Goal: Task Accomplishment & Management: Use online tool/utility

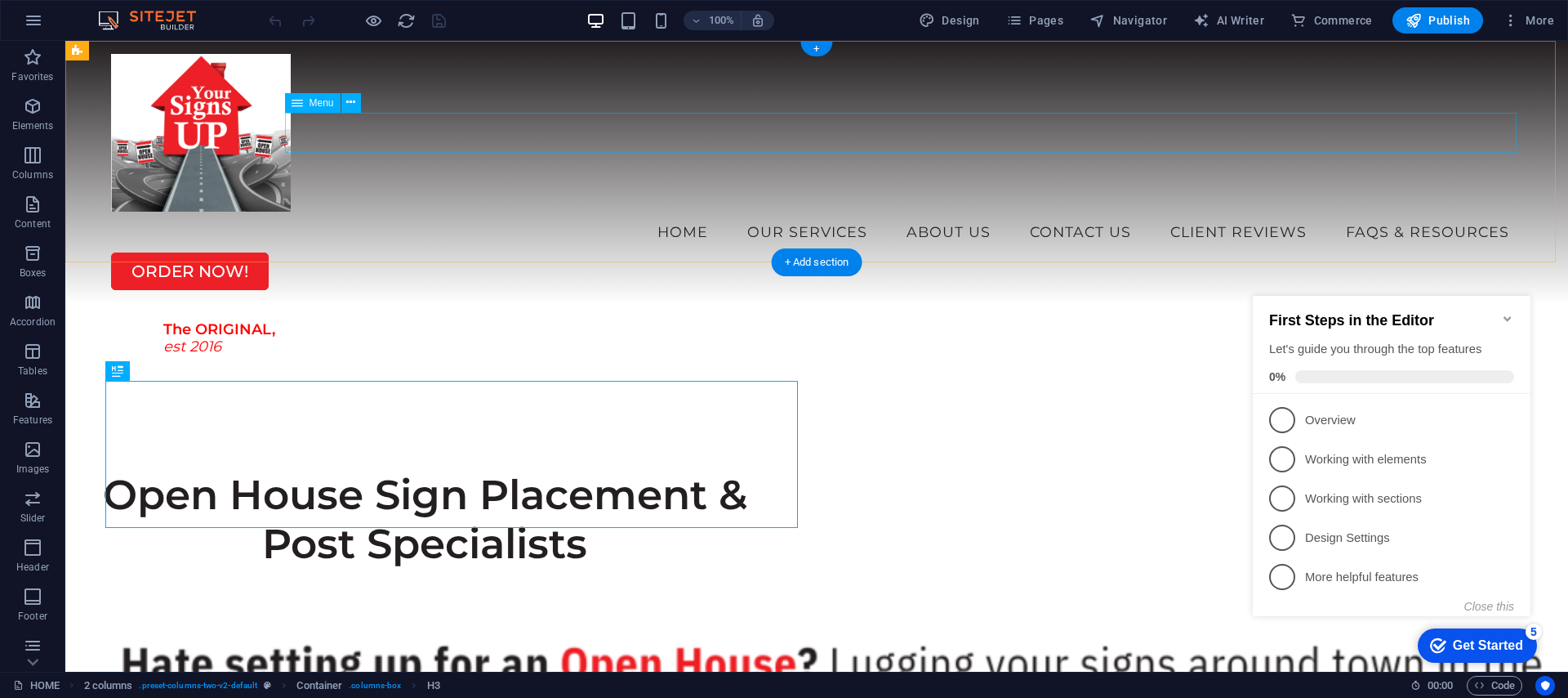
click at [1445, 212] on nav "HOME OUR SERVICES OPEN HOUSE SERVICE POST INSTALLATION PRINTING SERVICES *ORDER…" at bounding box center [817, 232] width 1411 height 41
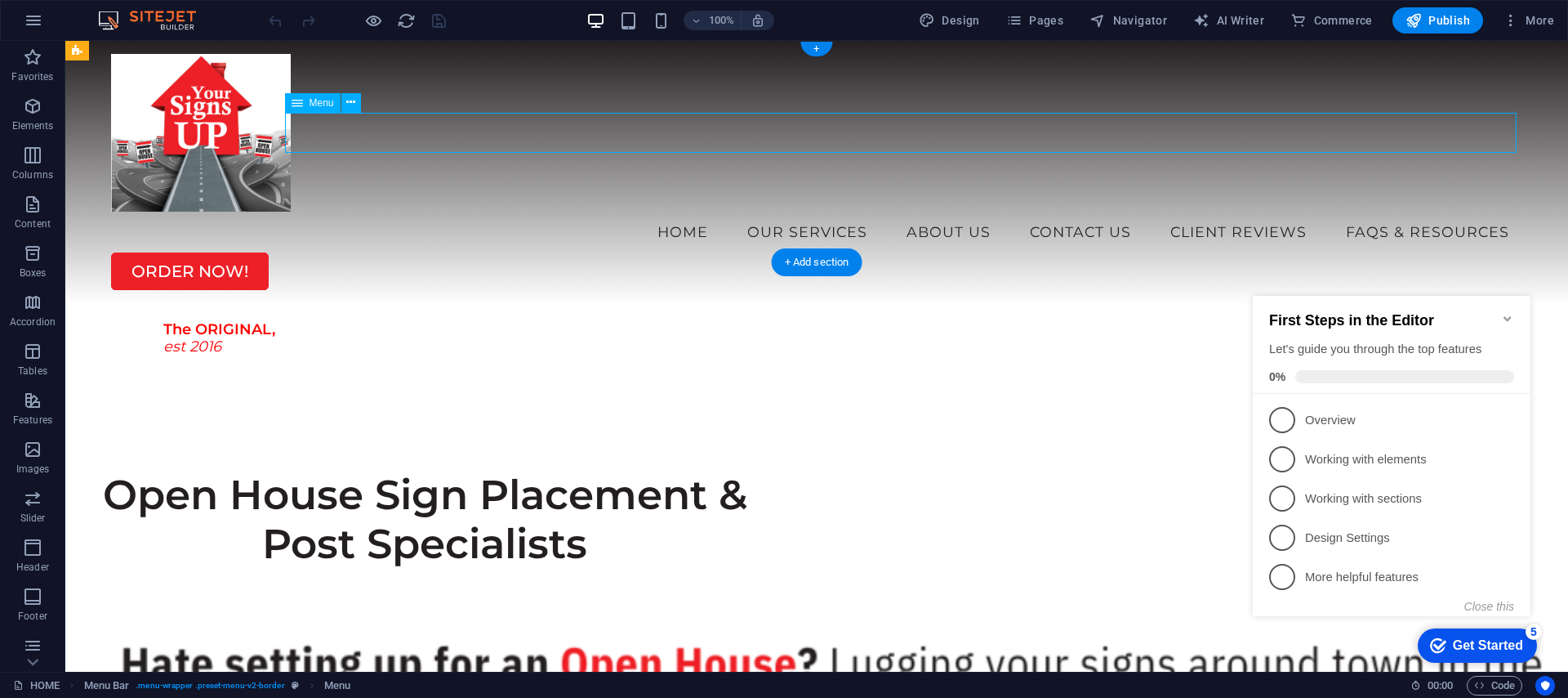
click at [1445, 212] on nav "HOME OUR SERVICES OPEN HOUSE SERVICE POST INSTALLATION PRINTING SERVICES *ORDER…" at bounding box center [817, 232] width 1411 height 41
select select
select select "1"
select select
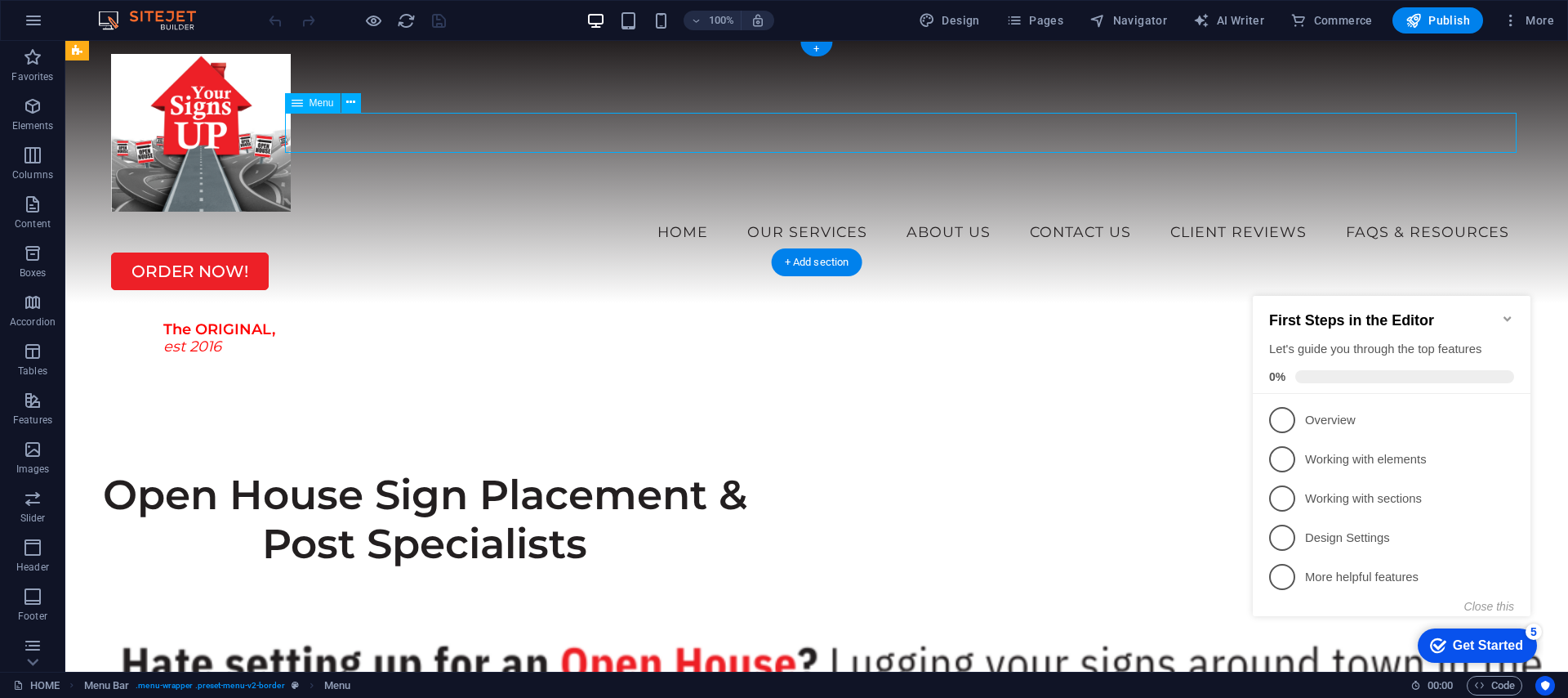
select select "2"
select select
select select "3"
select select
select select "4"
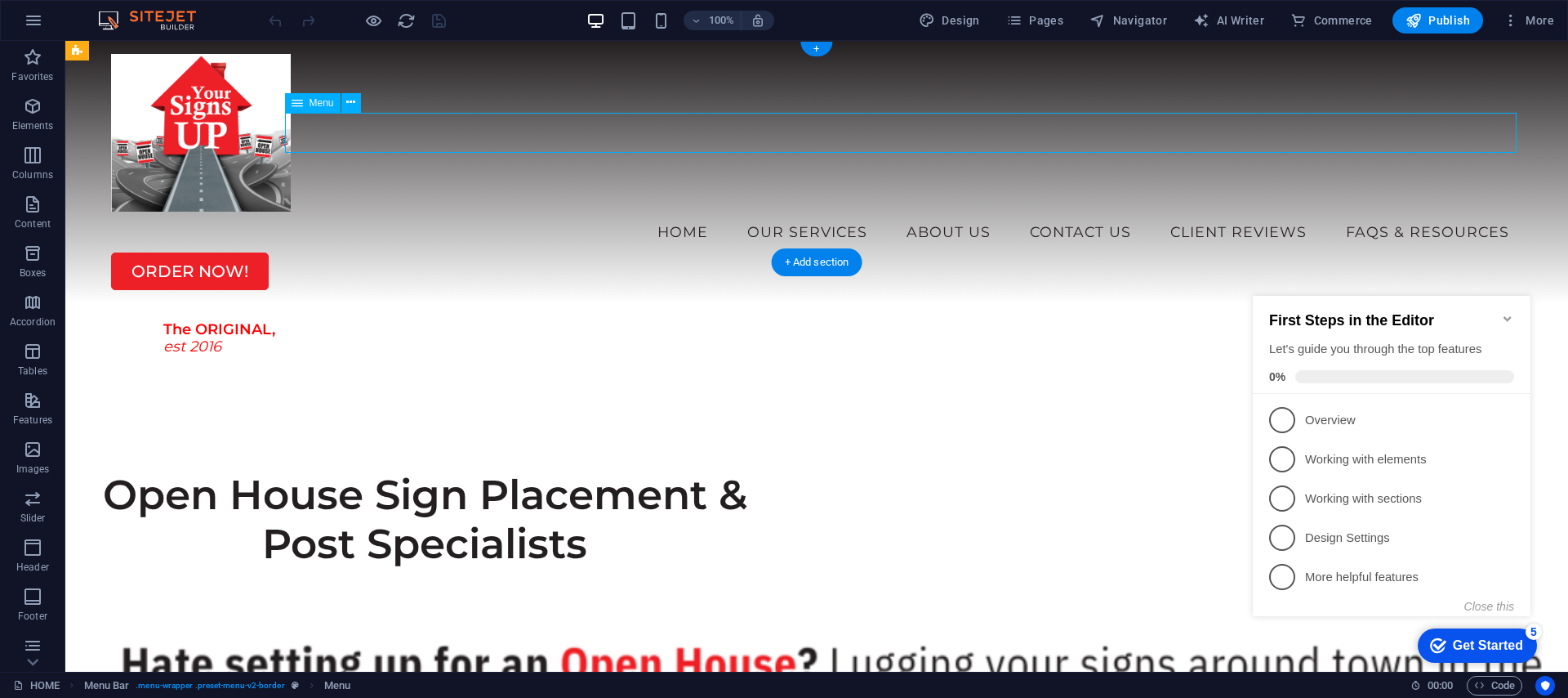
select select
select select "5"
select select
select select "6"
select select
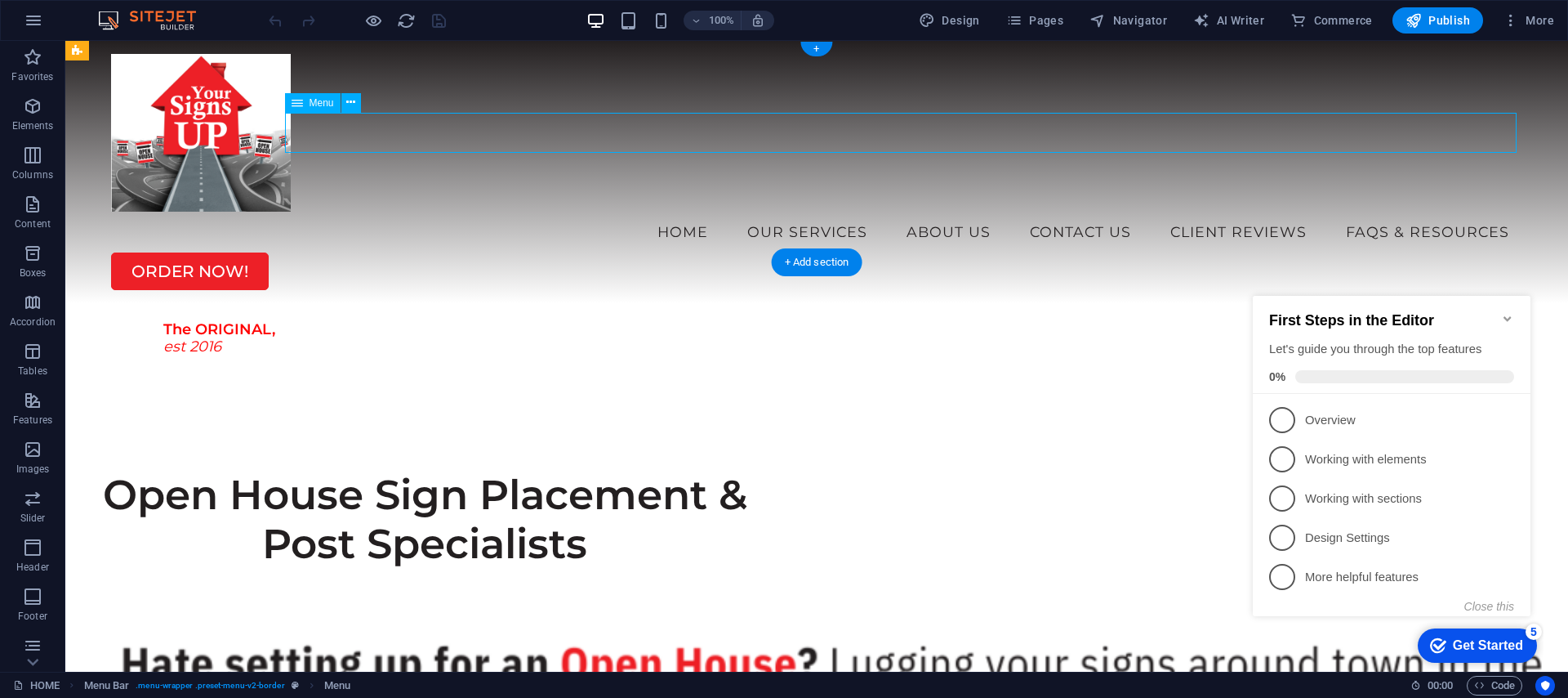
select select "7"
select select
select select "8"
select select
select select "9"
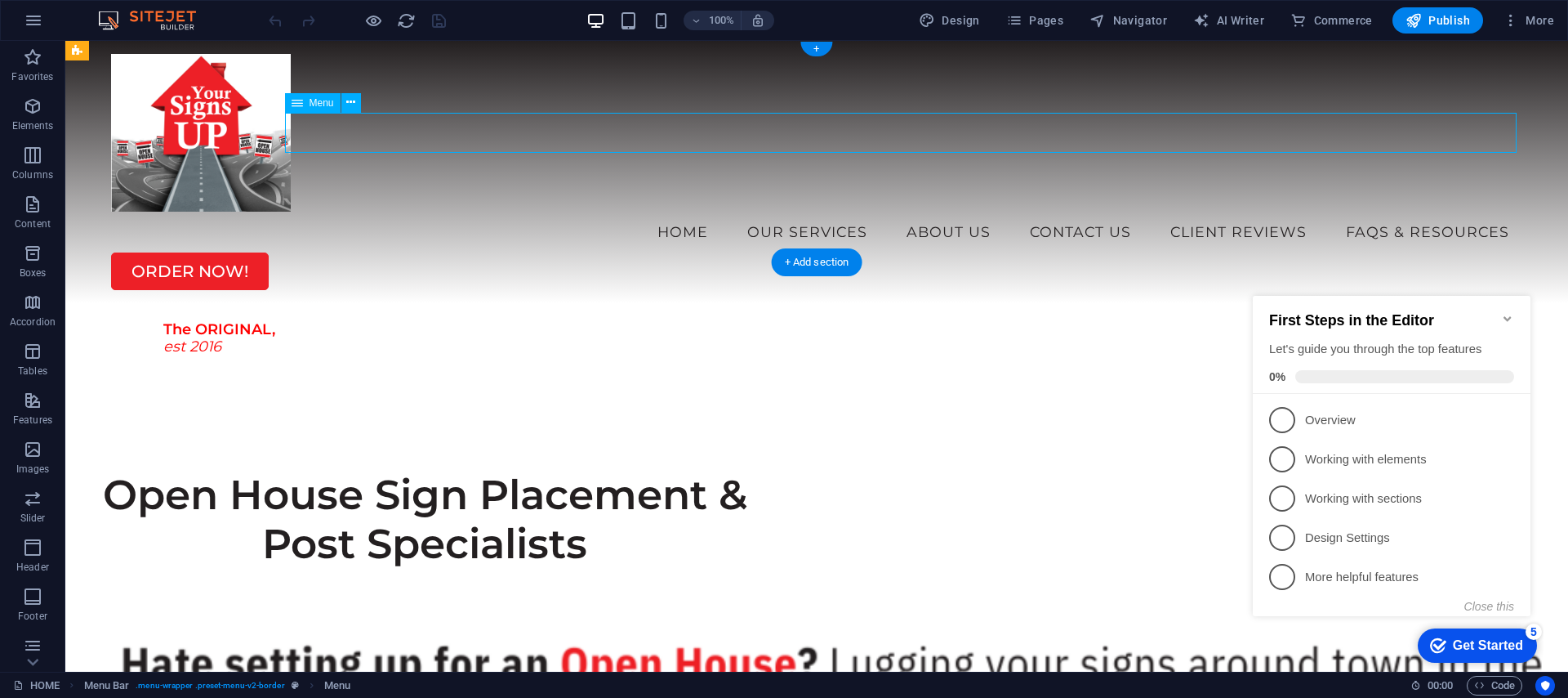
select select
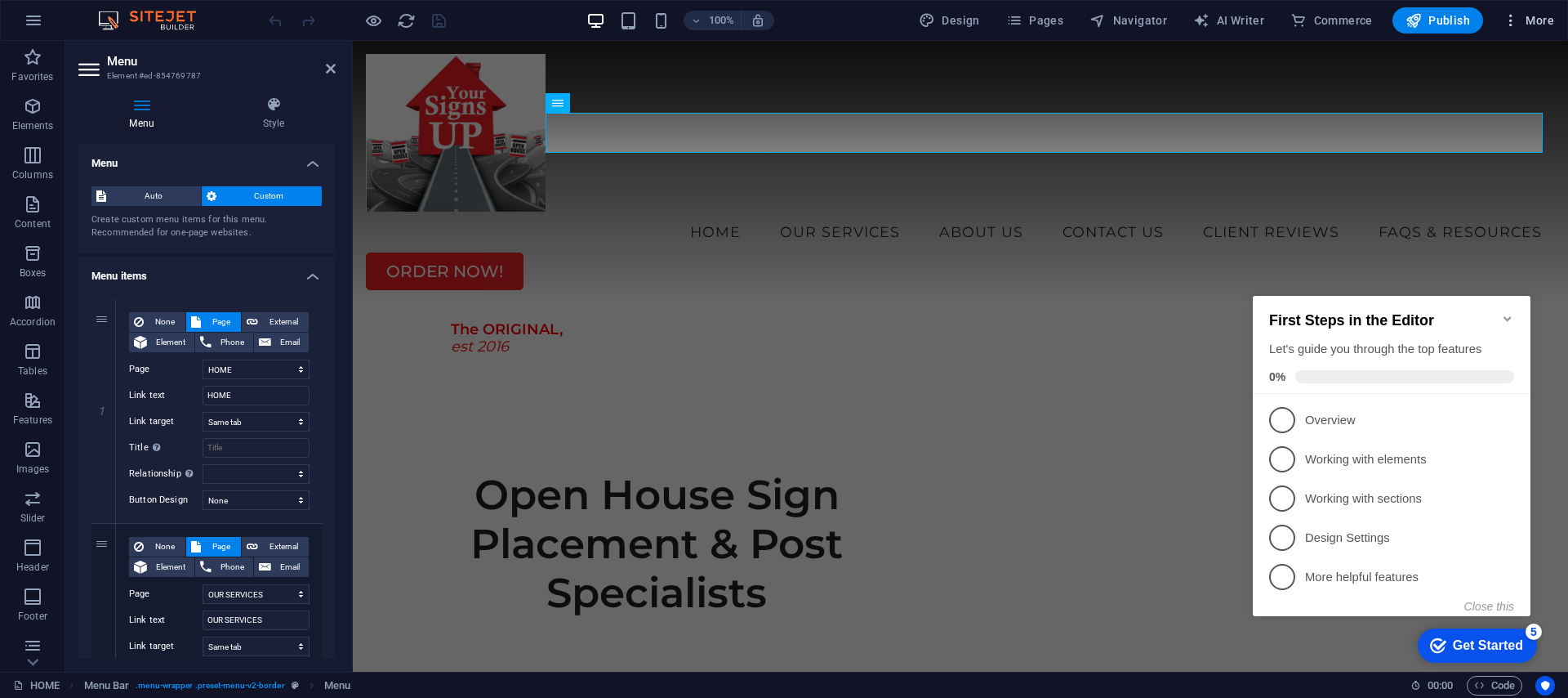
click at [1508, 30] on button "More" at bounding box center [1528, 20] width 64 height 26
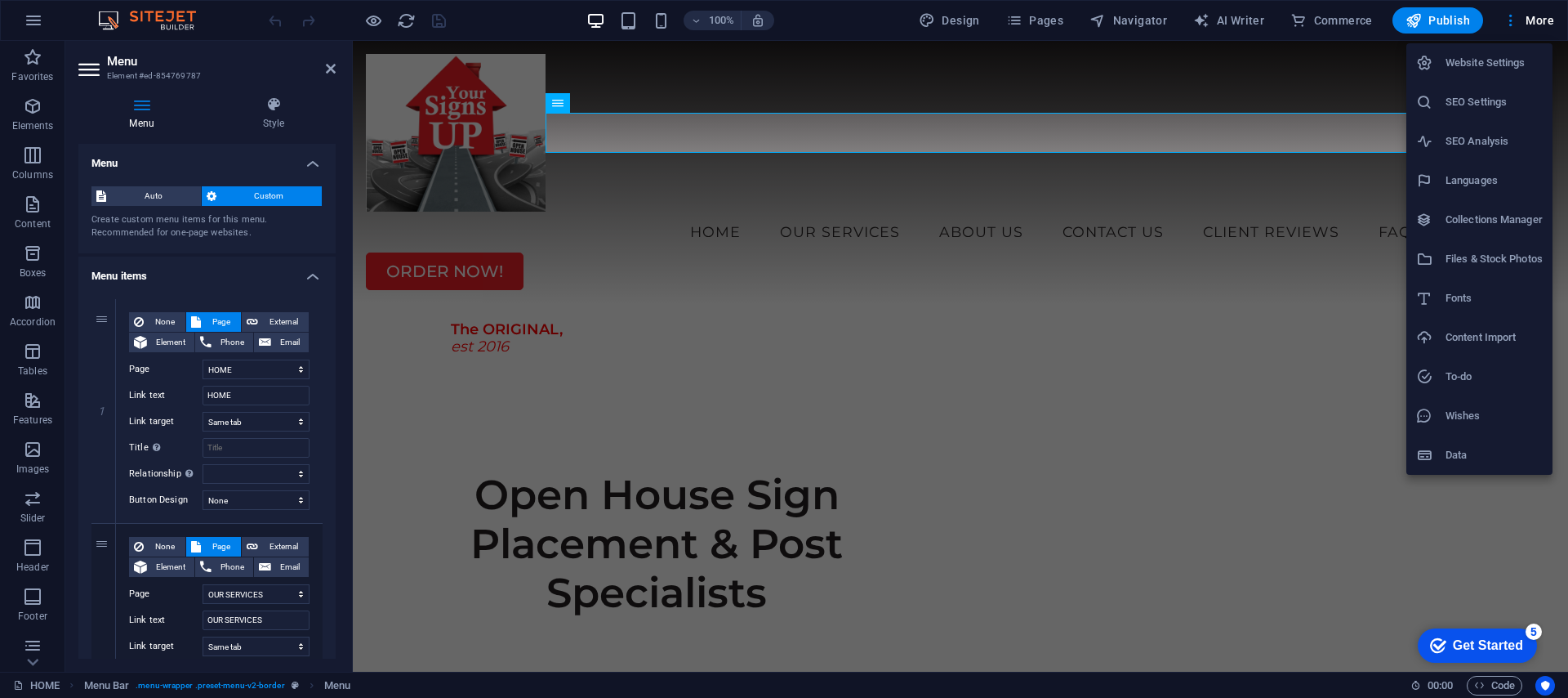
click at [1251, 69] on div at bounding box center [784, 349] width 1568 height 698
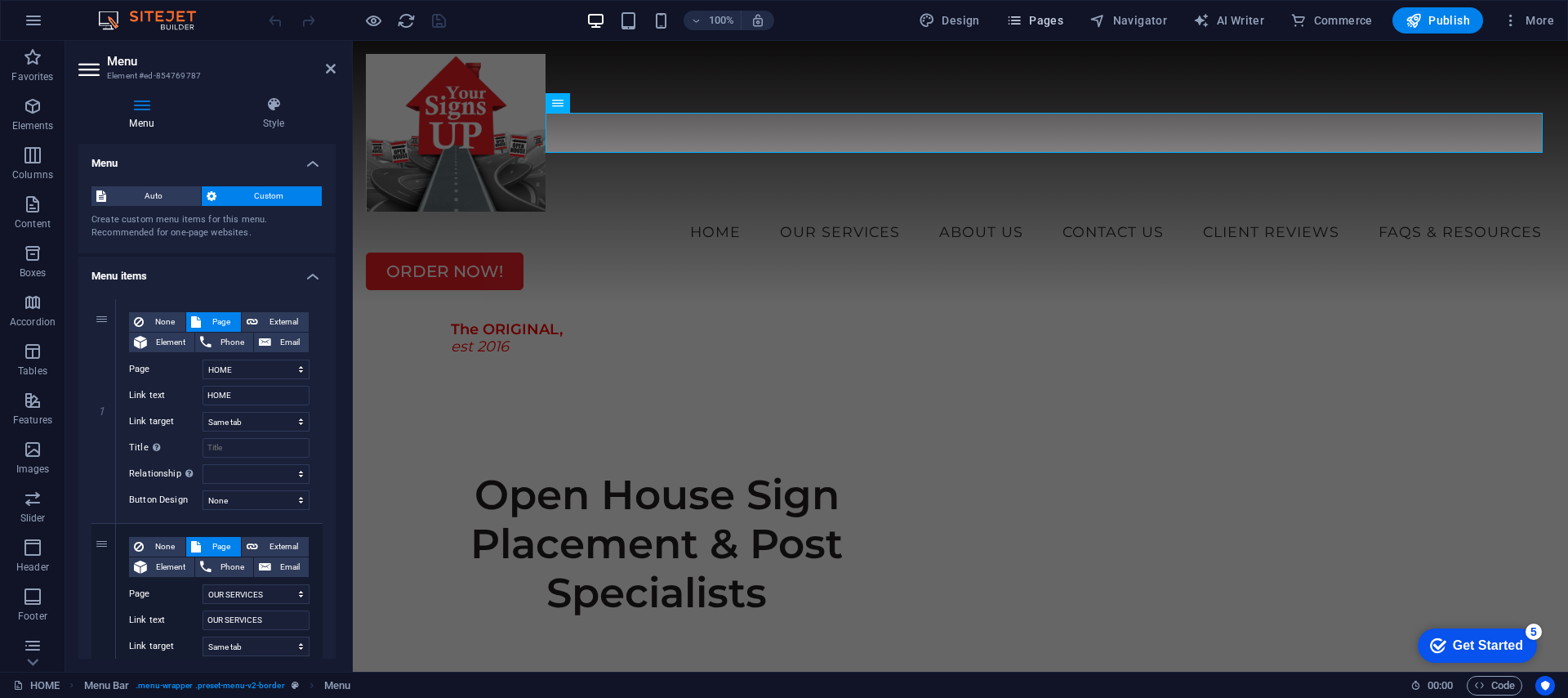
click at [1030, 23] on span "Pages" at bounding box center [1035, 20] width 57 height 16
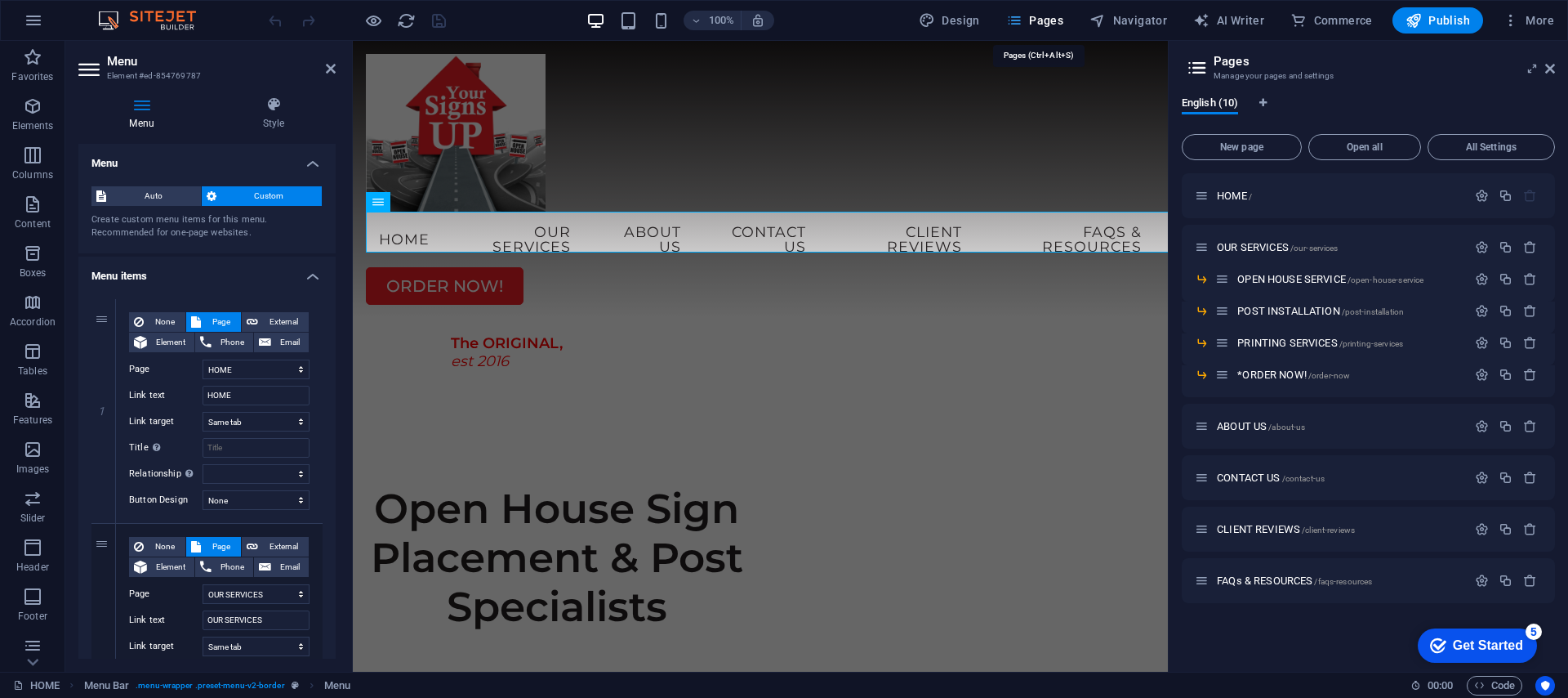
click at [1030, 23] on span "Pages" at bounding box center [1035, 20] width 57 height 16
click at [1274, 576] on span "FAQs & RESOURCES /faqs-resources" at bounding box center [1294, 580] width 155 height 12
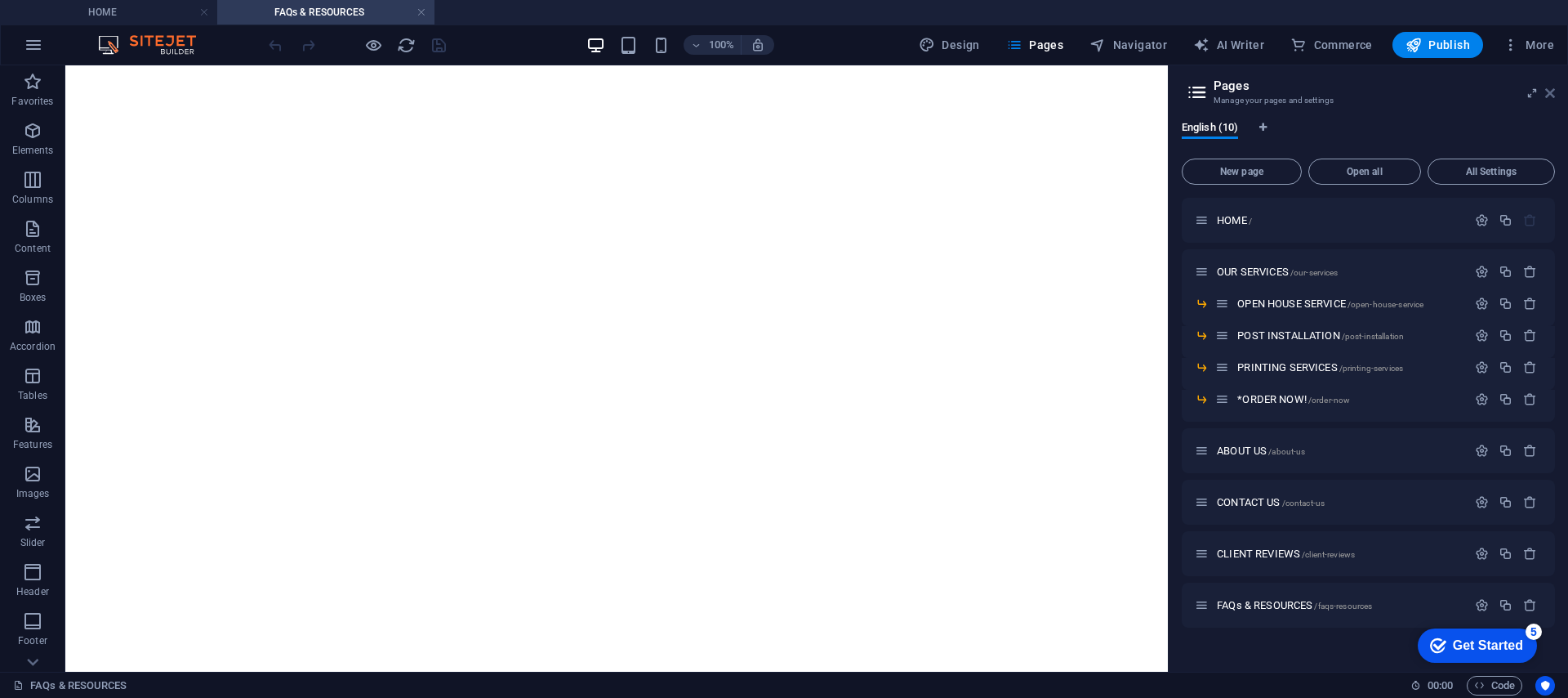
click at [1554, 97] on icon at bounding box center [1550, 93] width 10 height 13
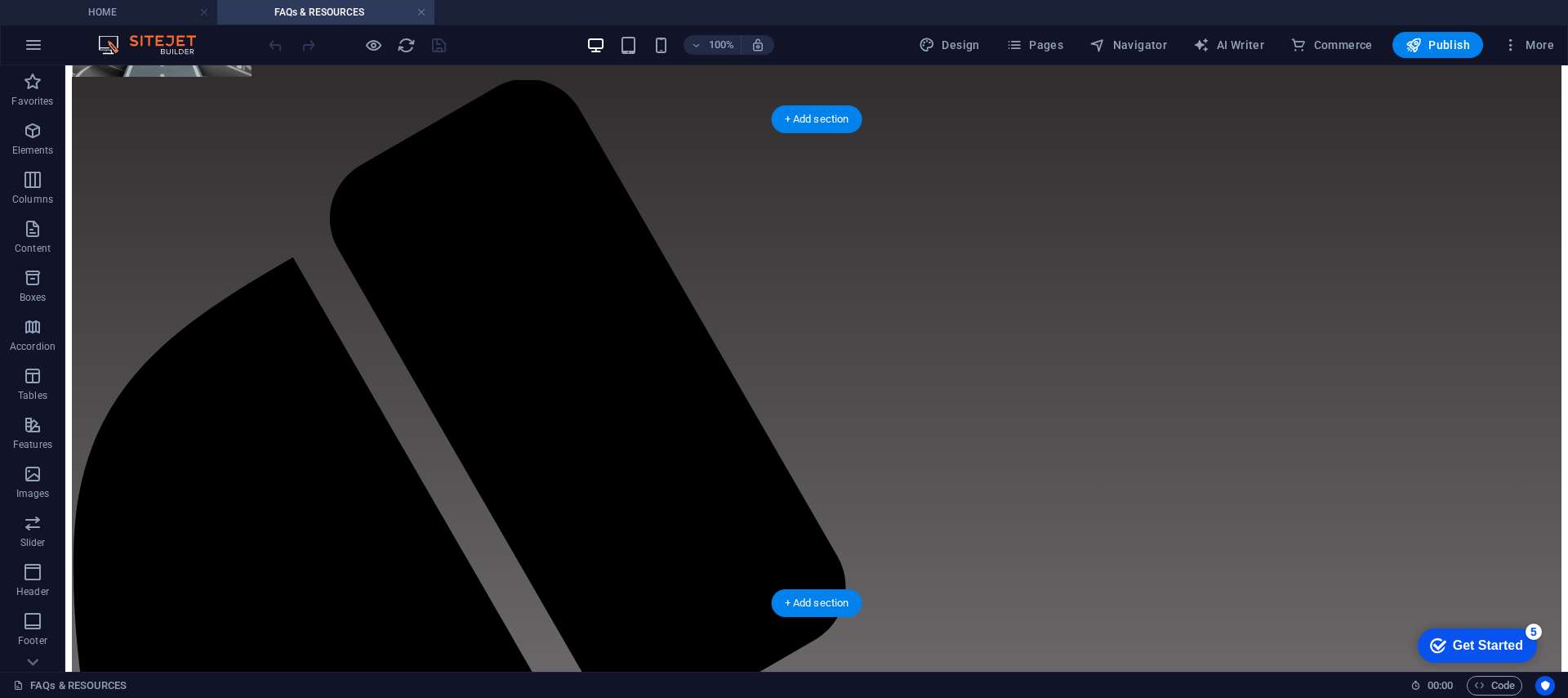
scroll to position [158, 0]
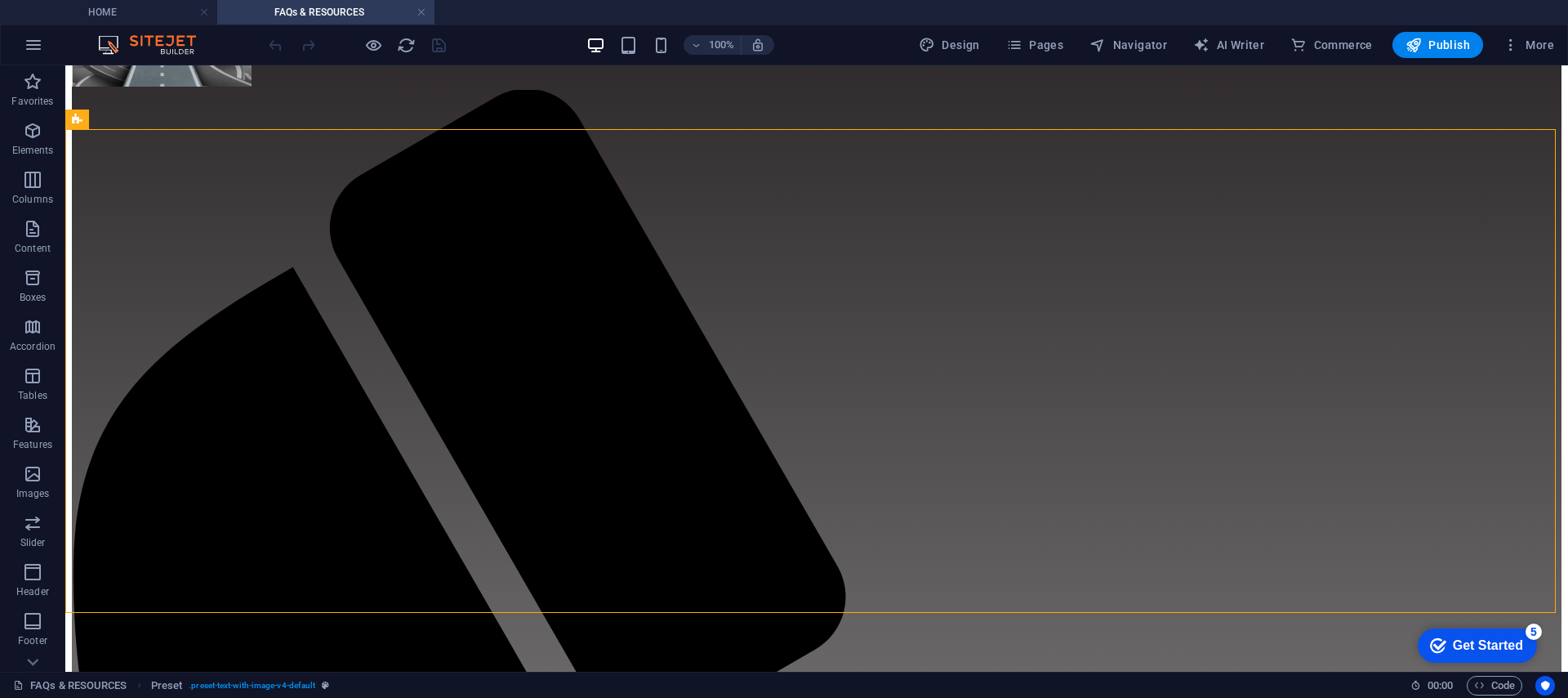
click at [642, 42] on div "100%" at bounding box center [680, 44] width 189 height 26
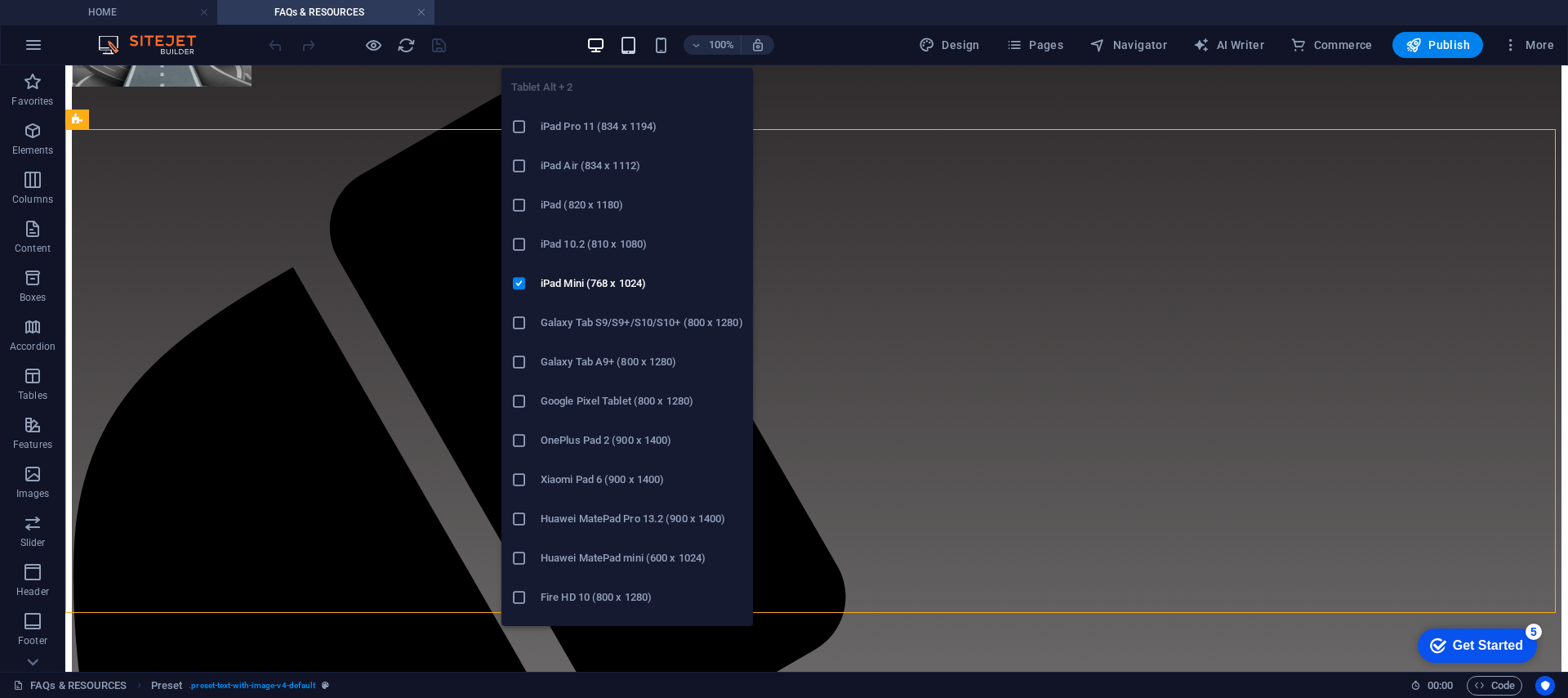
click at [634, 49] on icon "button" at bounding box center [629, 46] width 19 height 19
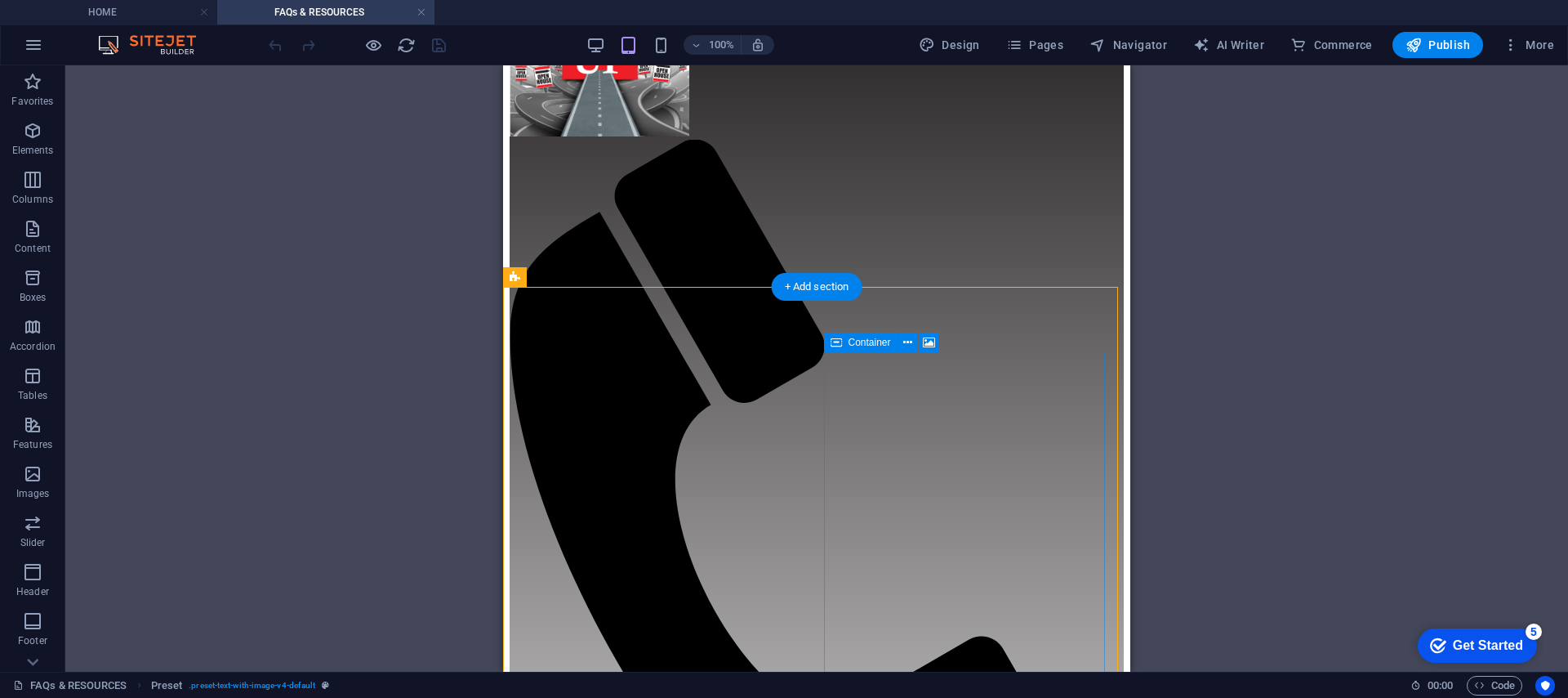
scroll to position [0, 0]
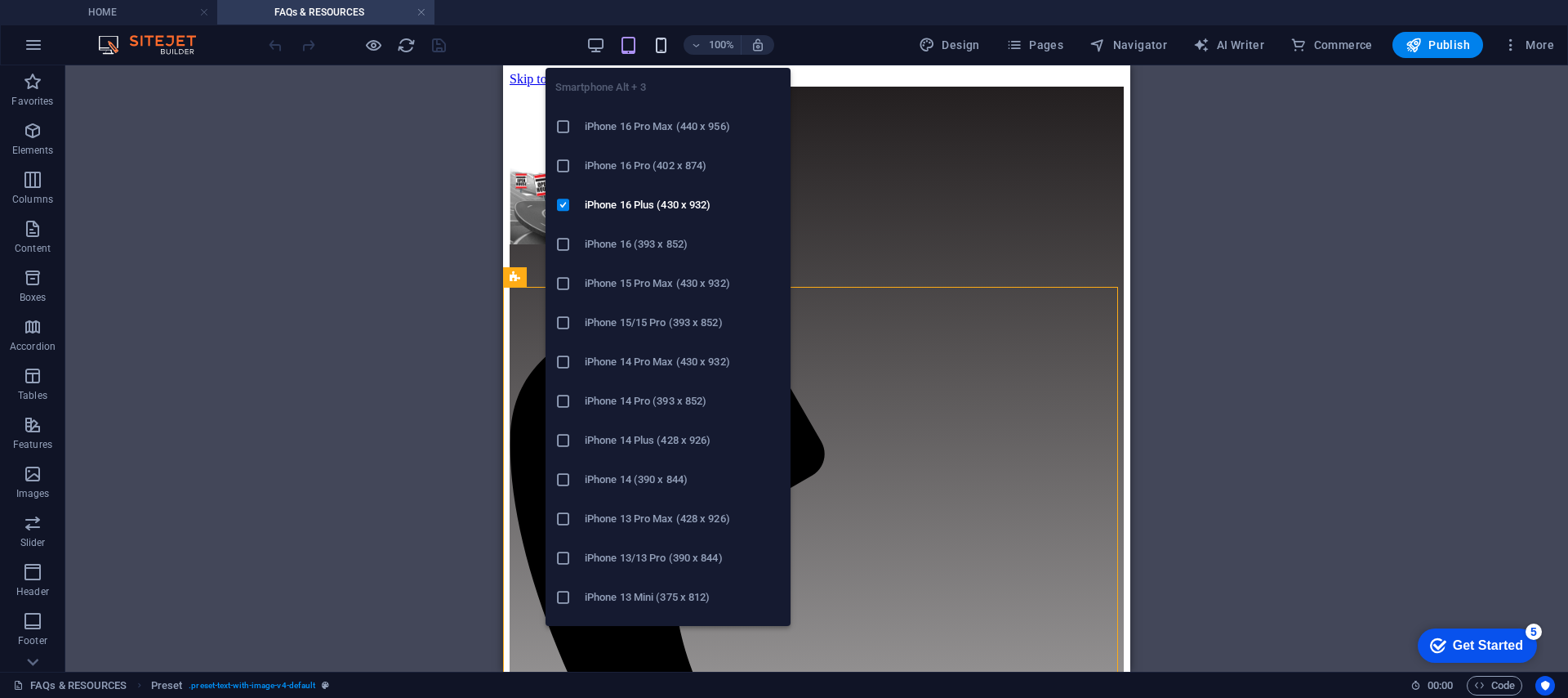
click at [661, 44] on icon "button" at bounding box center [661, 46] width 19 height 19
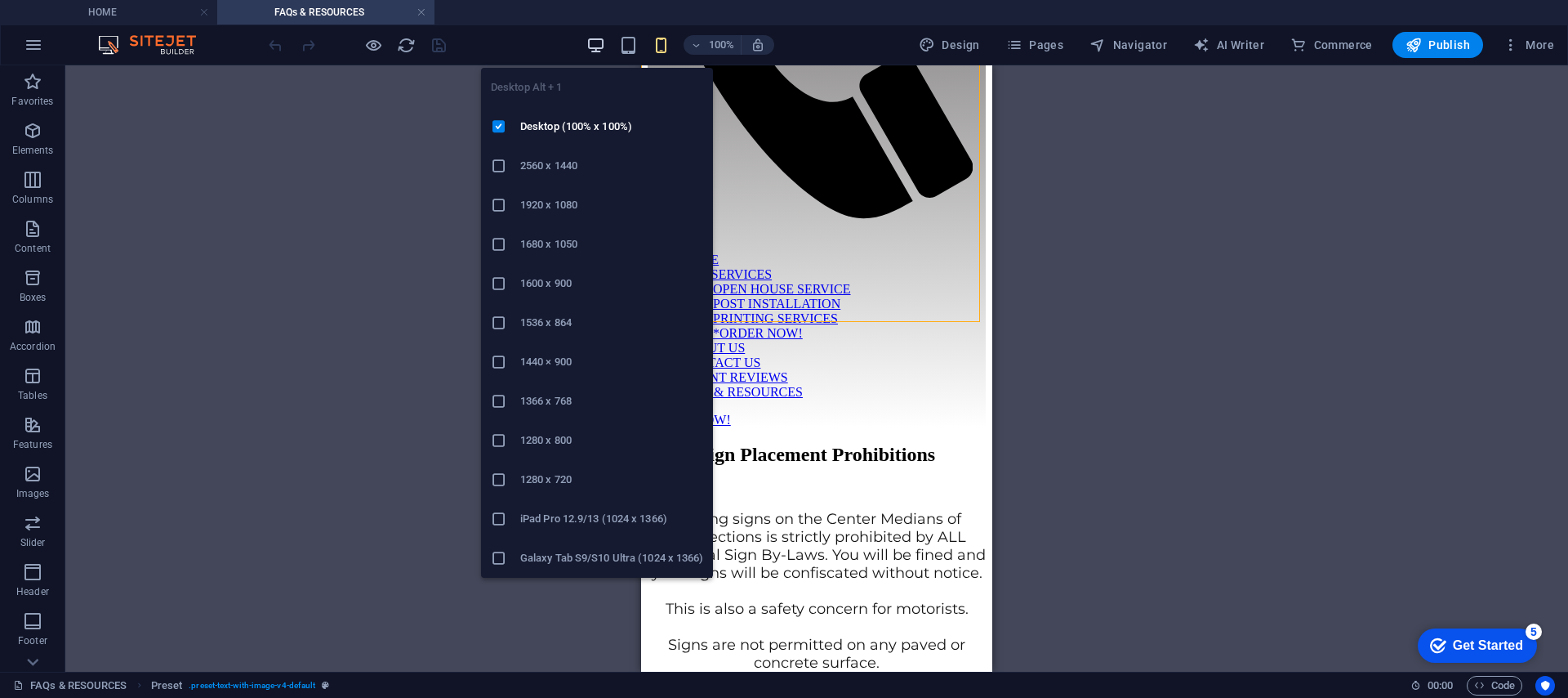
click at [599, 45] on icon "button" at bounding box center [596, 46] width 19 height 19
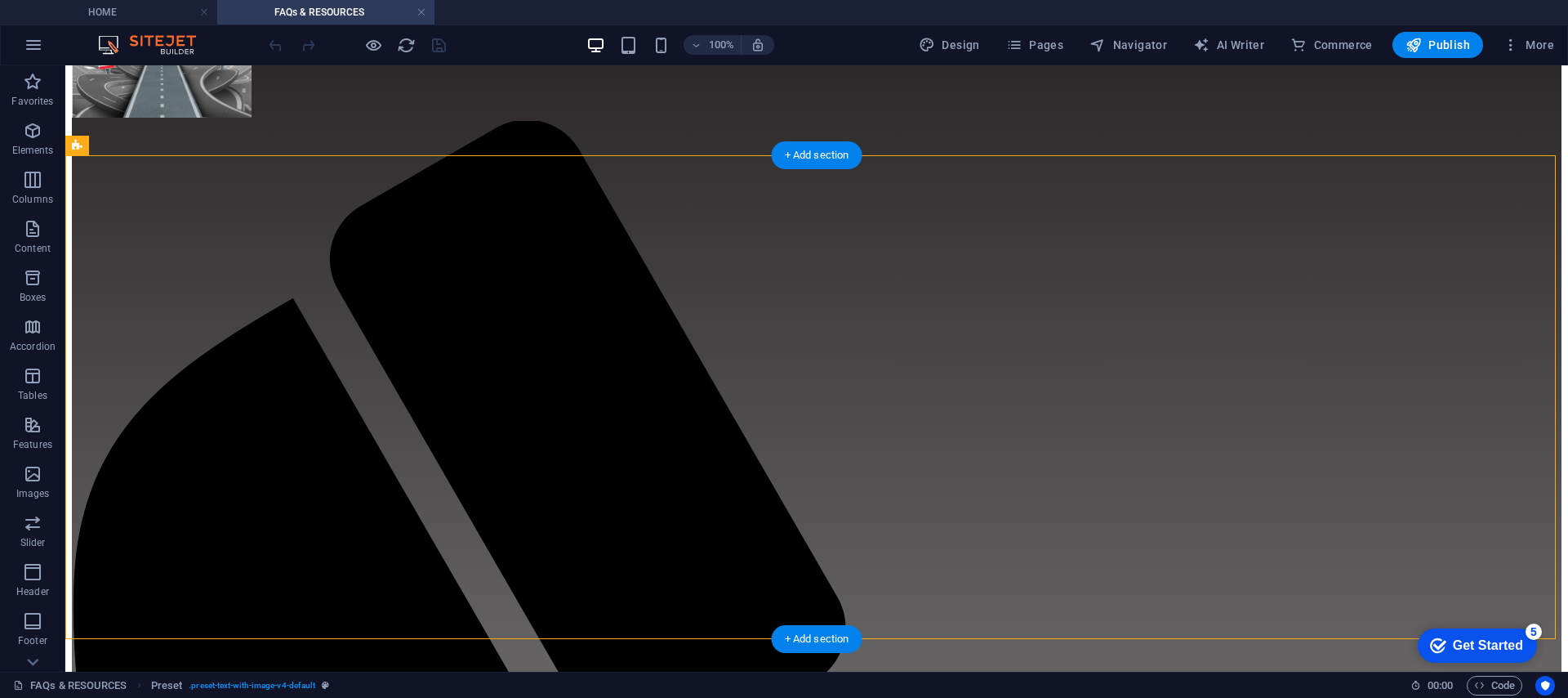
scroll to position [131, 0]
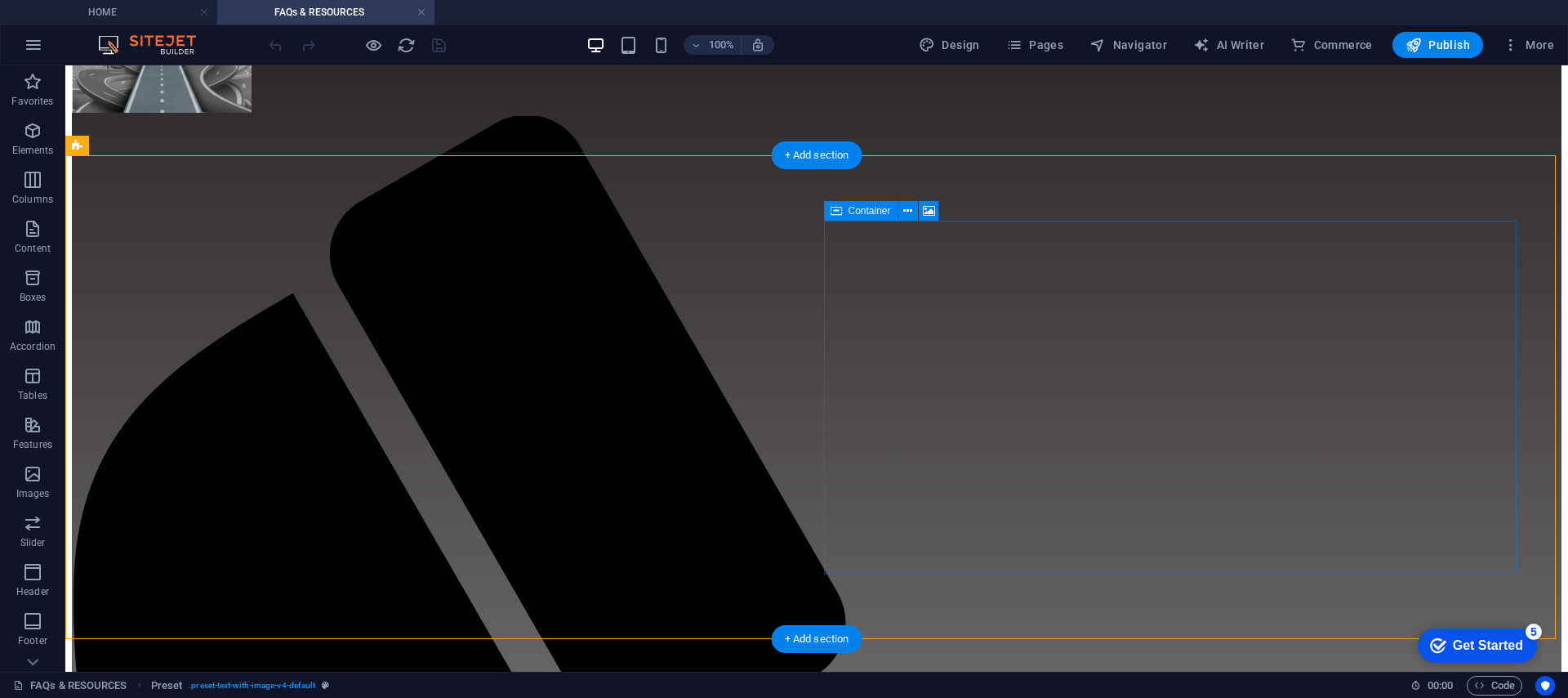
click at [909, 214] on icon at bounding box center [907, 212] width 9 height 17
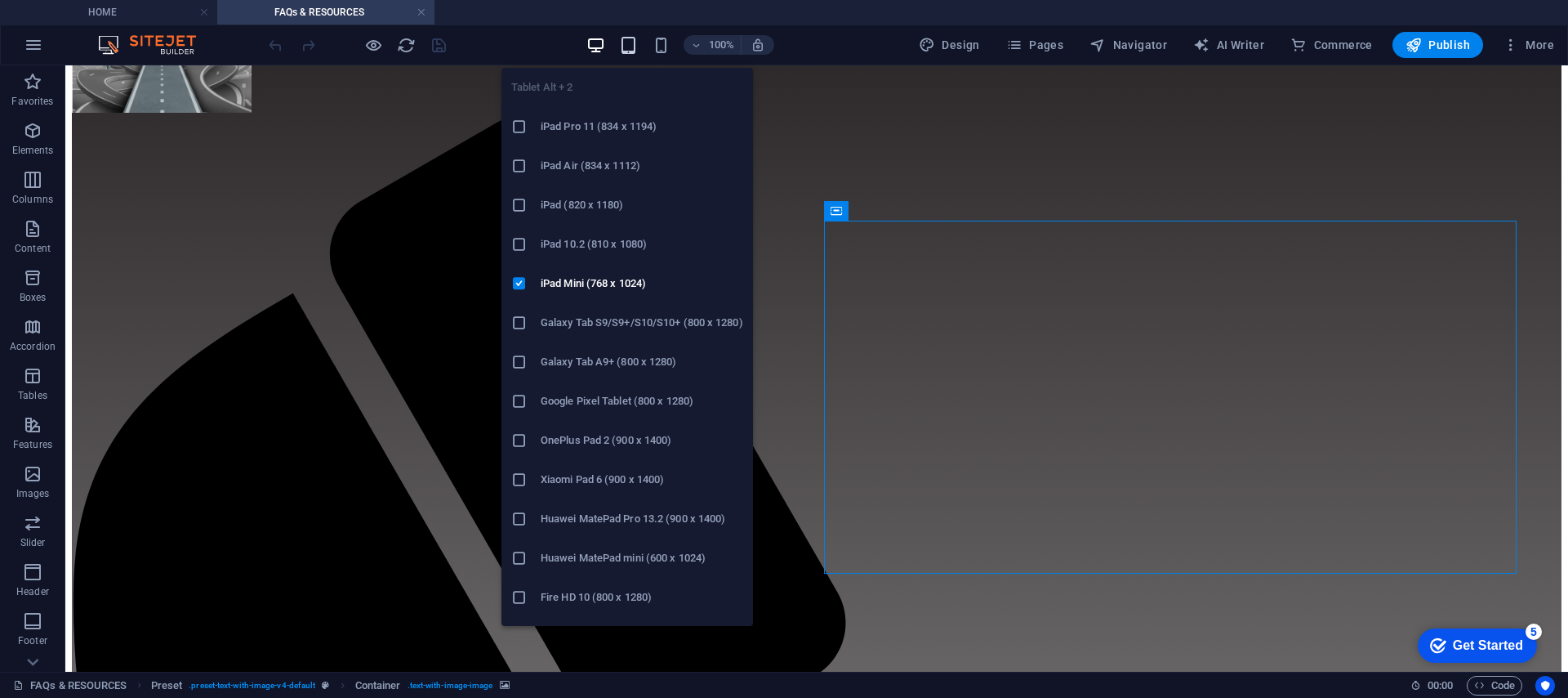
click at [629, 47] on icon "button" at bounding box center [629, 46] width 19 height 19
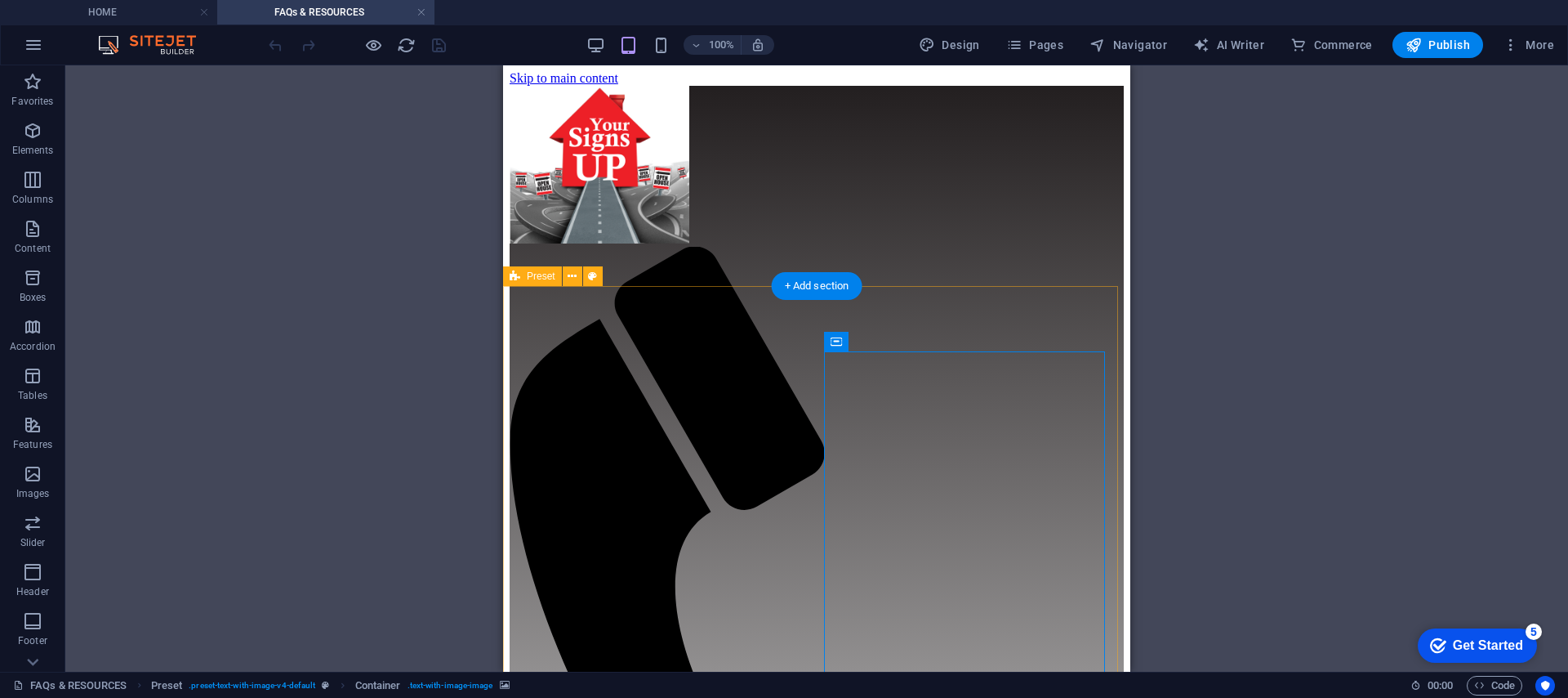
scroll to position [0, 0]
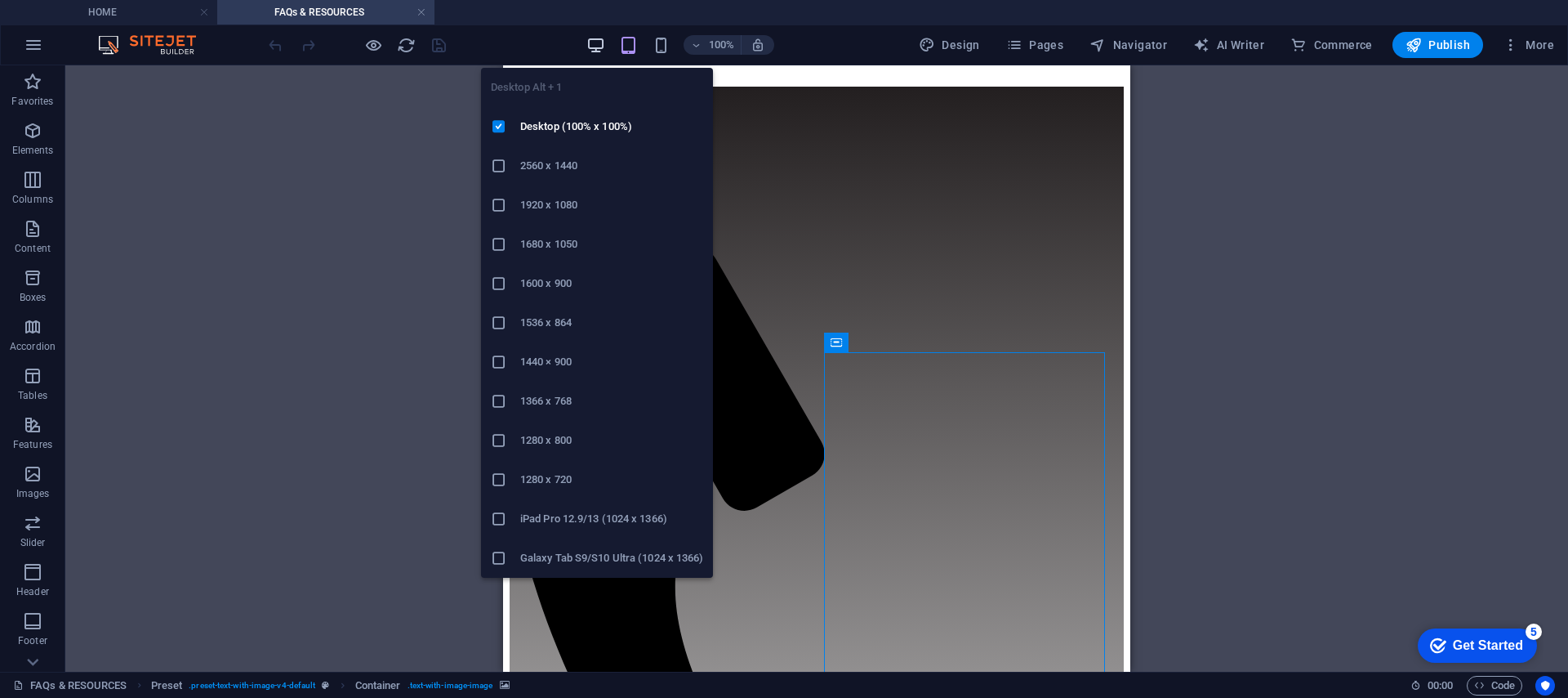
click at [590, 45] on icon "button" at bounding box center [596, 46] width 19 height 19
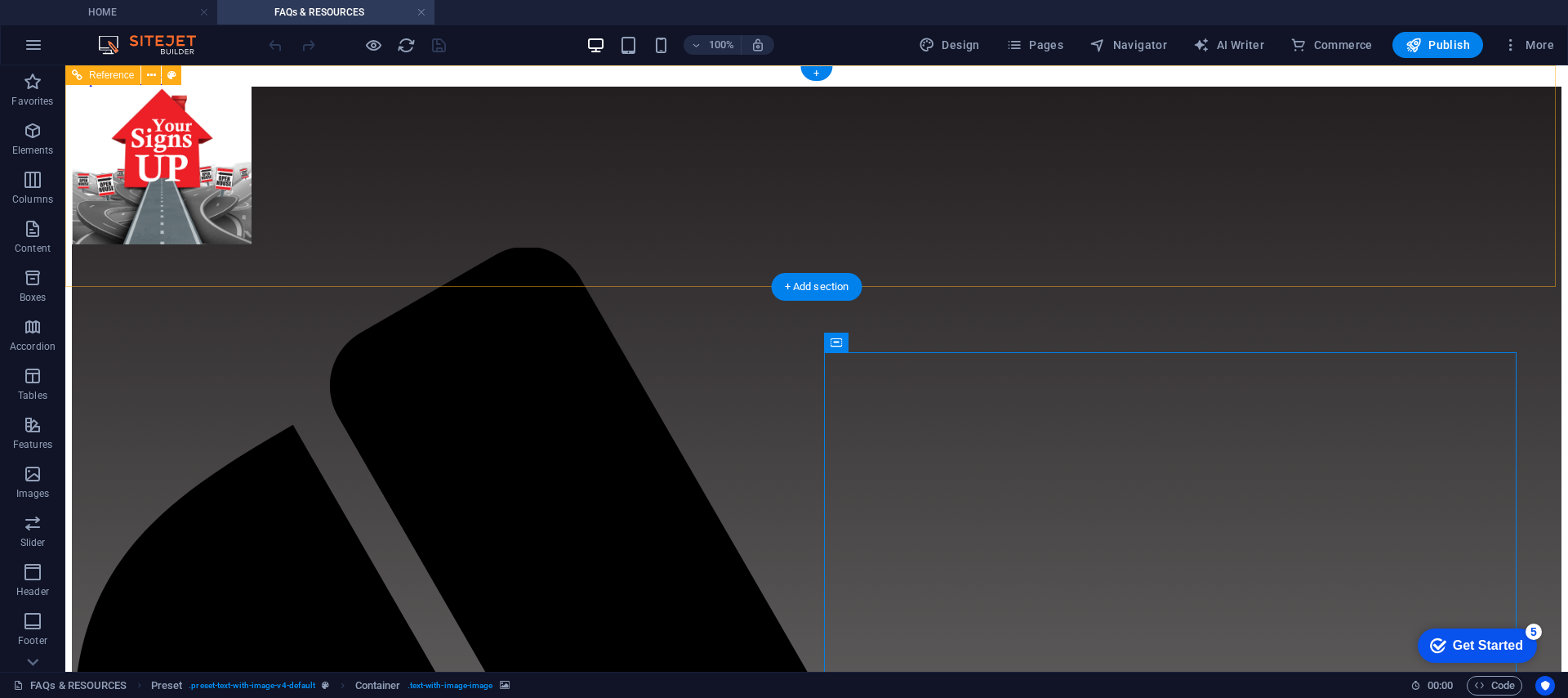
scroll to position [42, 0]
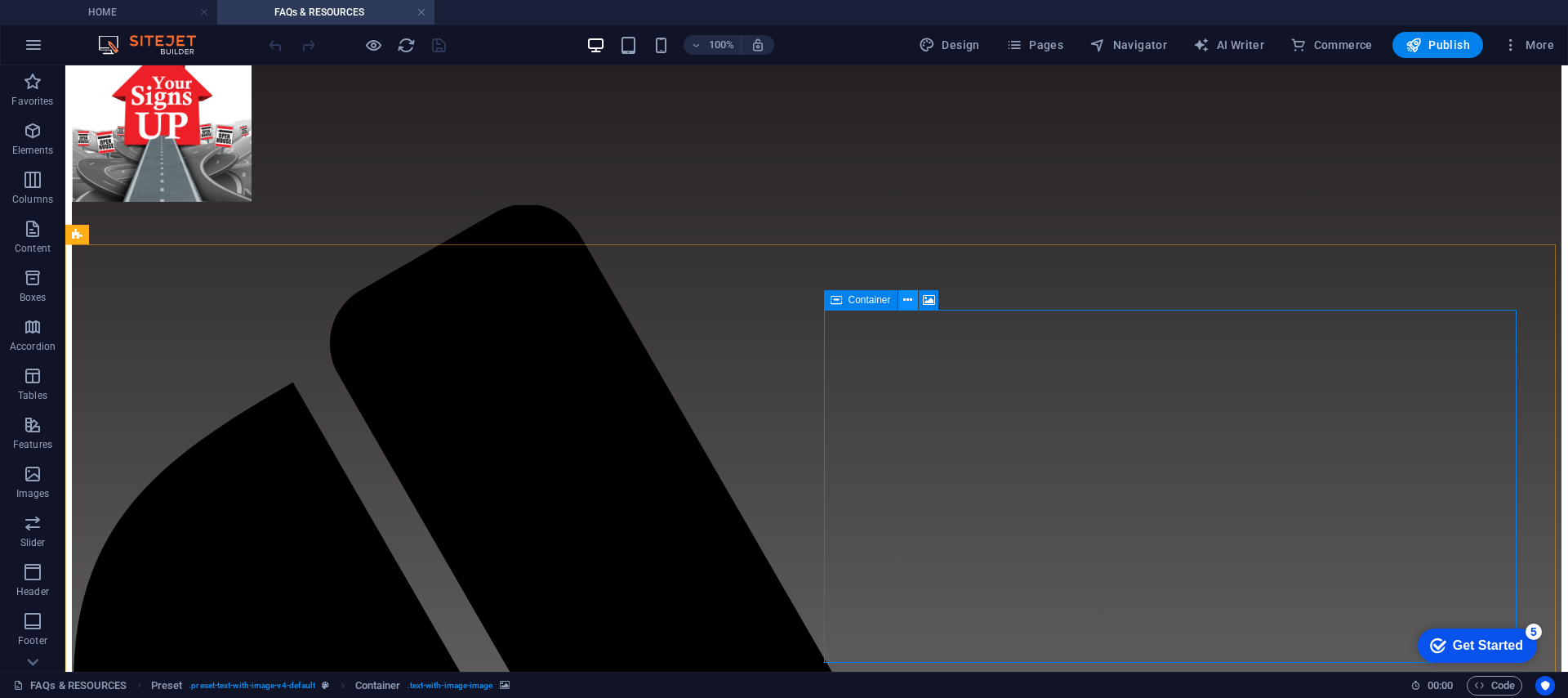
click at [909, 304] on icon at bounding box center [907, 301] width 9 height 17
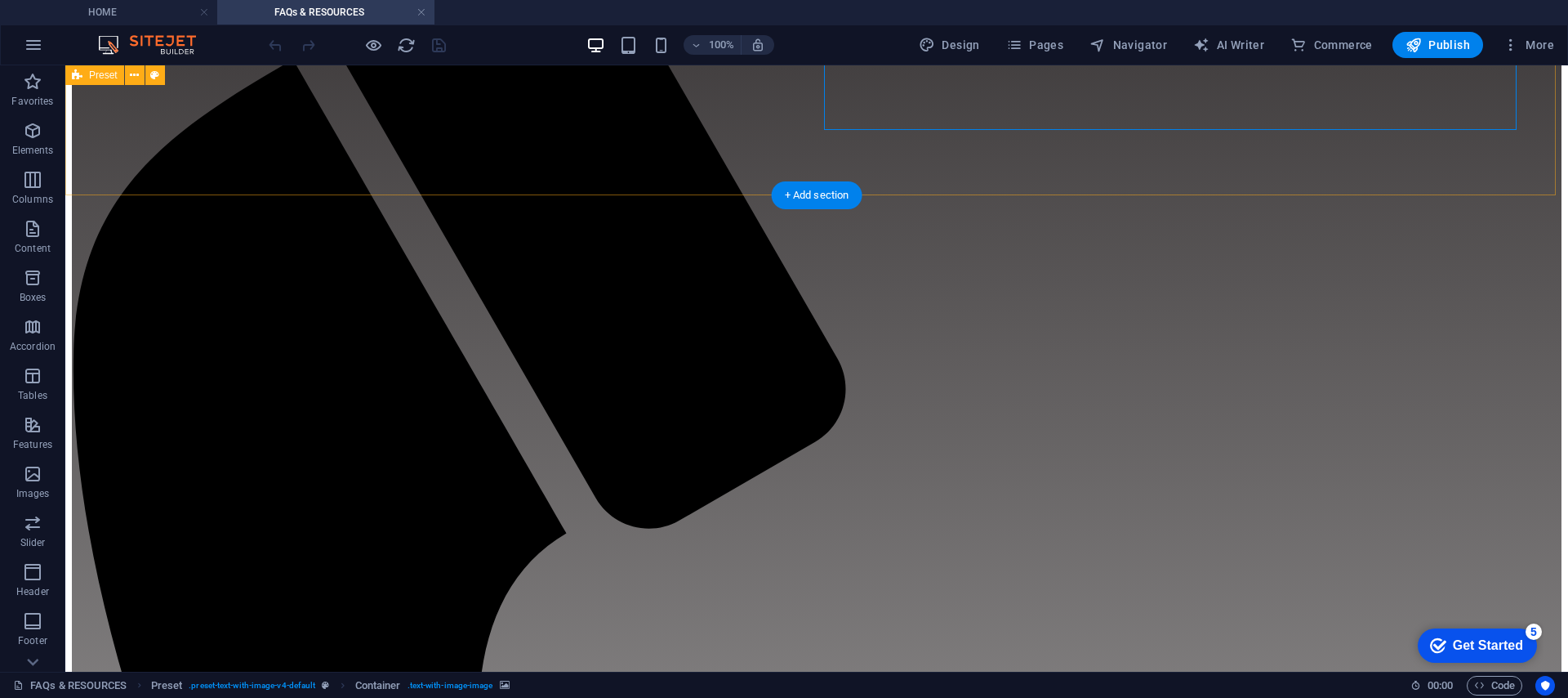
scroll to position [0, 0]
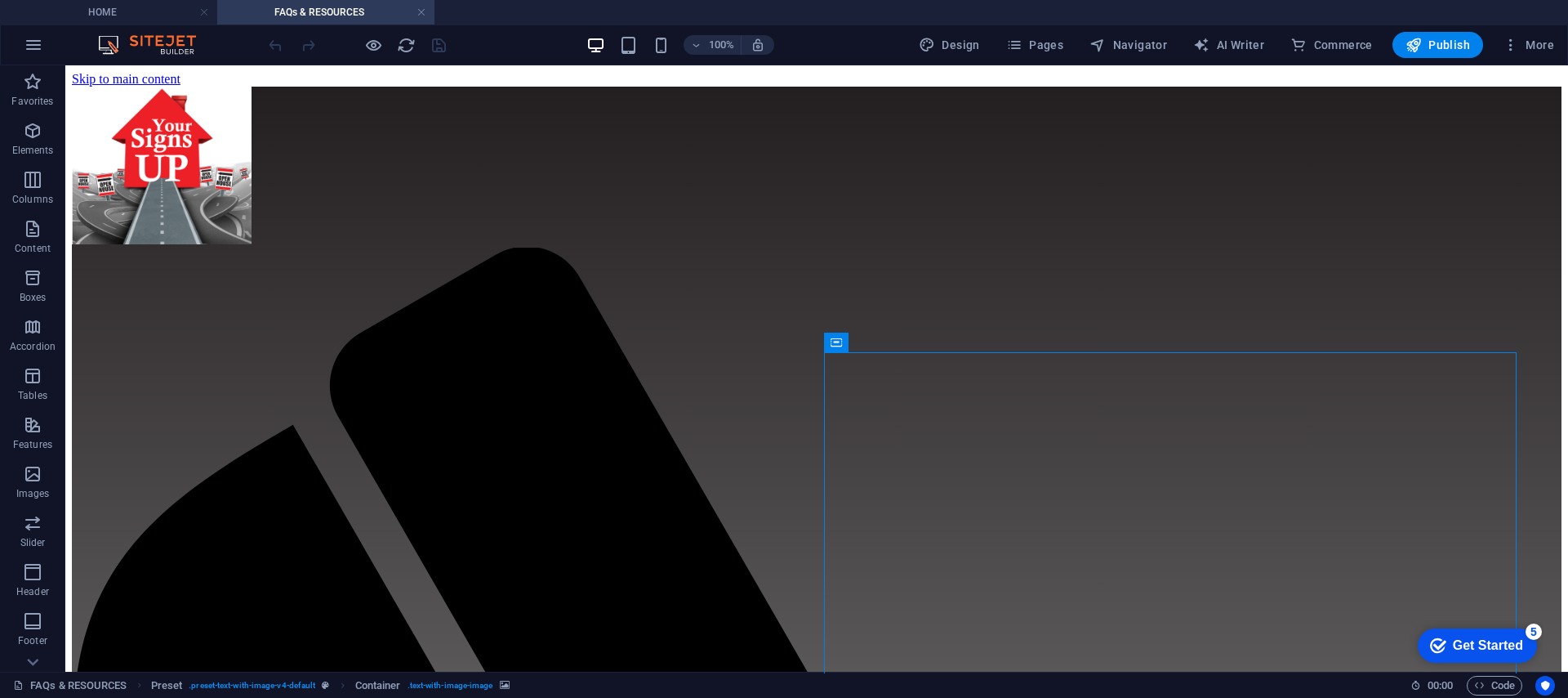
click at [632, 55] on div "100%" at bounding box center [680, 44] width 189 height 26
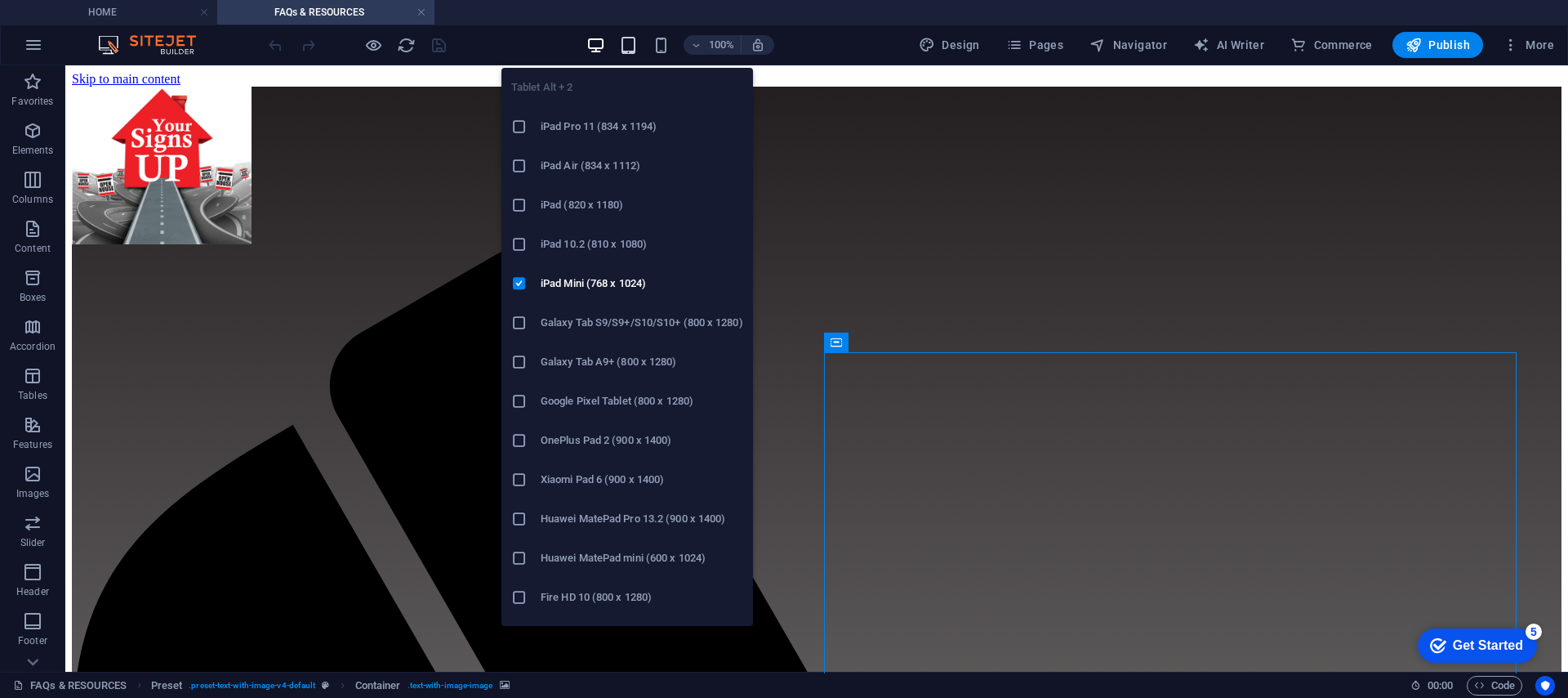
click at [630, 46] on icon "button" at bounding box center [629, 46] width 19 height 19
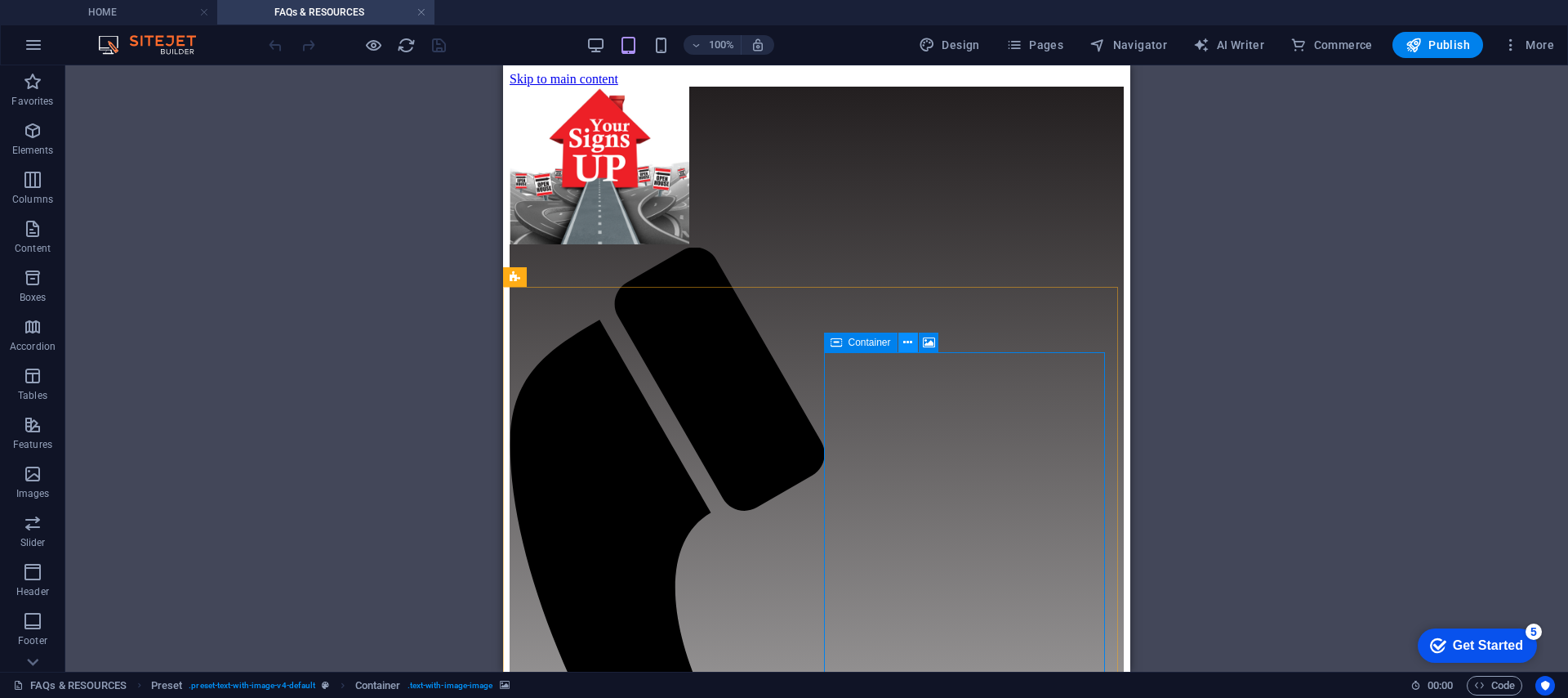
click at [915, 341] on button at bounding box center [908, 342] width 19 height 19
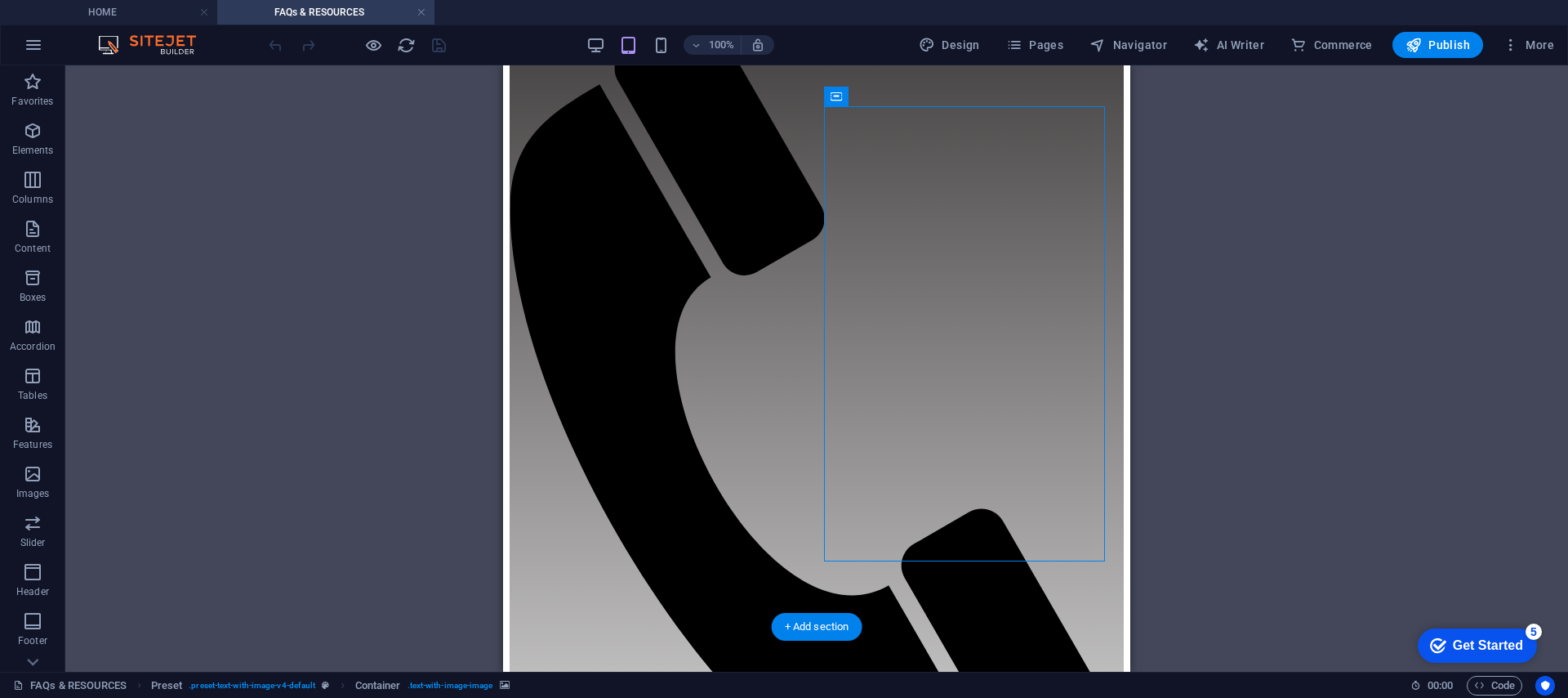
scroll to position [246, 0]
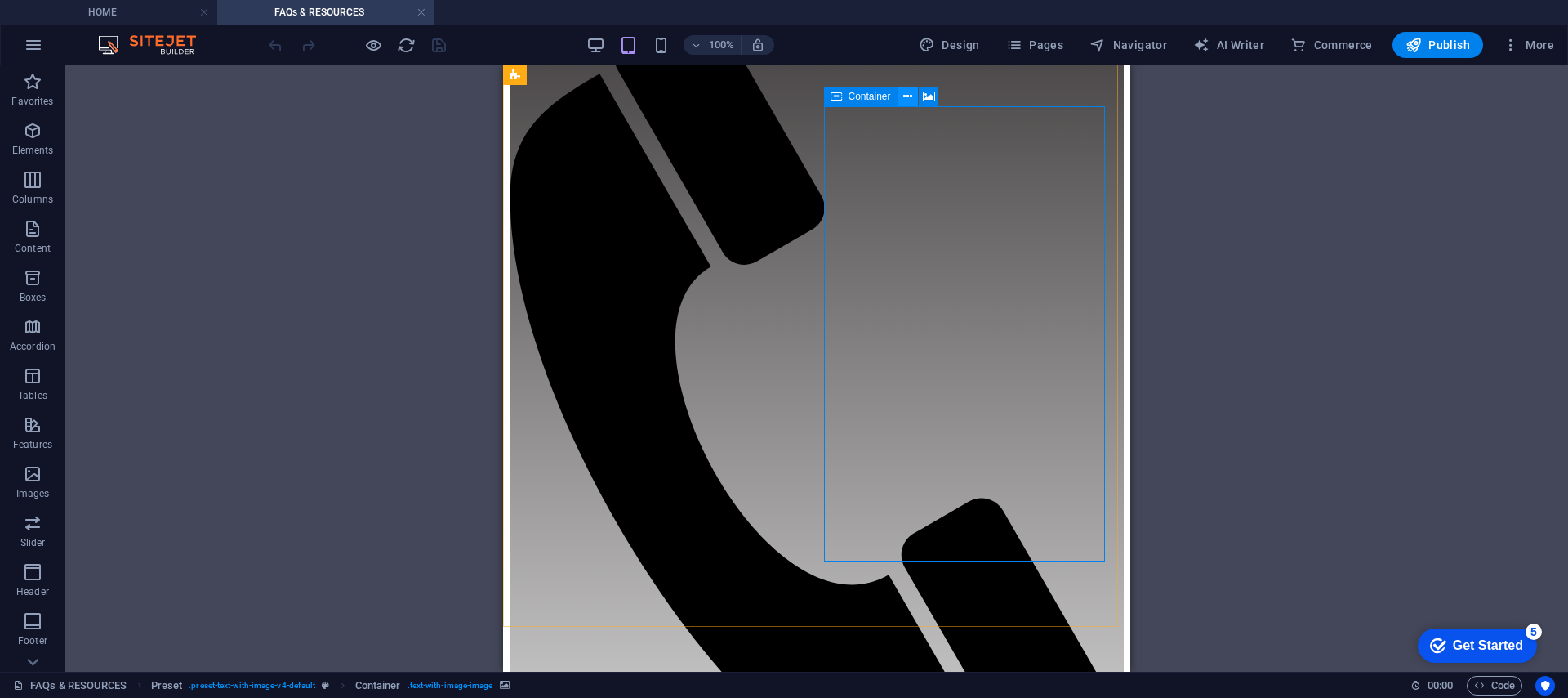
click at [908, 103] on icon at bounding box center [907, 97] width 9 height 17
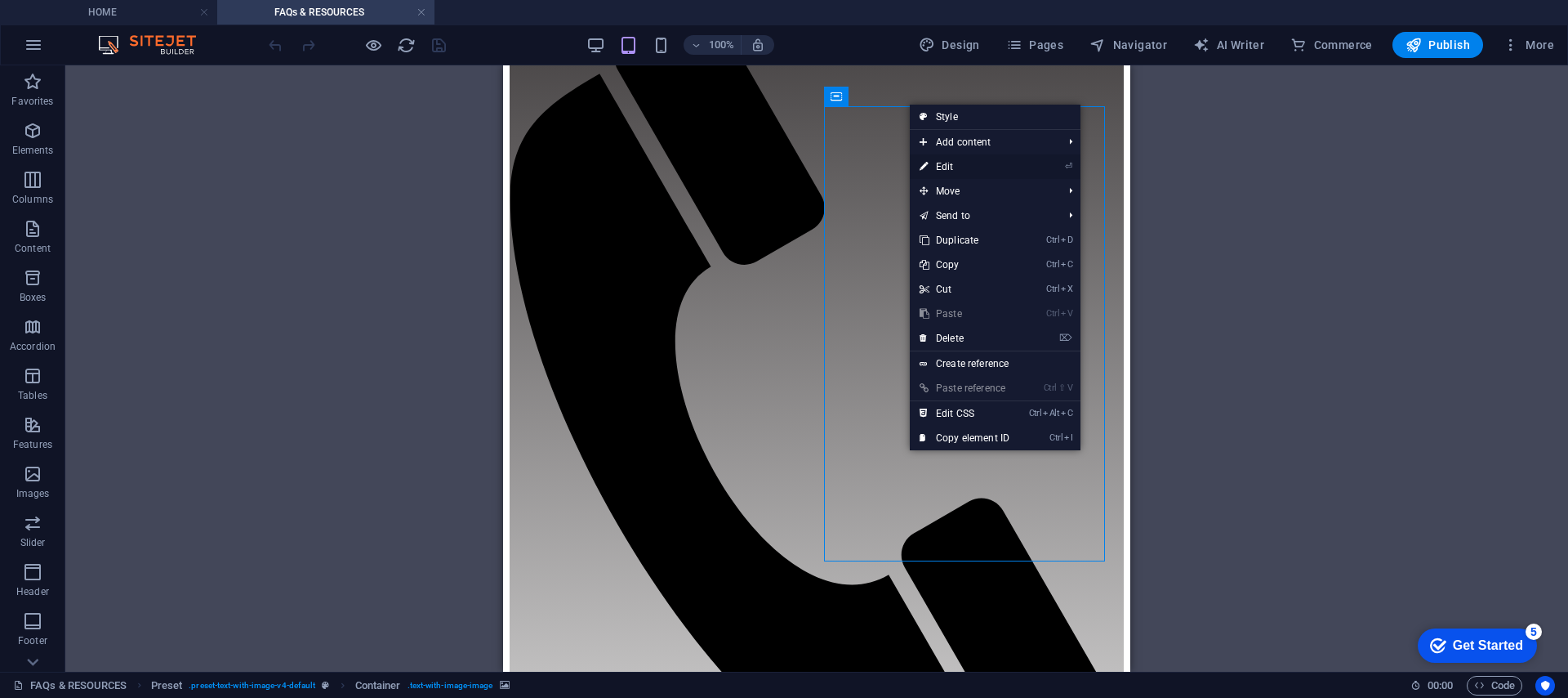
click at [988, 161] on link "⏎ Edit" at bounding box center [964, 167] width 109 height 25
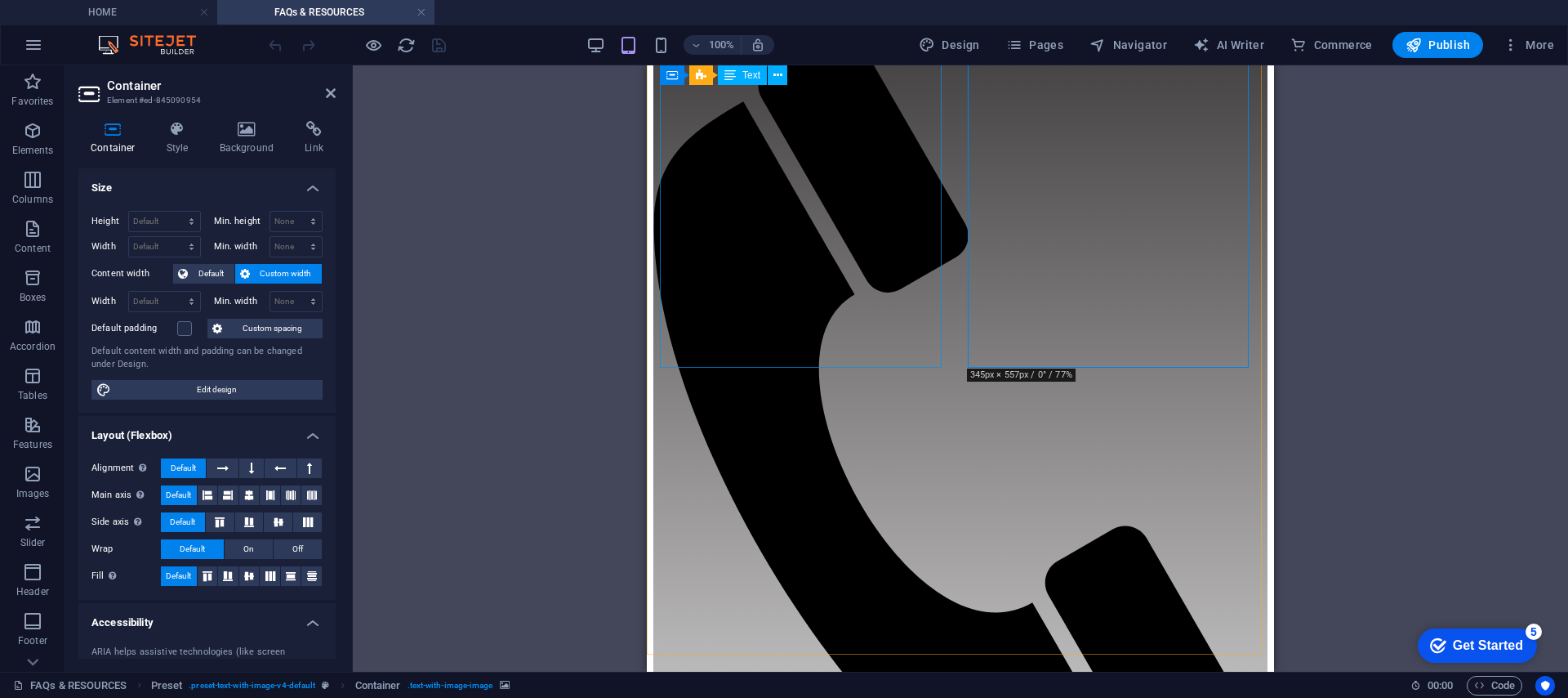
scroll to position [227, 0]
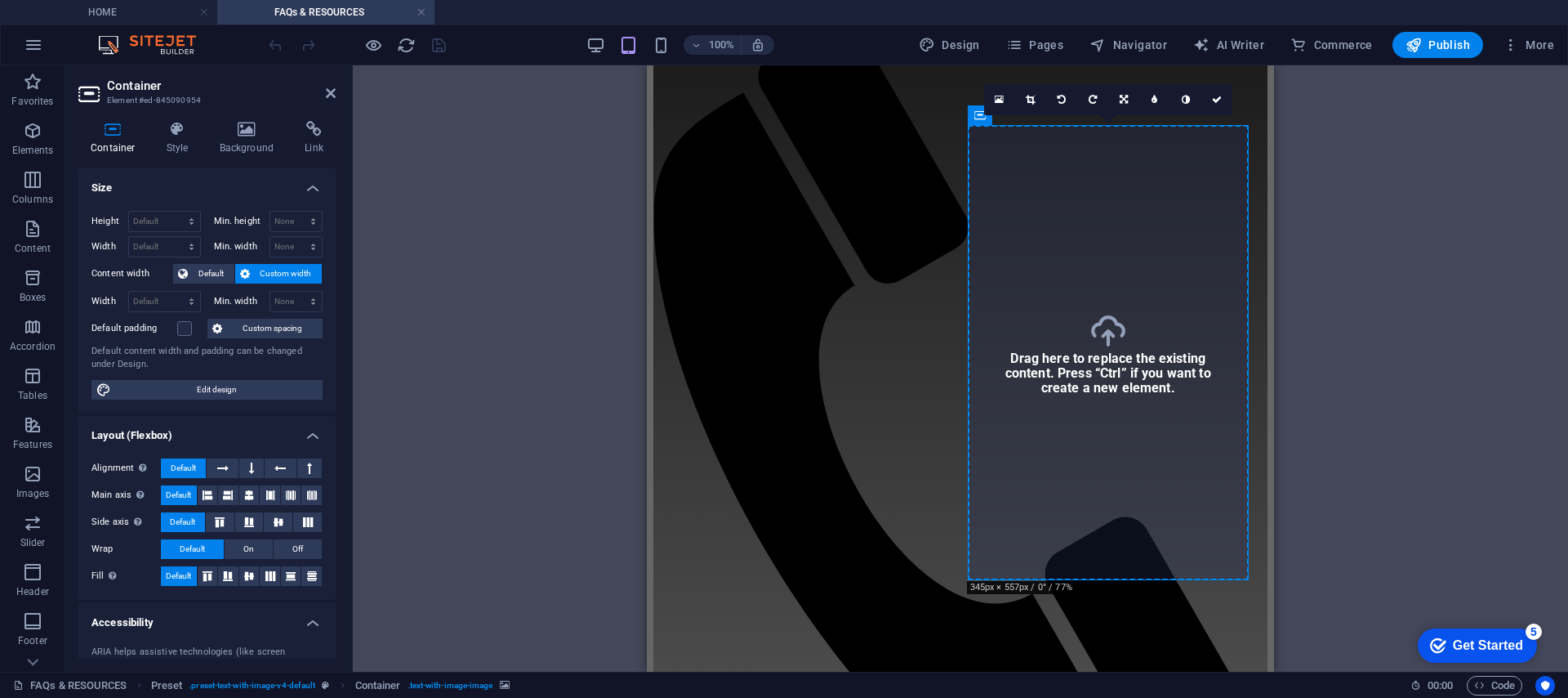
click at [1314, 175] on div "Drag here to replace the existing content. Press “Ctrl” if you want to create a…" at bounding box center [961, 368] width 1216 height 606
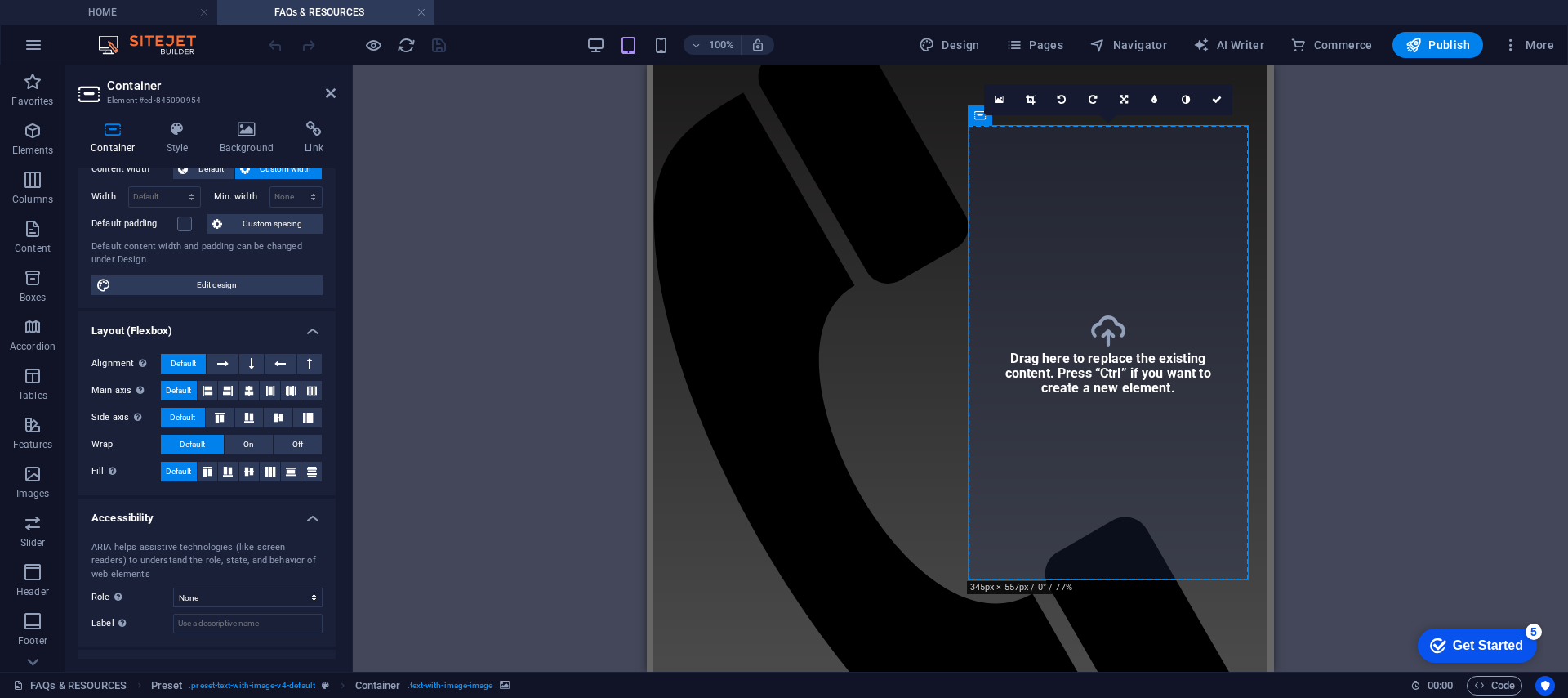
scroll to position [7, 0]
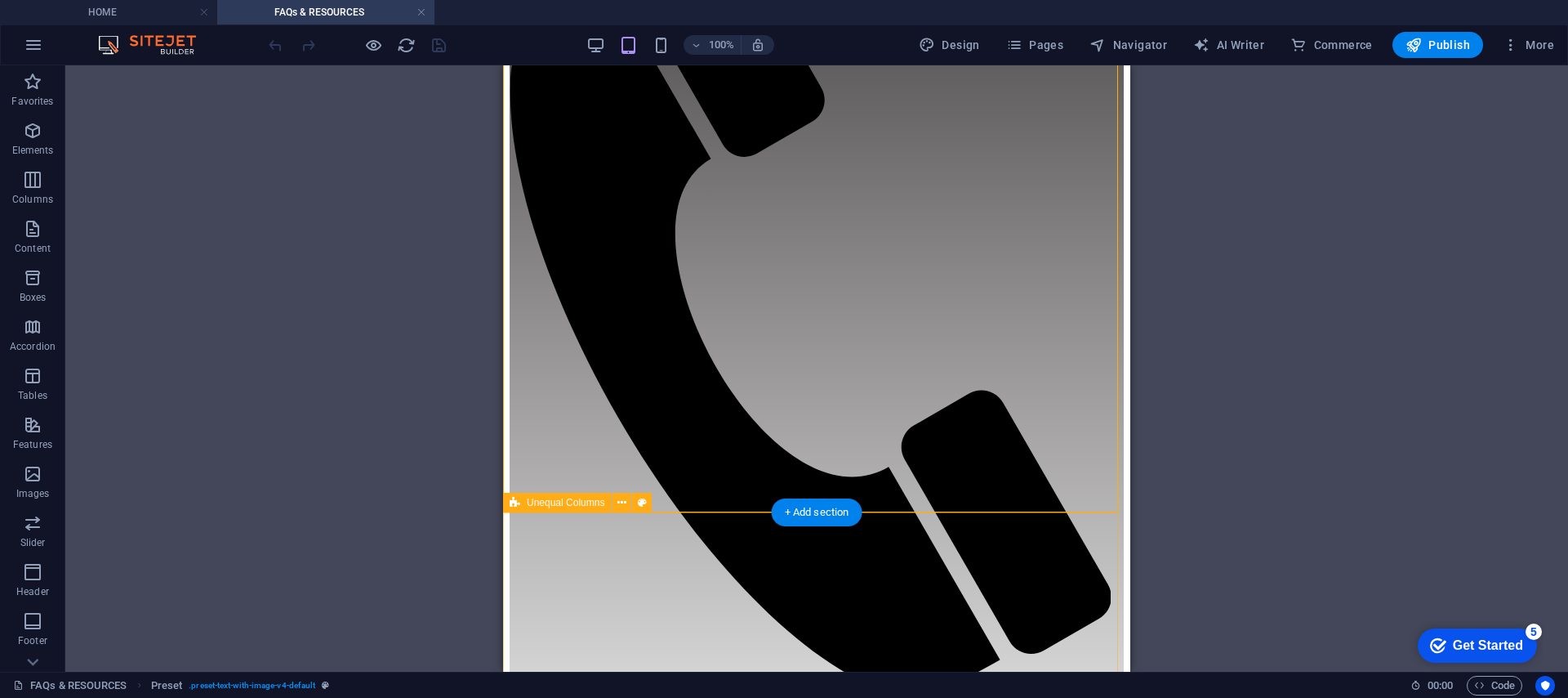
scroll to position [360, 0]
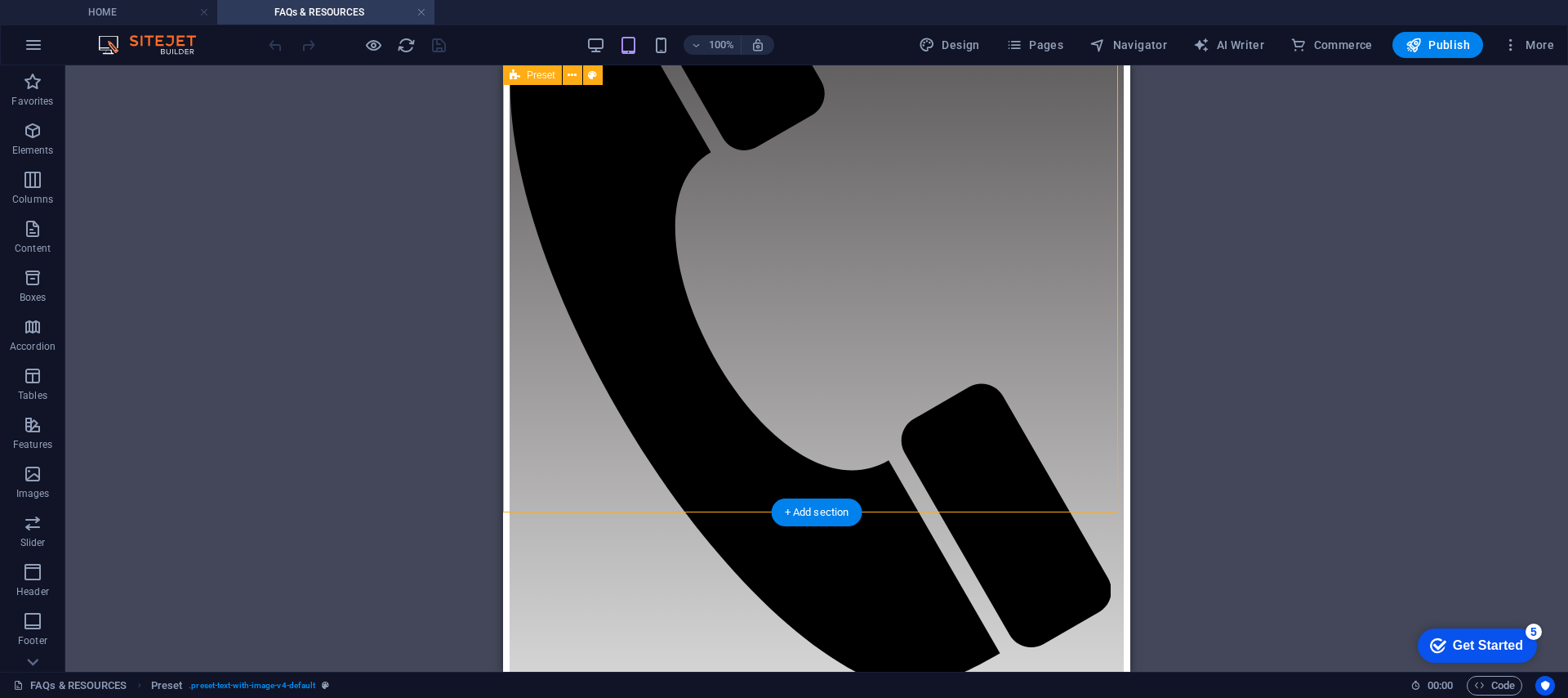
drag, startPoint x: 885, startPoint y: 383, endPoint x: 895, endPoint y: 472, distance: 89.6
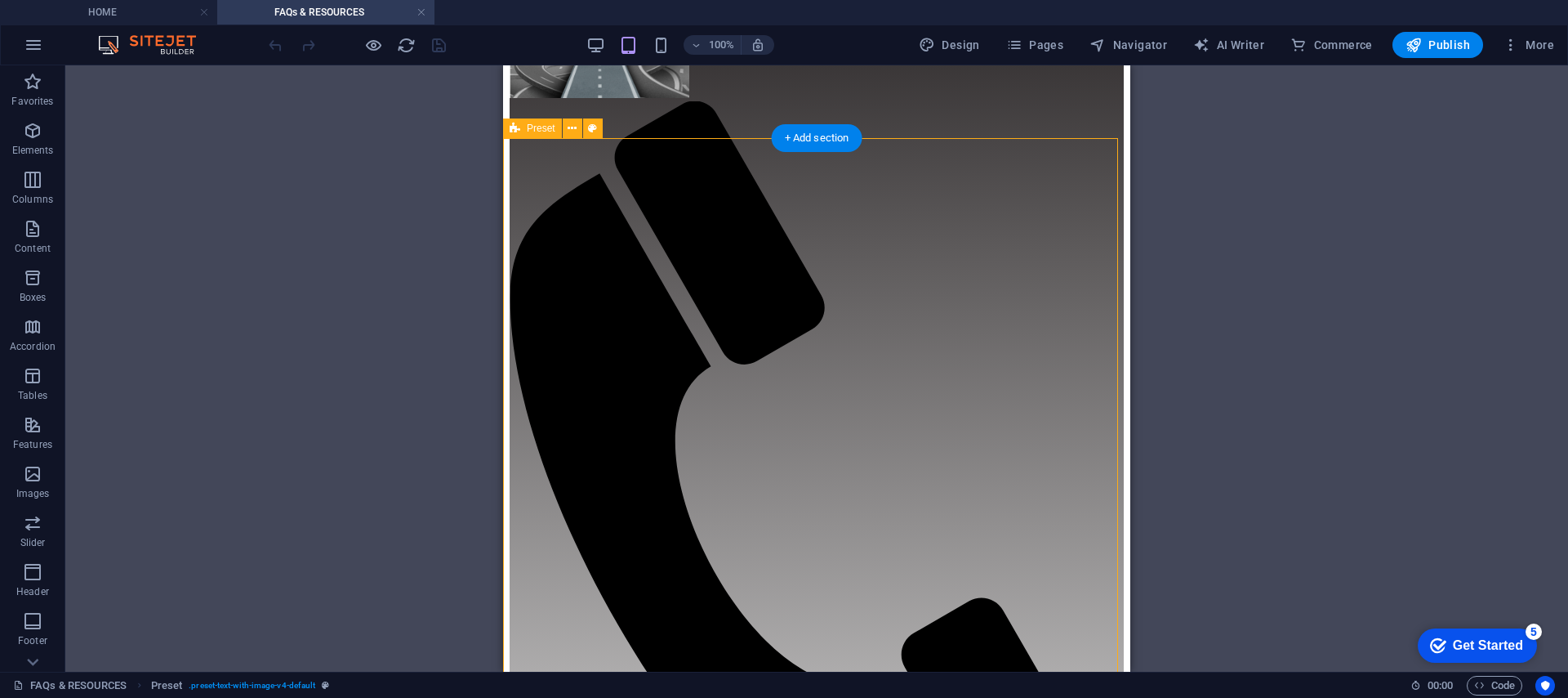
scroll to position [148, 0]
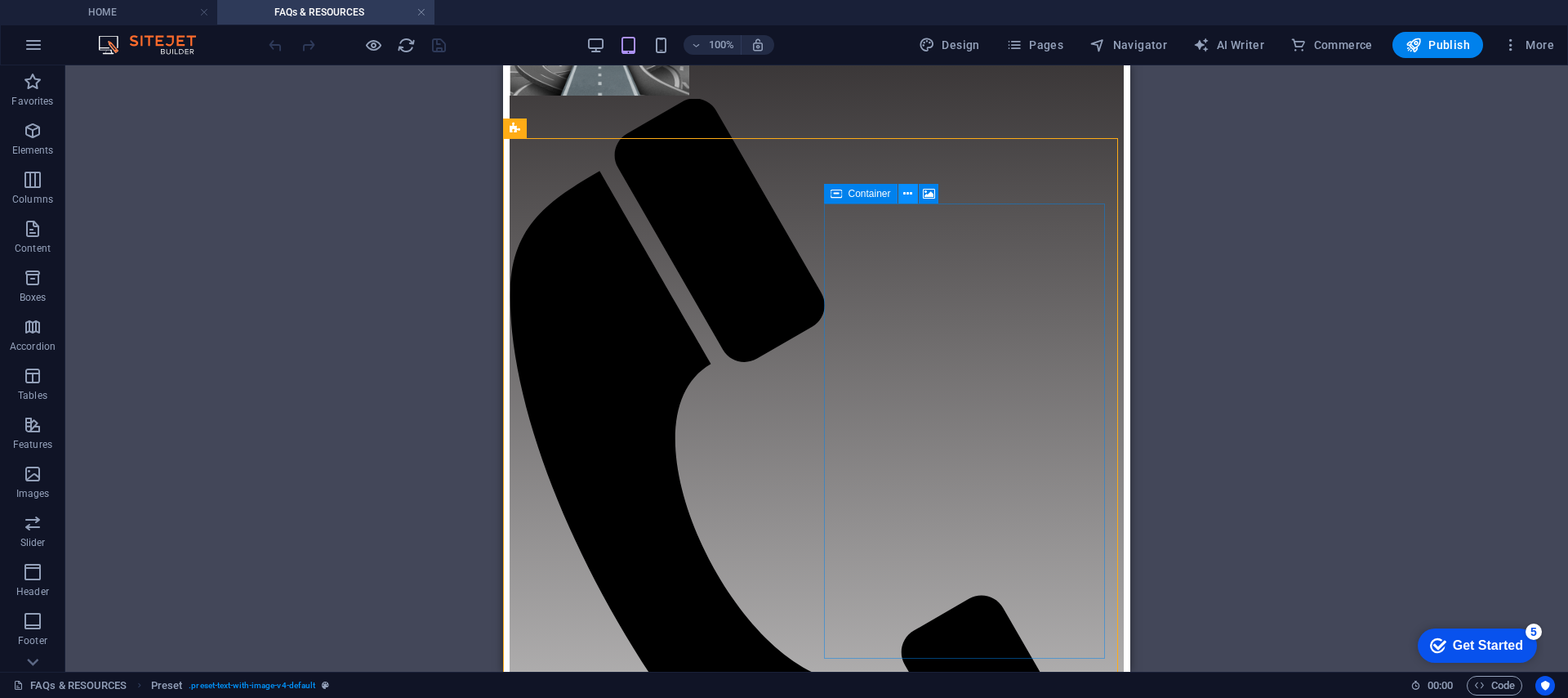
click at [908, 200] on icon at bounding box center [907, 194] width 9 height 17
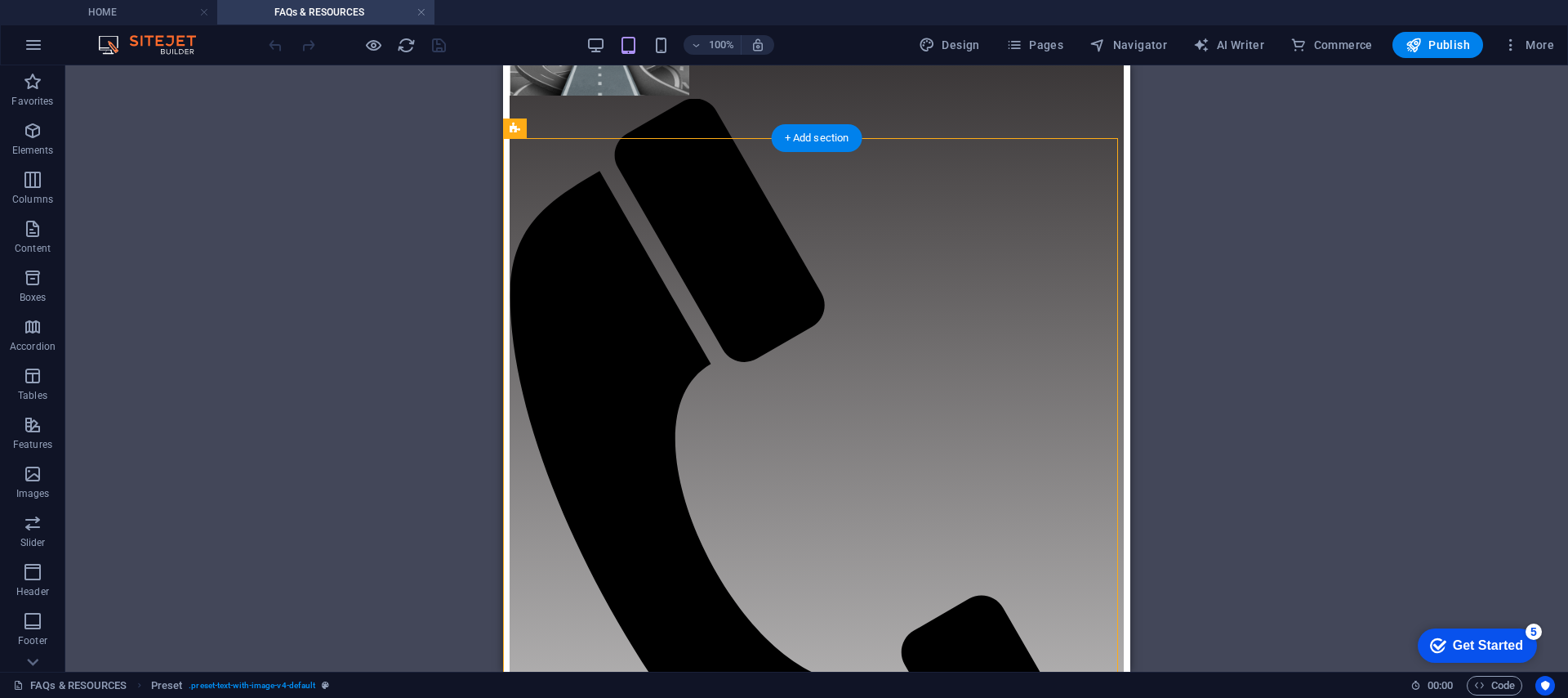
click at [849, 191] on span "Container" at bounding box center [870, 193] width 42 height 10
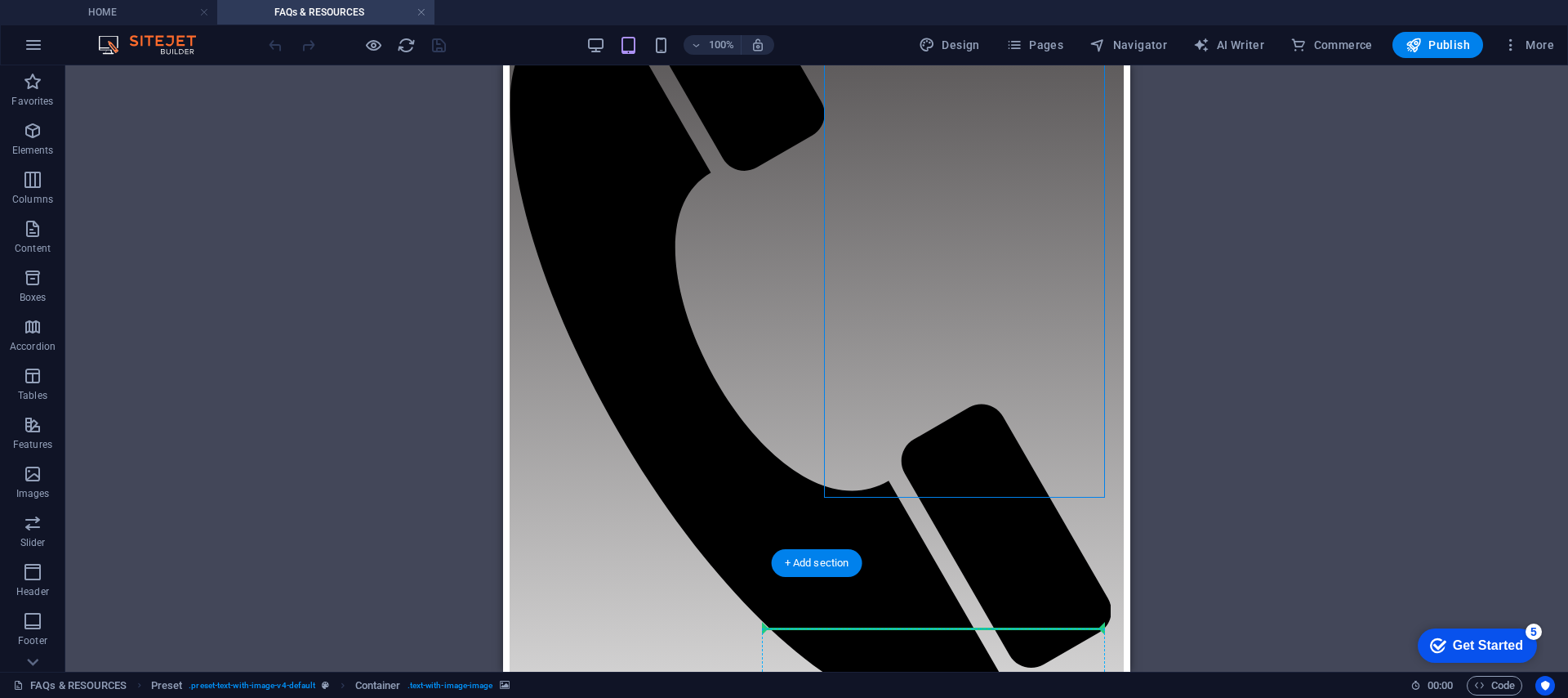
scroll to position [349, 0]
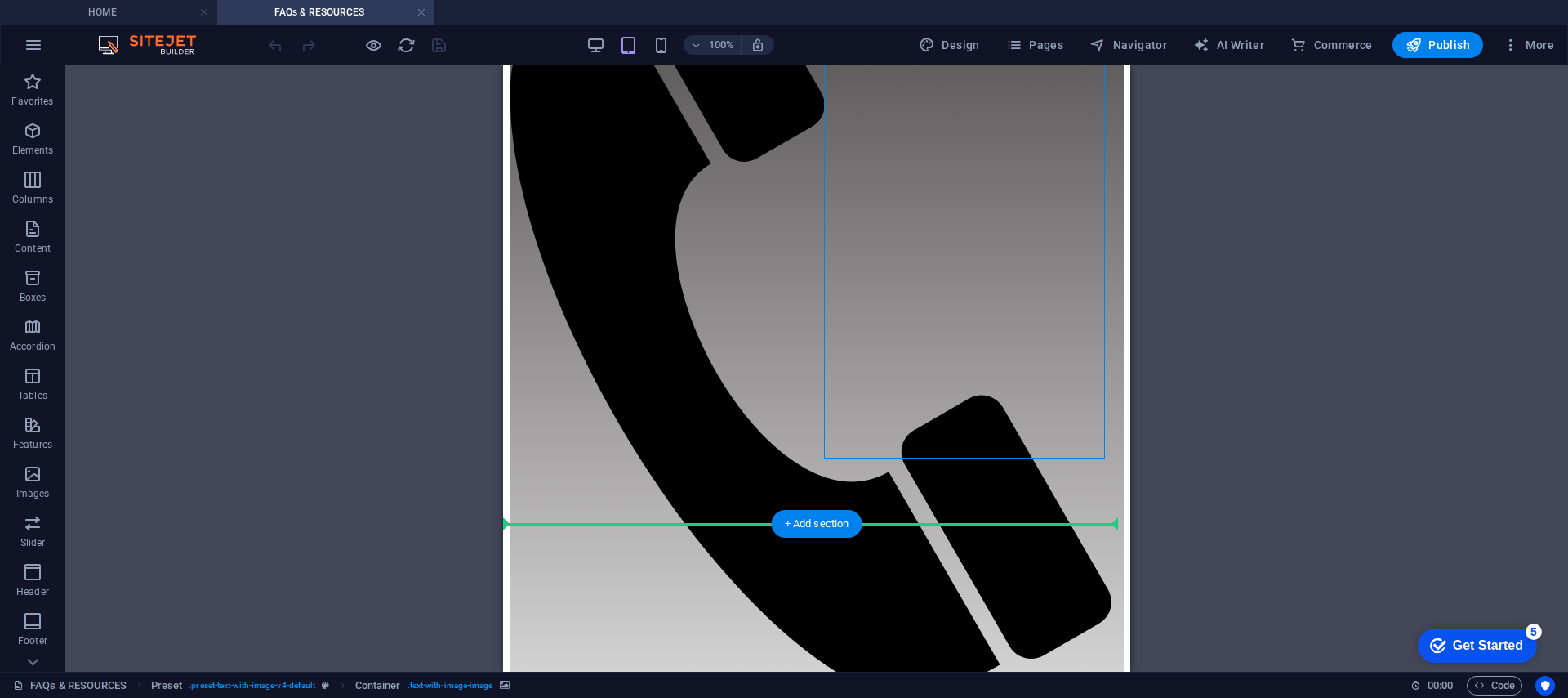
drag, startPoint x: 1352, startPoint y: 256, endPoint x: 743, endPoint y: 524, distance: 665.4
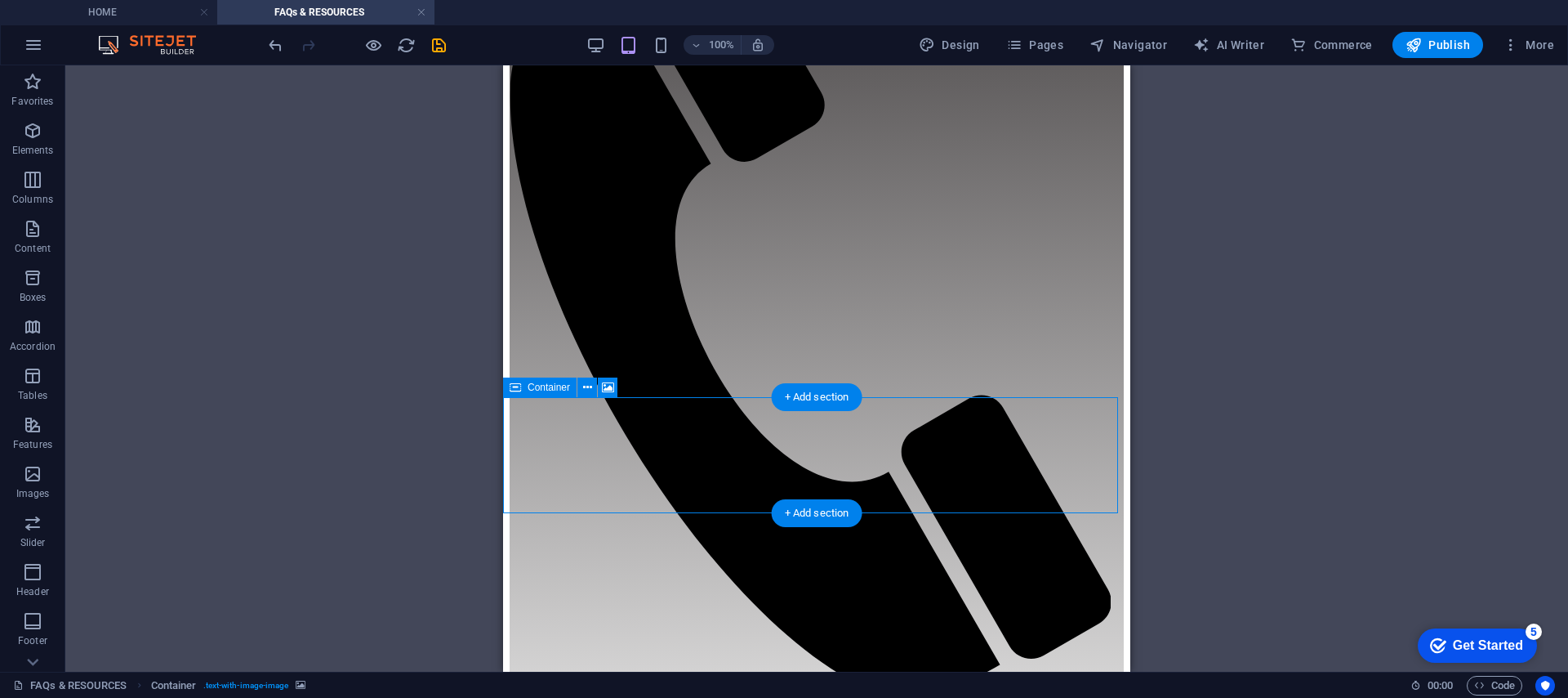
scroll to position [0, 0]
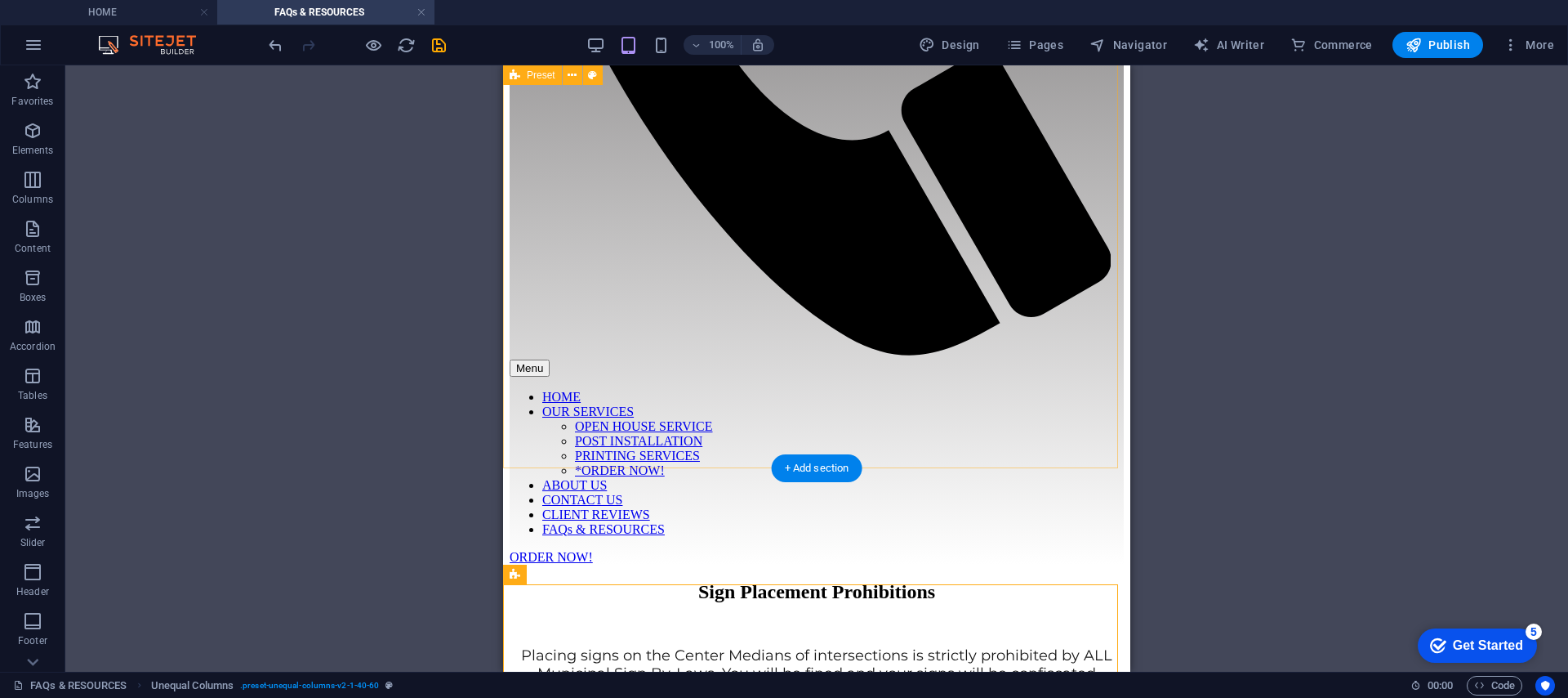
click at [1091, 581] on div "Sign Placement Prohibitions Placing signs on the Center Medians of intersection…" at bounding box center [817, 704] width 615 height 246
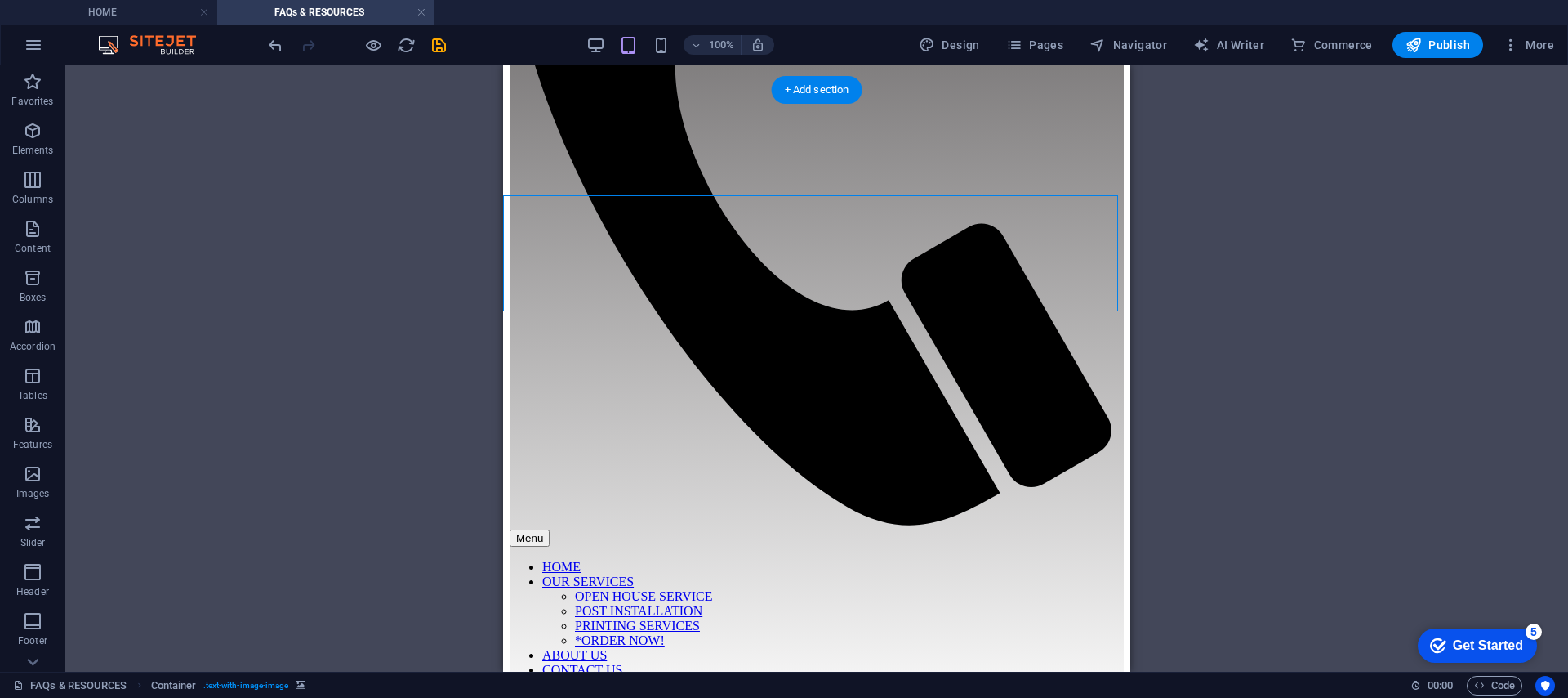
drag, startPoint x: 962, startPoint y: 220, endPoint x: 934, endPoint y: 259, distance: 48.0
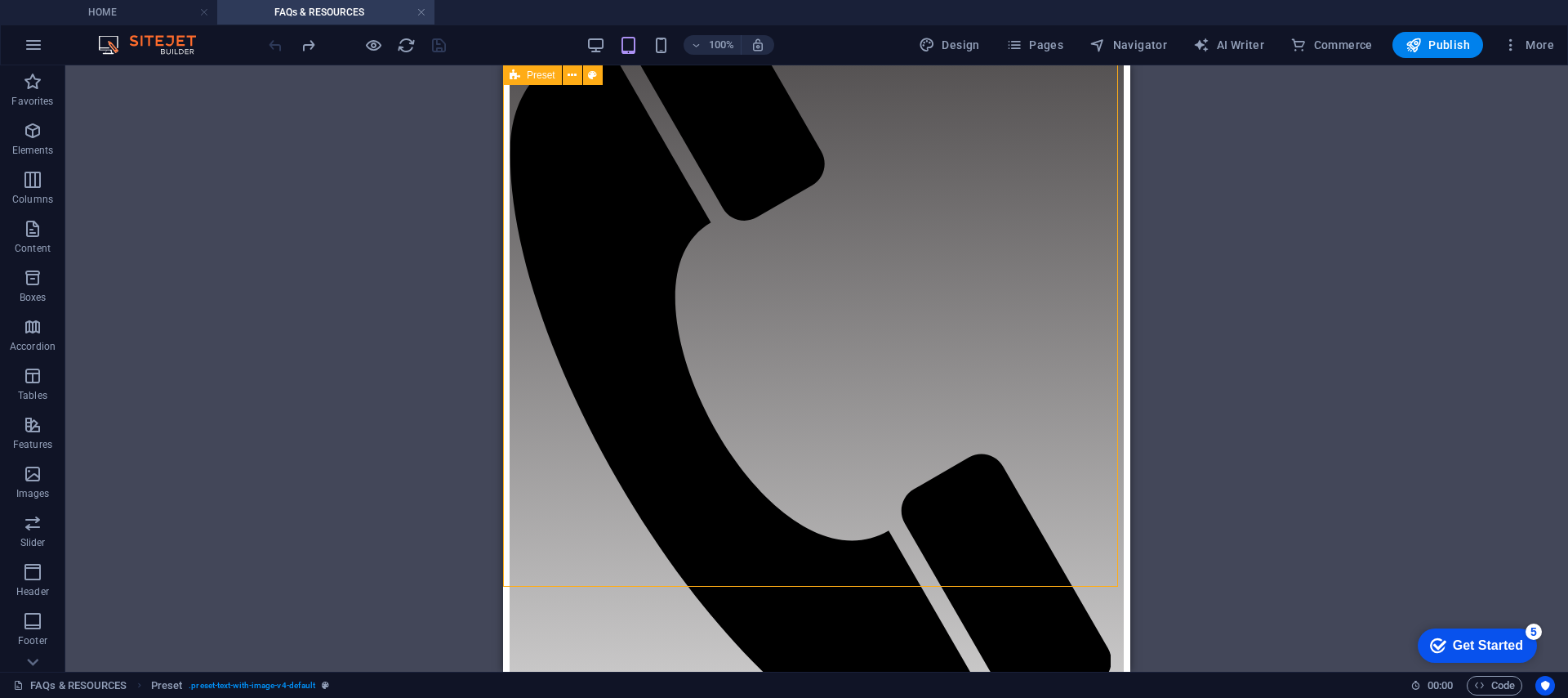
scroll to position [302, 0]
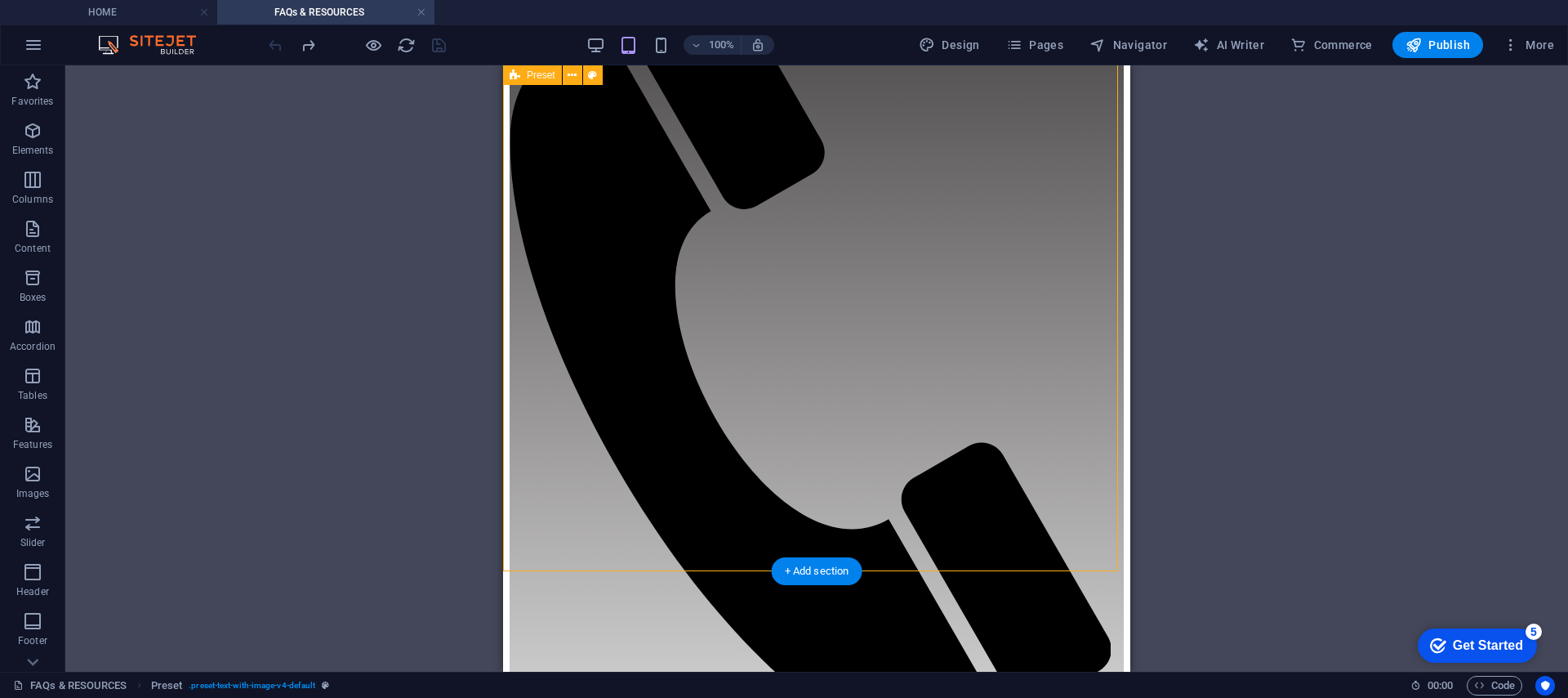
drag, startPoint x: 921, startPoint y: 283, endPoint x: 836, endPoint y: 535, distance: 265.9
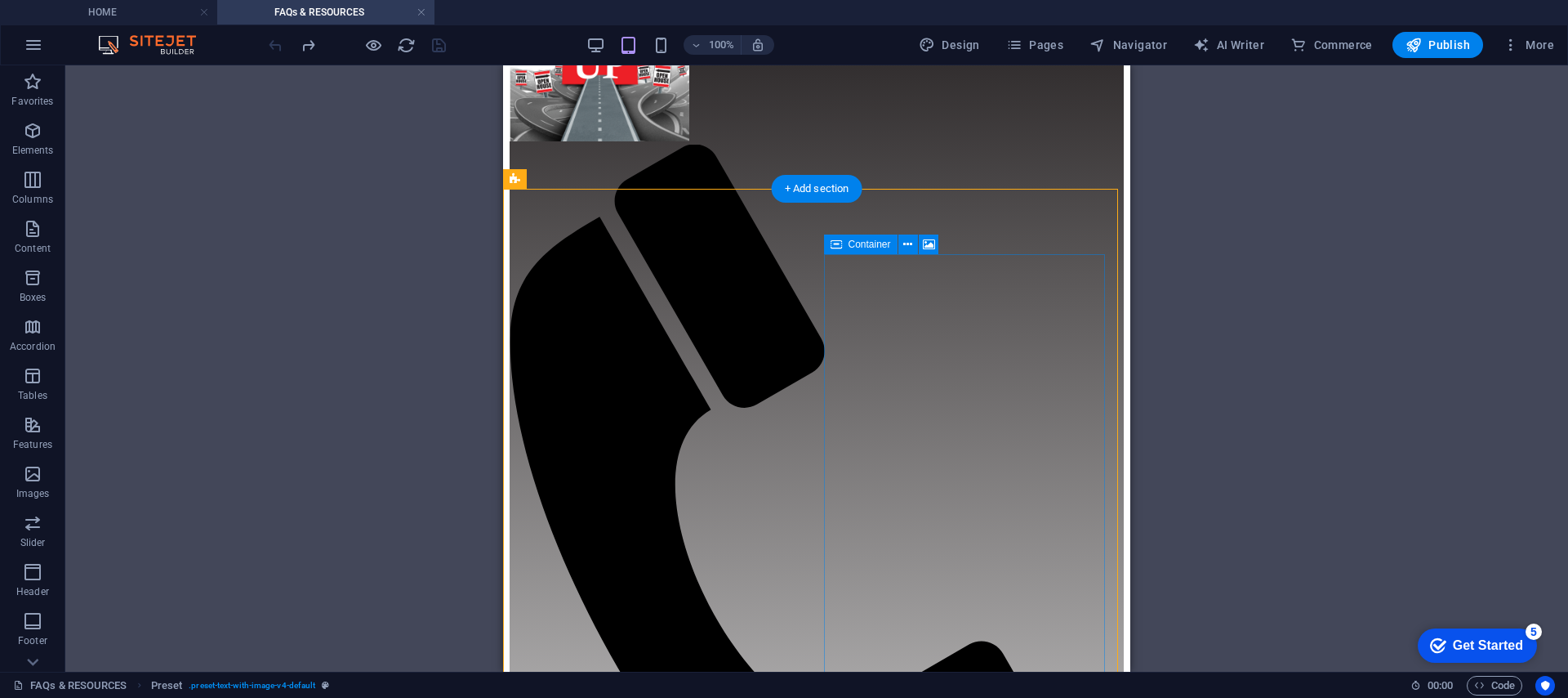
scroll to position [98, 0]
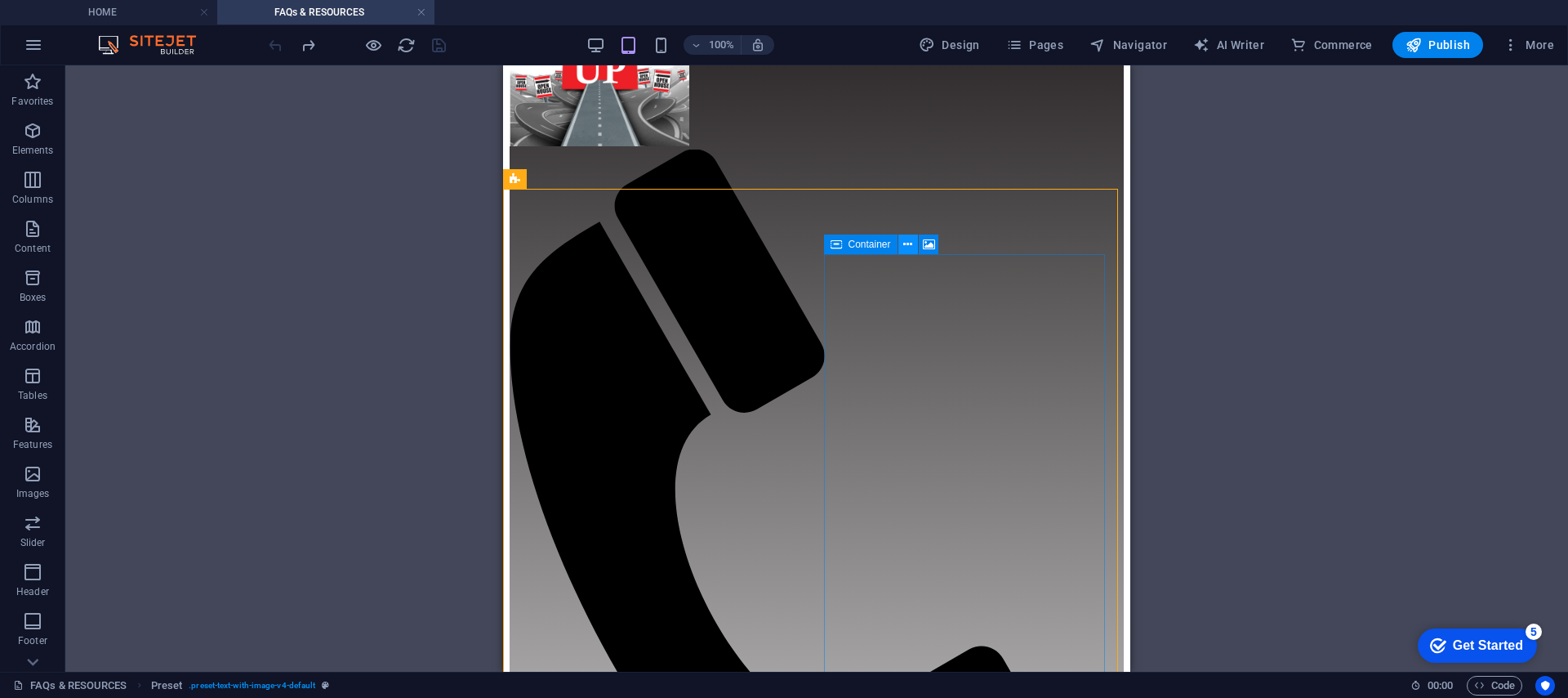
click at [905, 241] on icon at bounding box center [907, 245] width 9 height 17
click at [861, 249] on span "Container" at bounding box center [870, 244] width 42 height 10
click at [868, 246] on span "Container" at bounding box center [870, 244] width 42 height 10
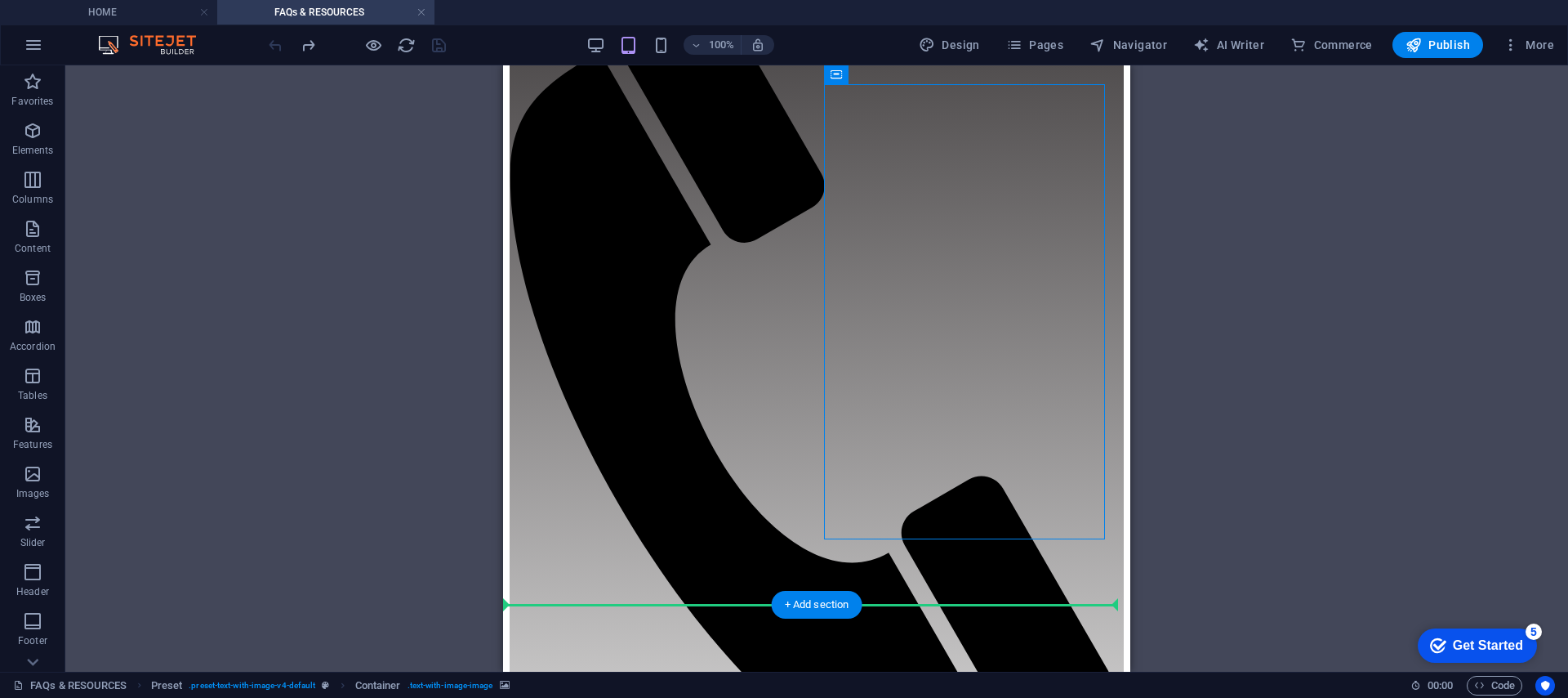
scroll to position [287, 0]
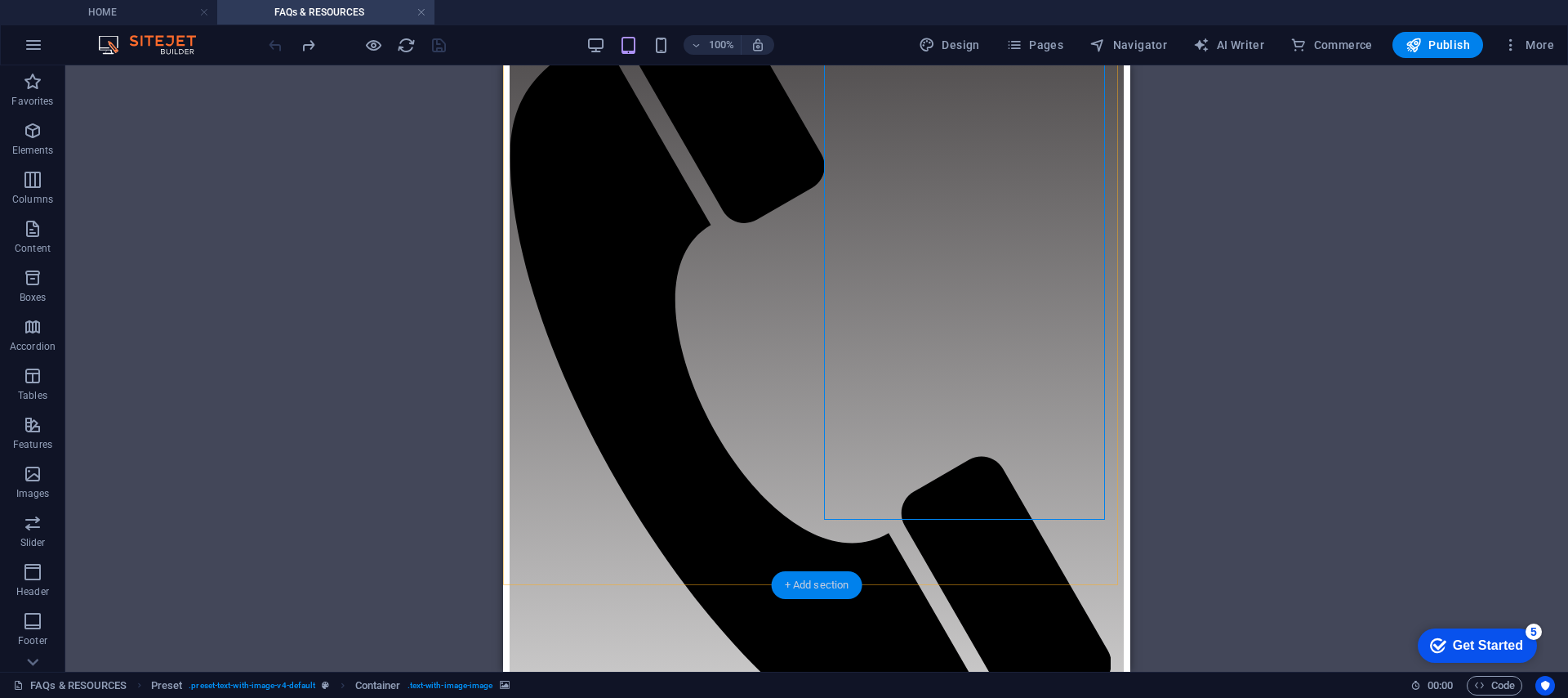
drag, startPoint x: 870, startPoint y: 244, endPoint x: 804, endPoint y: 574, distance: 336.5
click at [804, 574] on div "Drag here to replace the existing content. Press “Ctrl” if you want to create a…" at bounding box center [817, 224] width 627 height 893
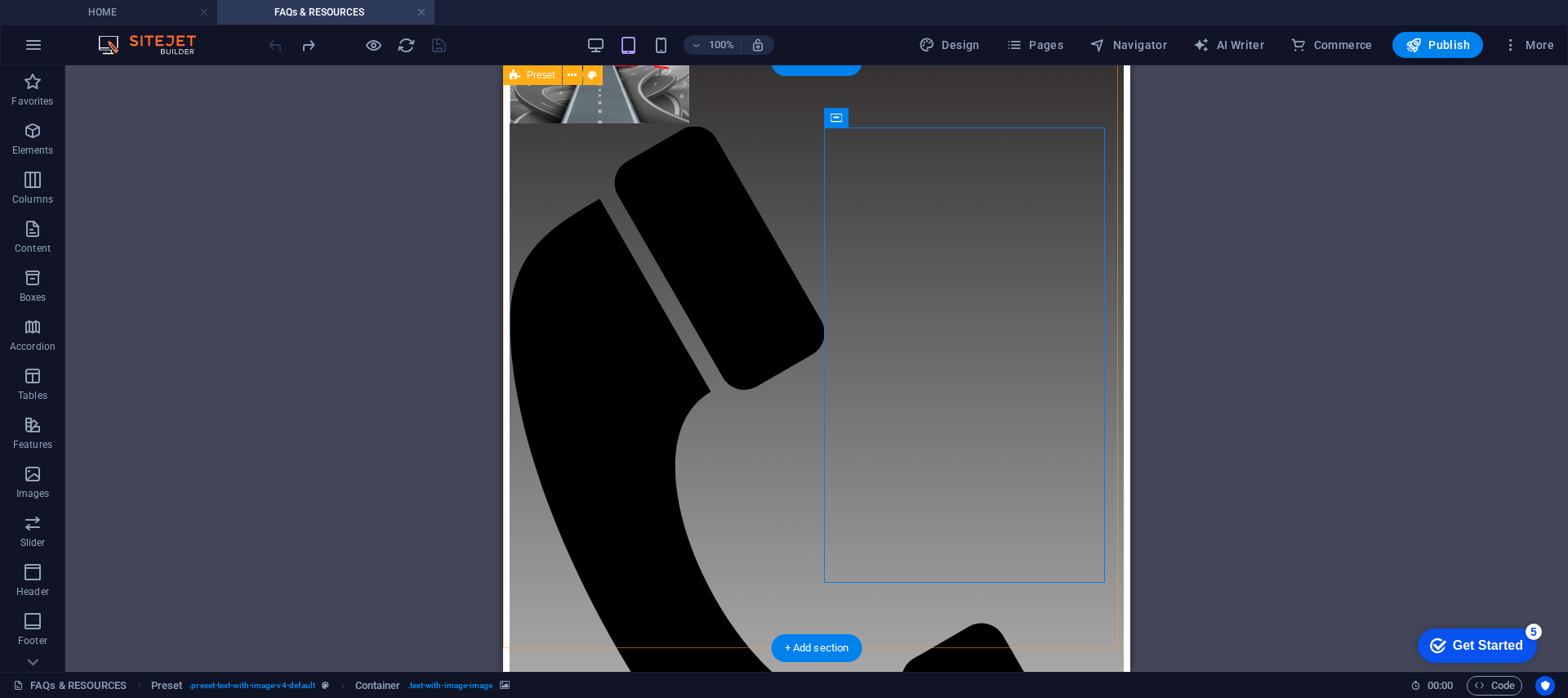
scroll to position [116, 0]
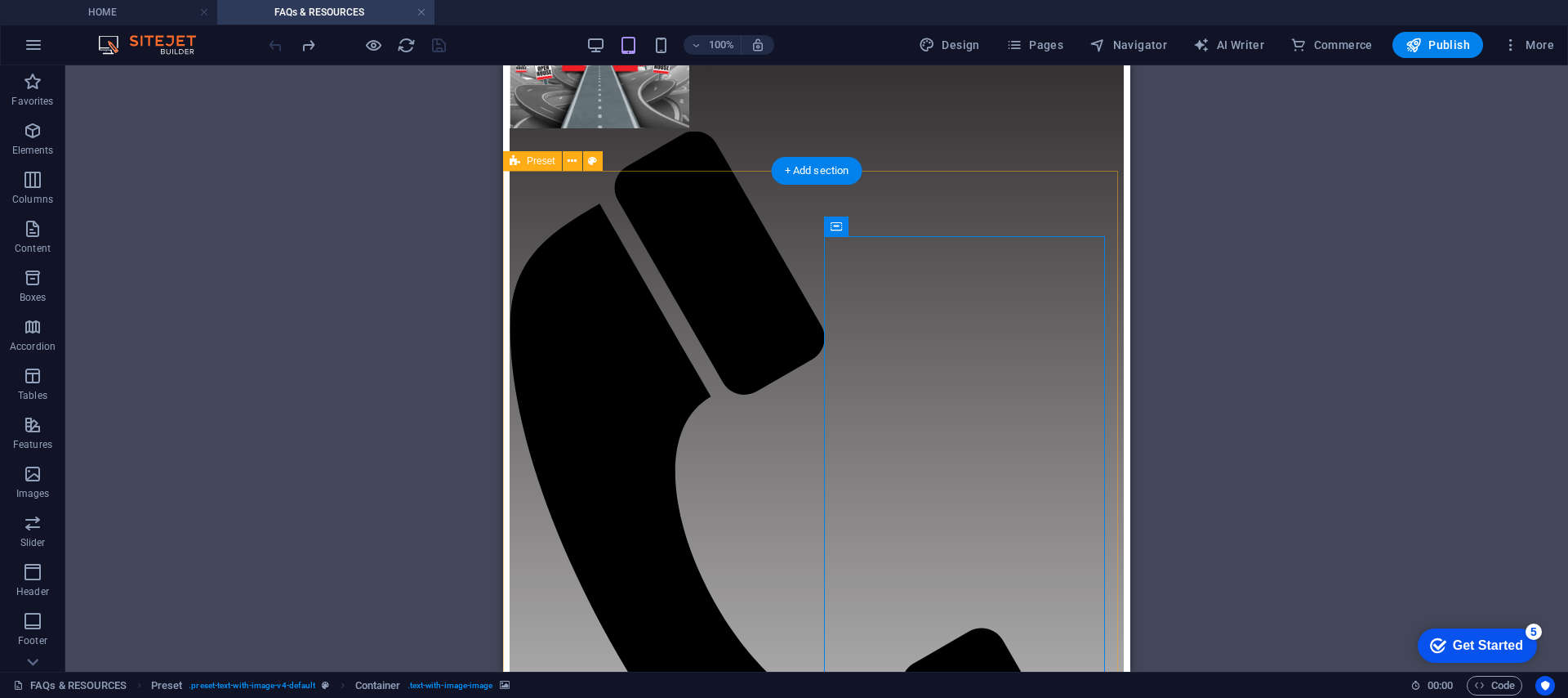
drag, startPoint x: 1343, startPoint y: 292, endPoint x: 955, endPoint y: 636, distance: 518.5
drag, startPoint x: 842, startPoint y: 227, endPoint x: 949, endPoint y: 672, distance: 457.7
click at [948, 671] on section "Favorites Elements Columns Content Boxes Accordion Tables Features Images Slide…" at bounding box center [784, 368] width 1568 height 606
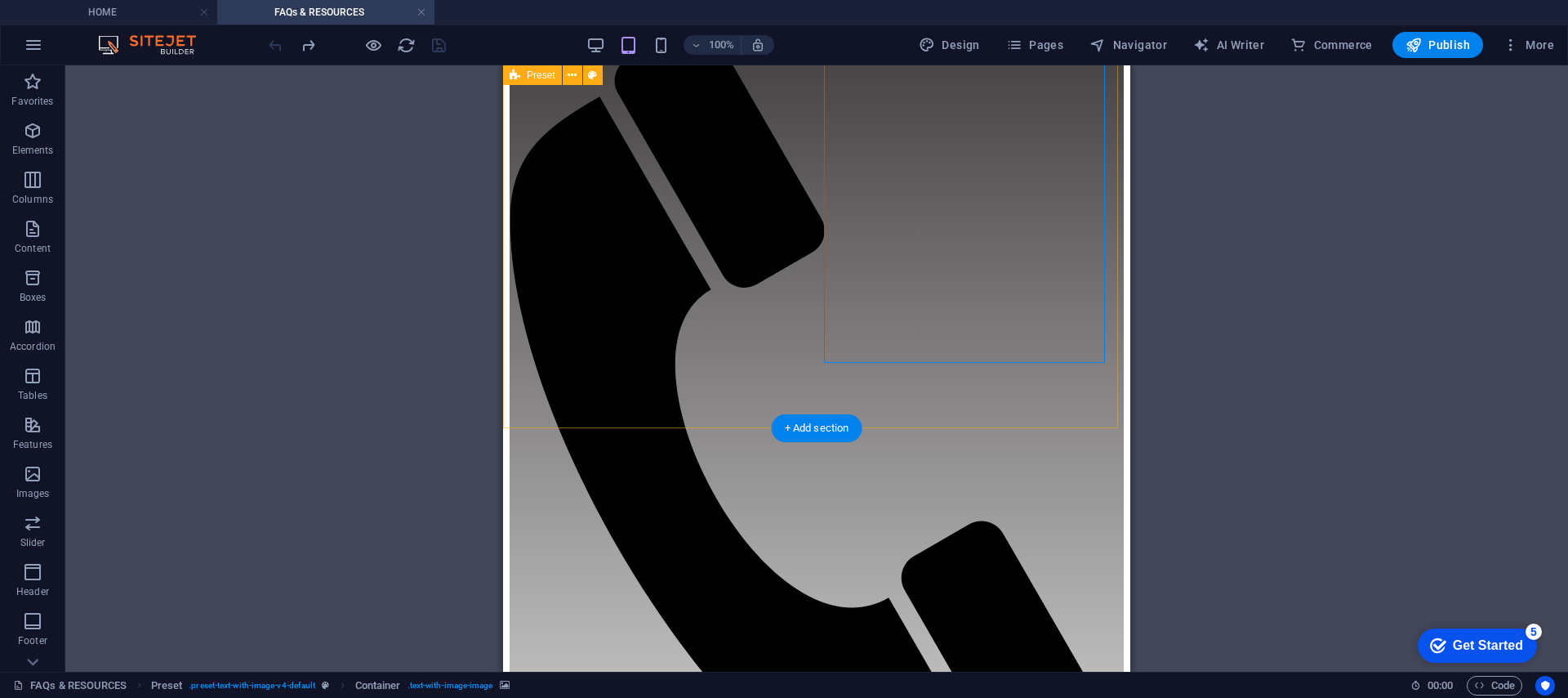
scroll to position [444, 0]
click at [844, 654] on div "Drag here to replace the existing content. Press “Ctrl” if you want to create a…" at bounding box center [817, 146] width 627 height 1050
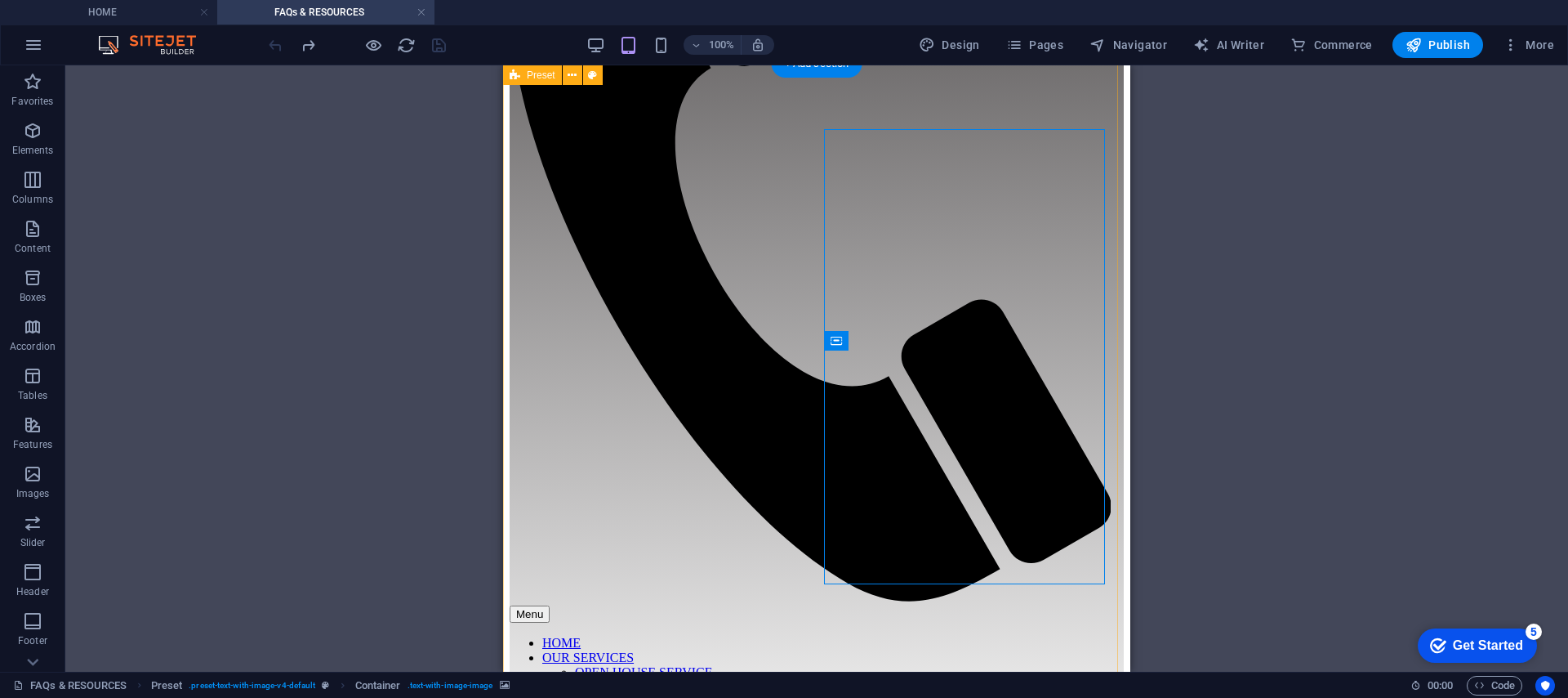
scroll to position [223, 0]
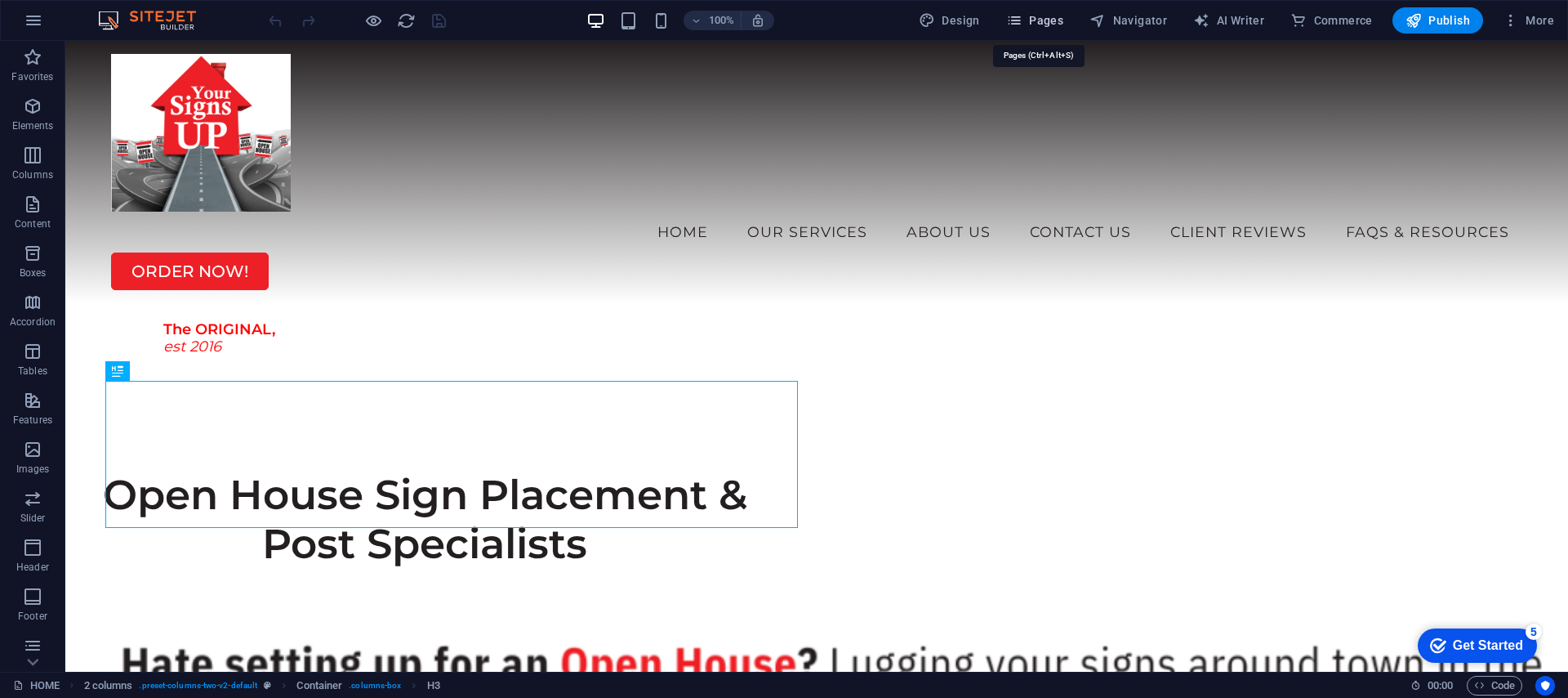
click at [1028, 28] on span "Pages" at bounding box center [1035, 20] width 57 height 16
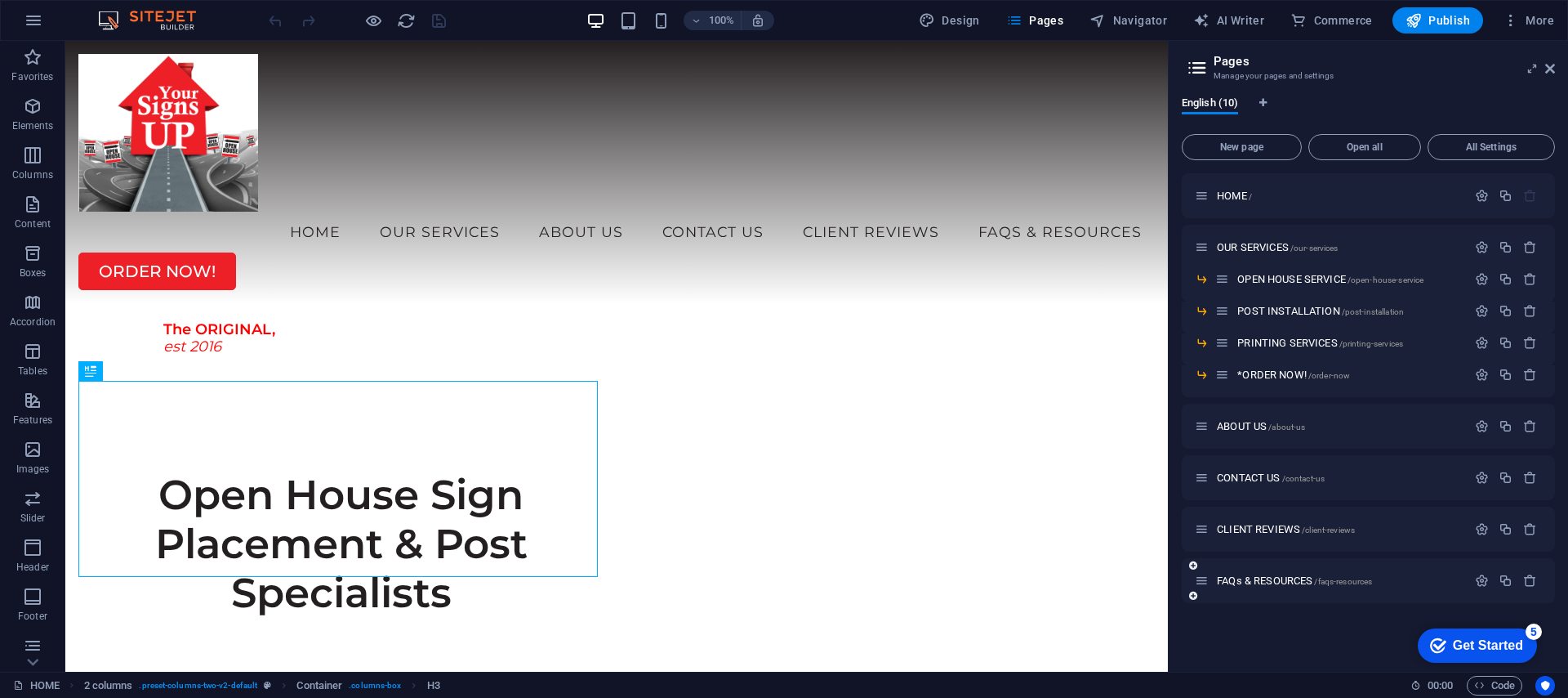
click at [1288, 593] on div "FAQs & RESOURCES /faqs-resources" at bounding box center [1369, 580] width 373 height 45
click at [1305, 577] on span "FAQs & RESOURCES /faqs-resources" at bounding box center [1294, 580] width 155 height 12
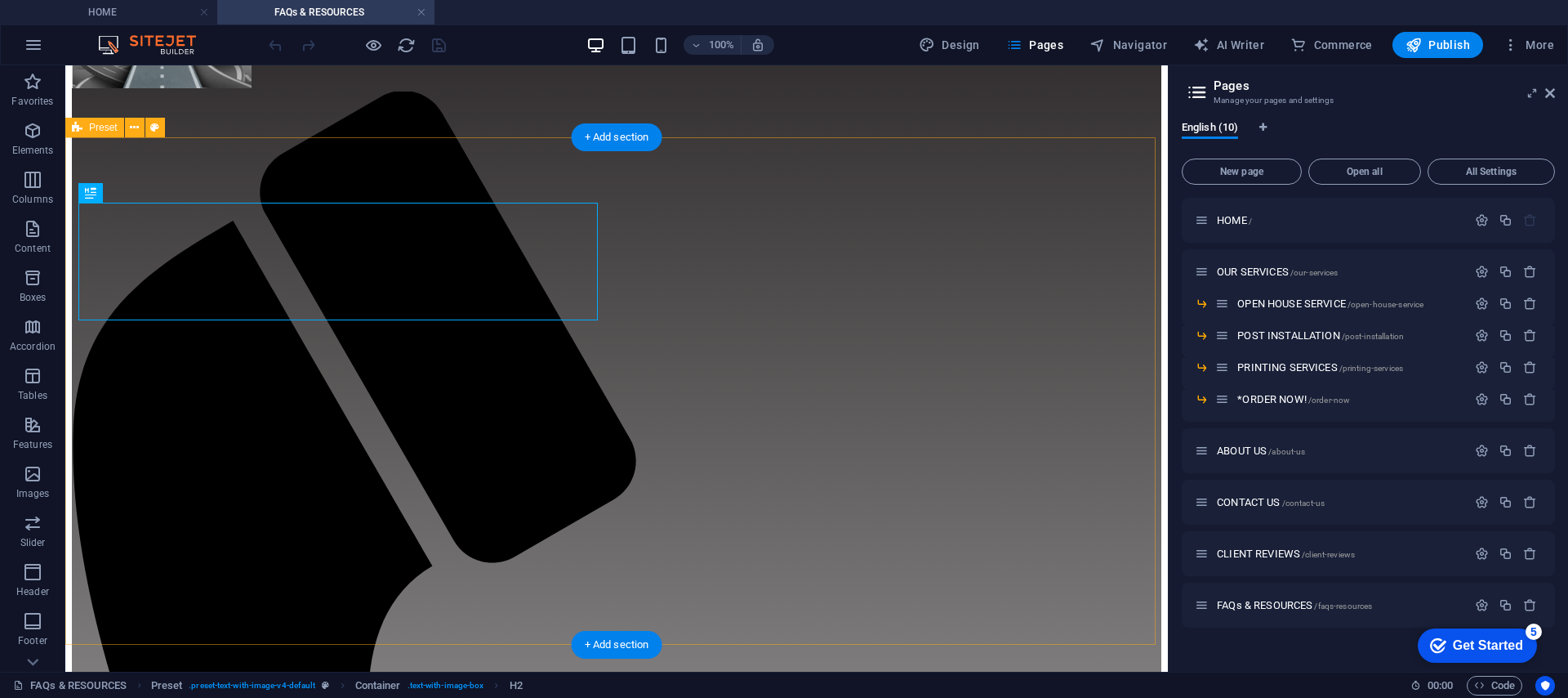
scroll to position [149, 0]
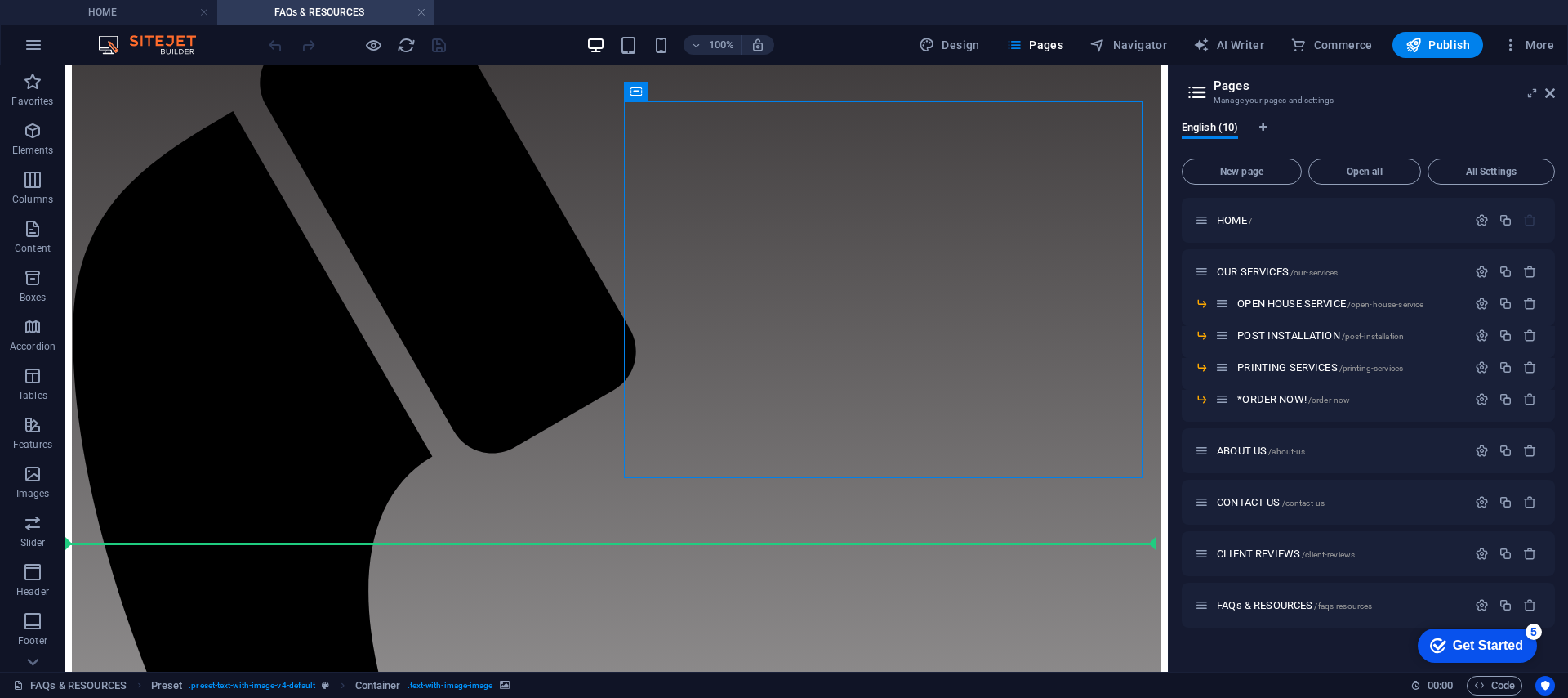
scroll to position [390, 0]
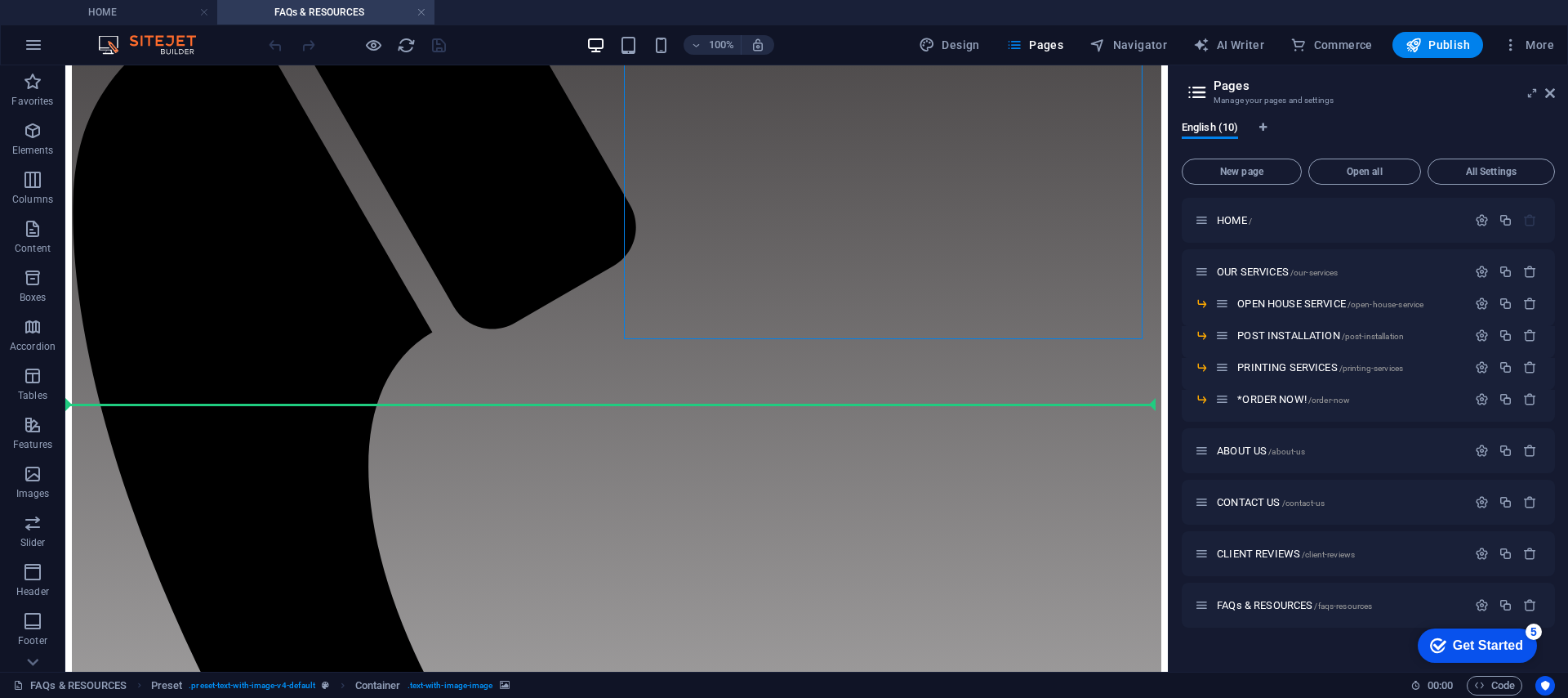
drag, startPoint x: 706, startPoint y: 258, endPoint x: 631, endPoint y: 404, distance: 164.1
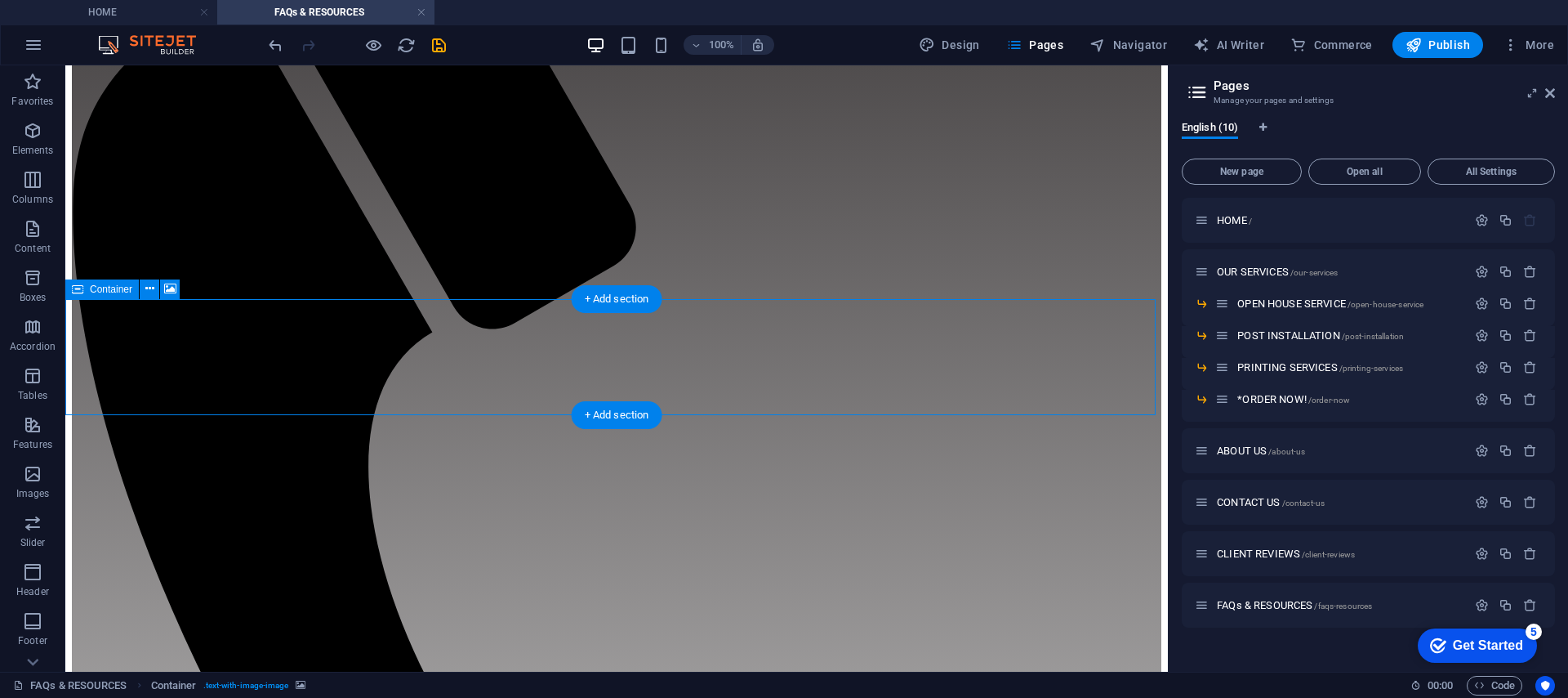
click at [151, 294] on icon at bounding box center [149, 289] width 9 height 17
click at [147, 287] on icon at bounding box center [149, 289] width 9 height 17
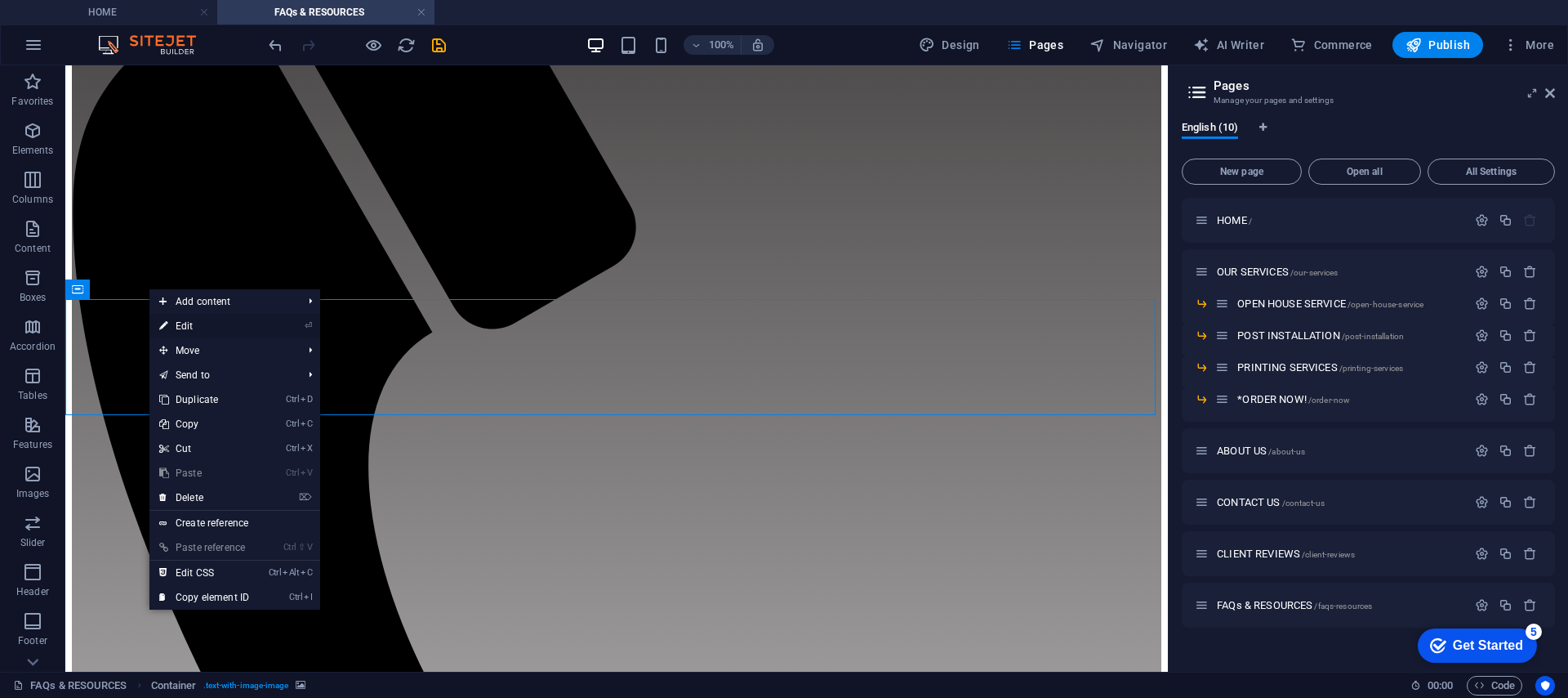
drag, startPoint x: 220, startPoint y: 322, endPoint x: 137, endPoint y: 365, distance: 93.5
click at [220, 322] on link "⏎ Edit" at bounding box center [204, 326] width 109 height 25
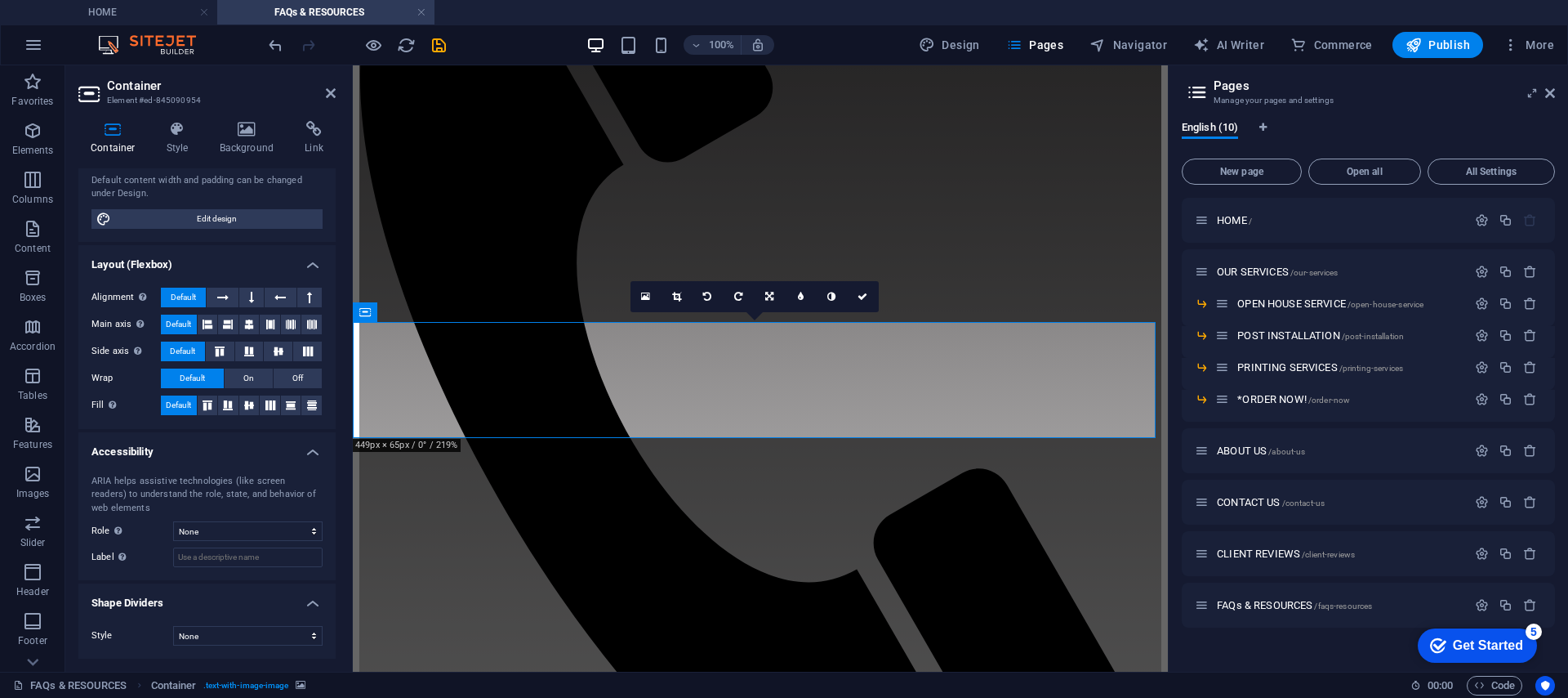
scroll to position [155, 0]
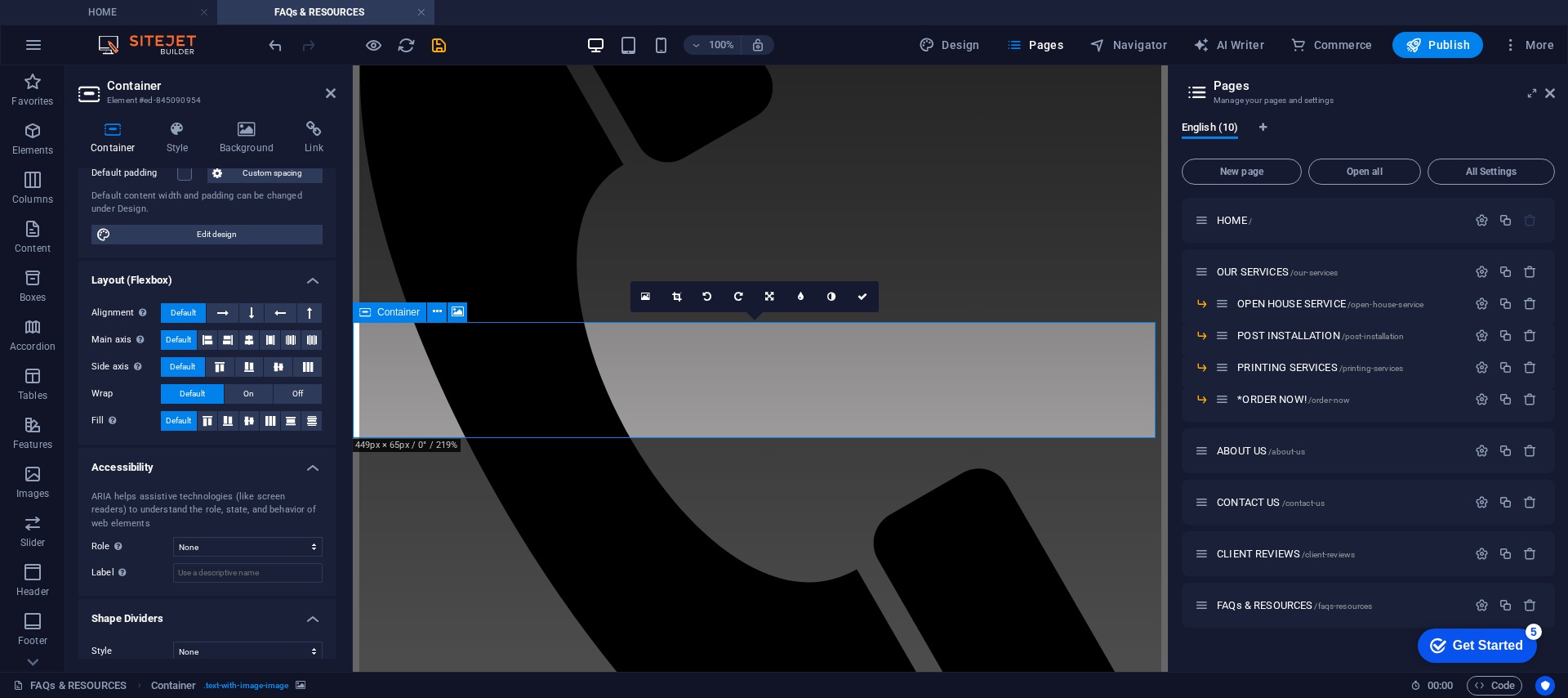
click at [678, 296] on icon at bounding box center [676, 297] width 9 height 10
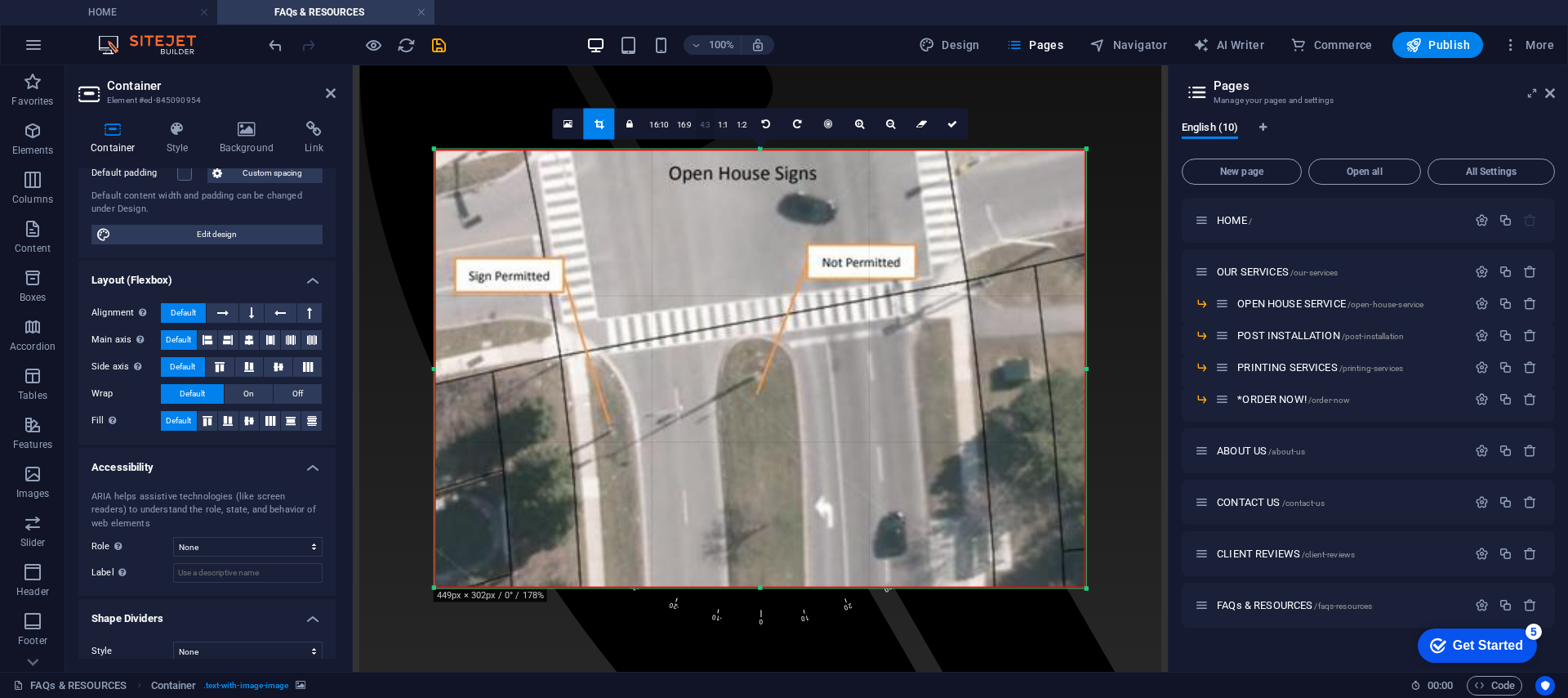
click at [706, 120] on link "4:3" at bounding box center [706, 124] width 19 height 31
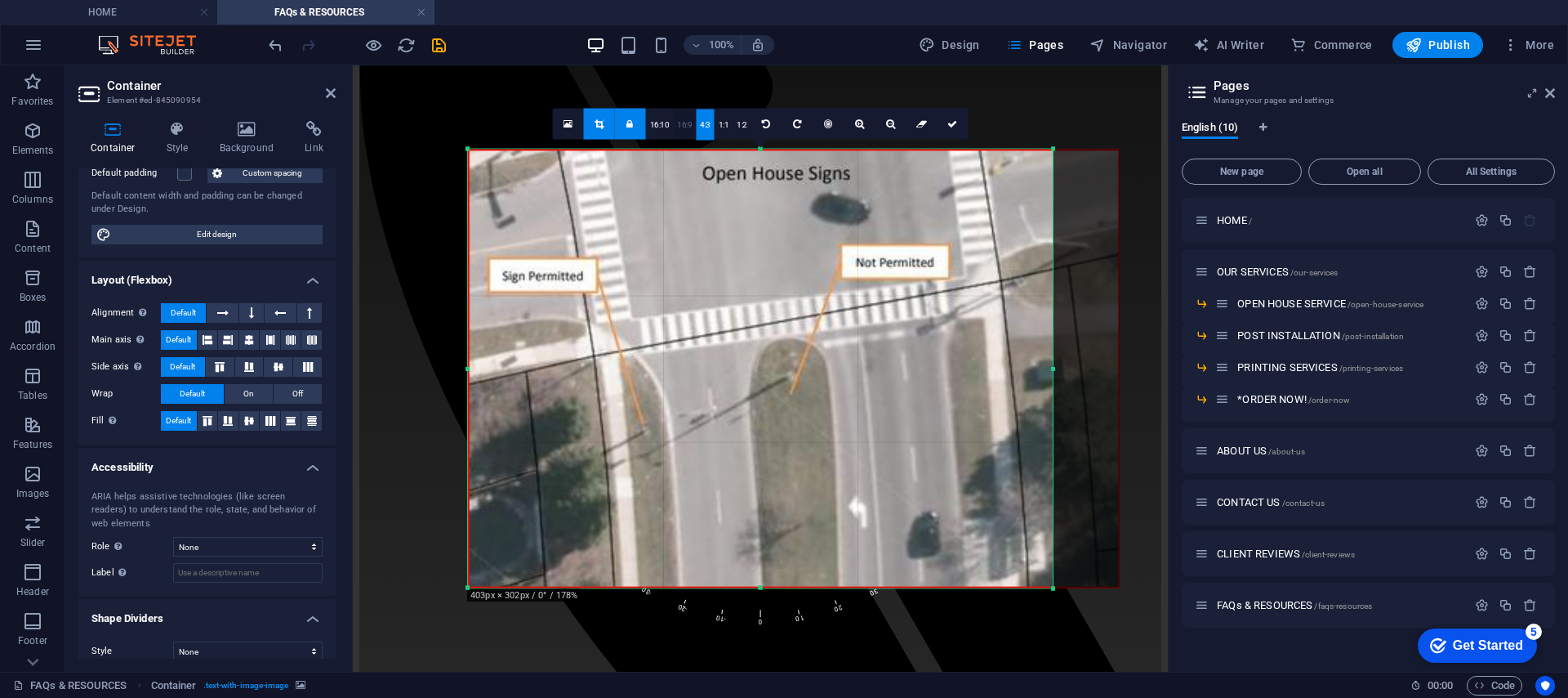
click at [685, 125] on link "16:9" at bounding box center [684, 124] width 23 height 31
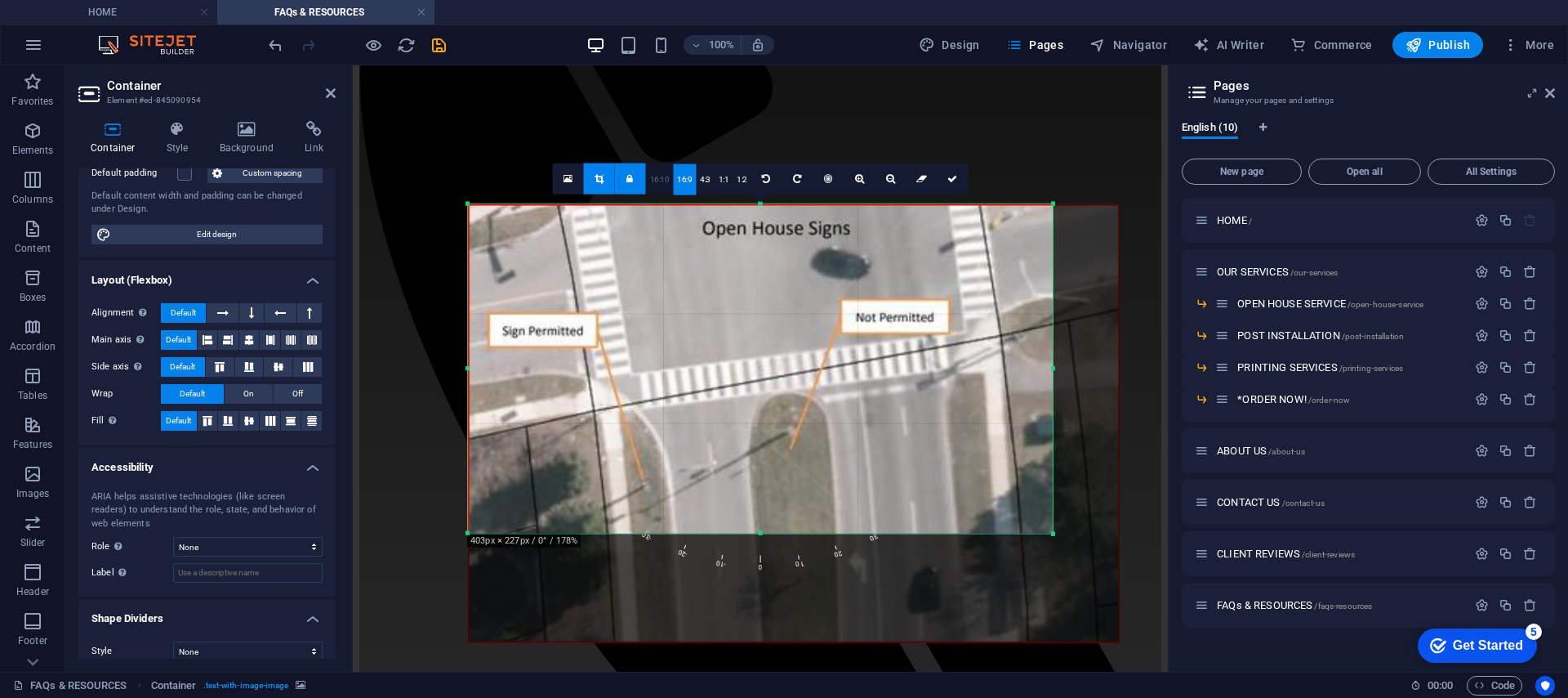
click at [660, 187] on link "16:10" at bounding box center [660, 179] width 28 height 31
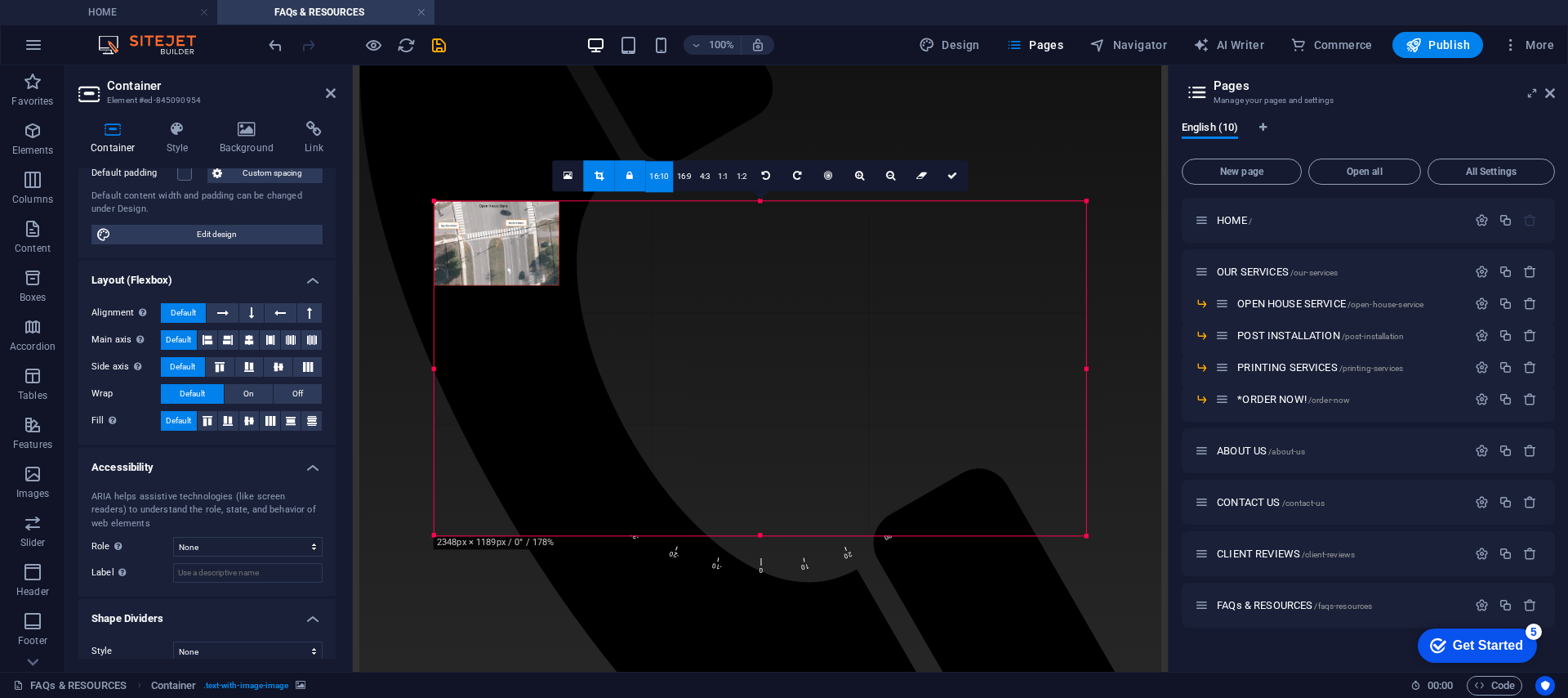
drag, startPoint x: 1054, startPoint y: 554, endPoint x: 1126, endPoint y: 521, distance: 79.2
click at [1127, 521] on div "Drag here to replace the existing content. Press “Ctrl” if you want to create a…" at bounding box center [761, 368] width 816 height 606
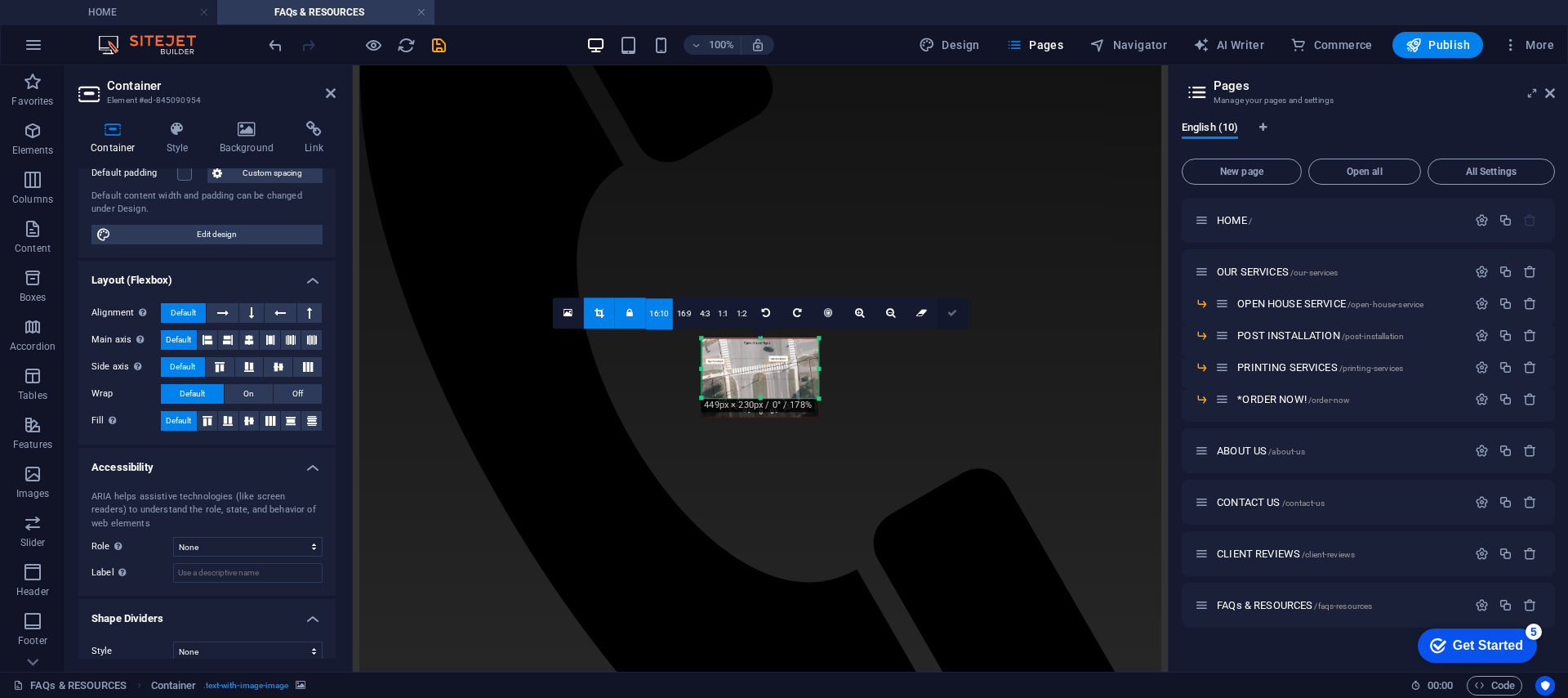
click at [938, 313] on link at bounding box center [952, 313] width 31 height 31
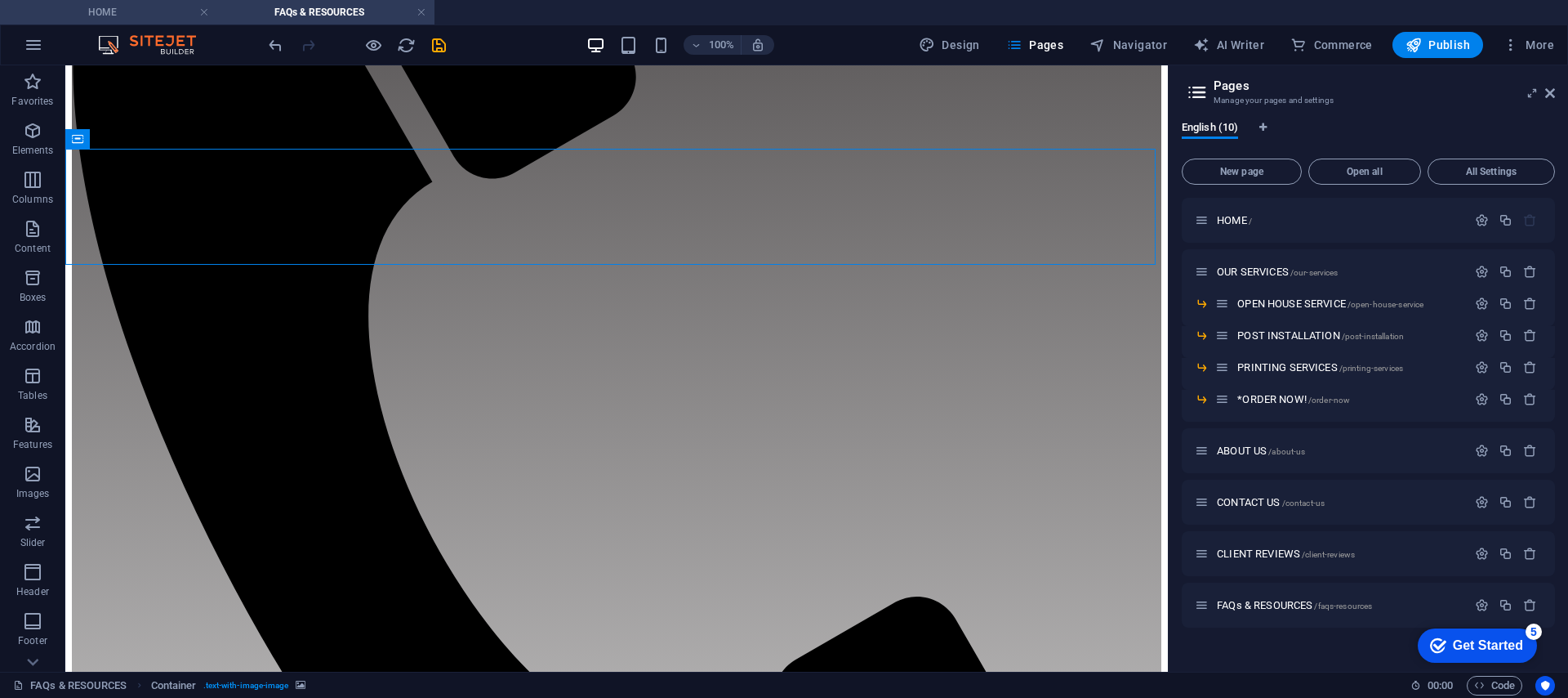
scroll to position [761, 0]
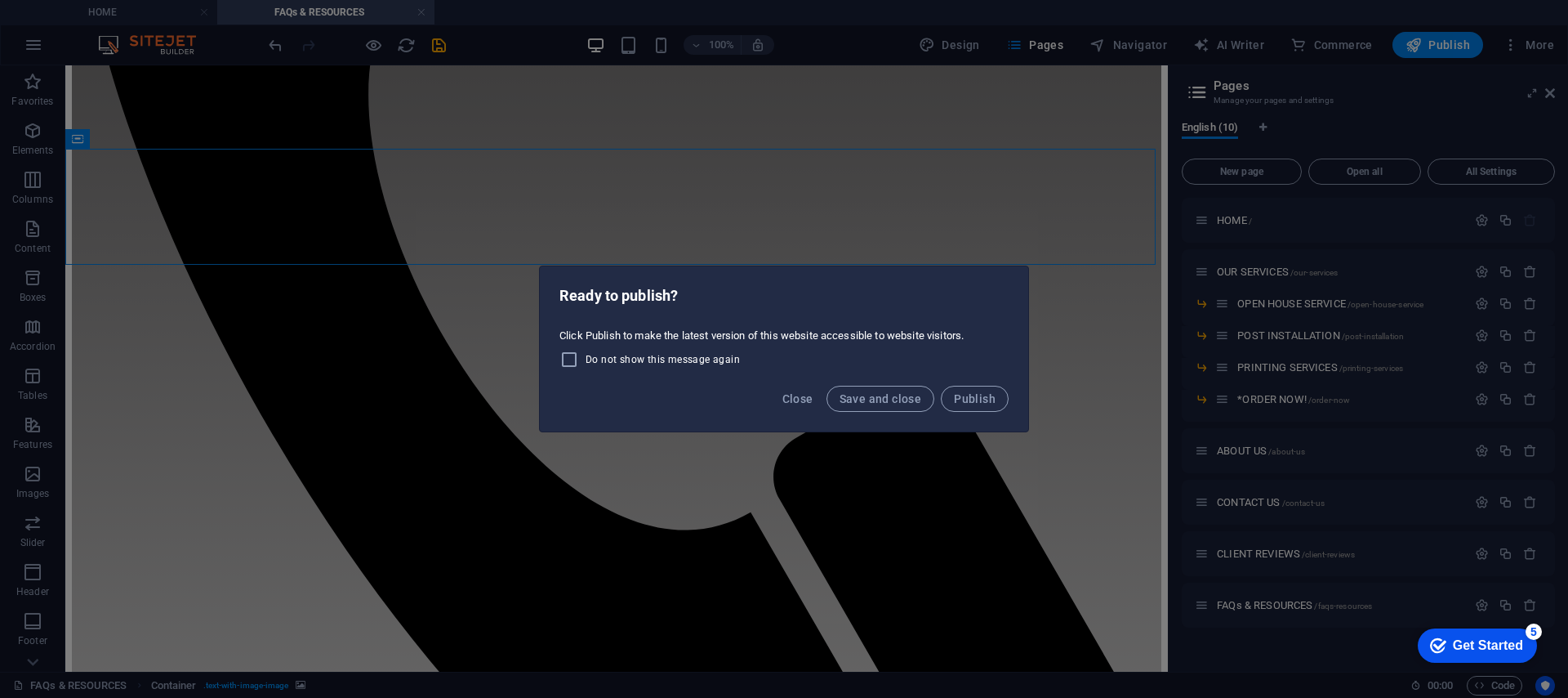
click at [690, 358] on span "Do not show this message again" at bounding box center [662, 360] width 154 height 13
click at [586, 358] on input "Do not show this message again" at bounding box center [571, 359] width 26 height 19
checkbox input "true"
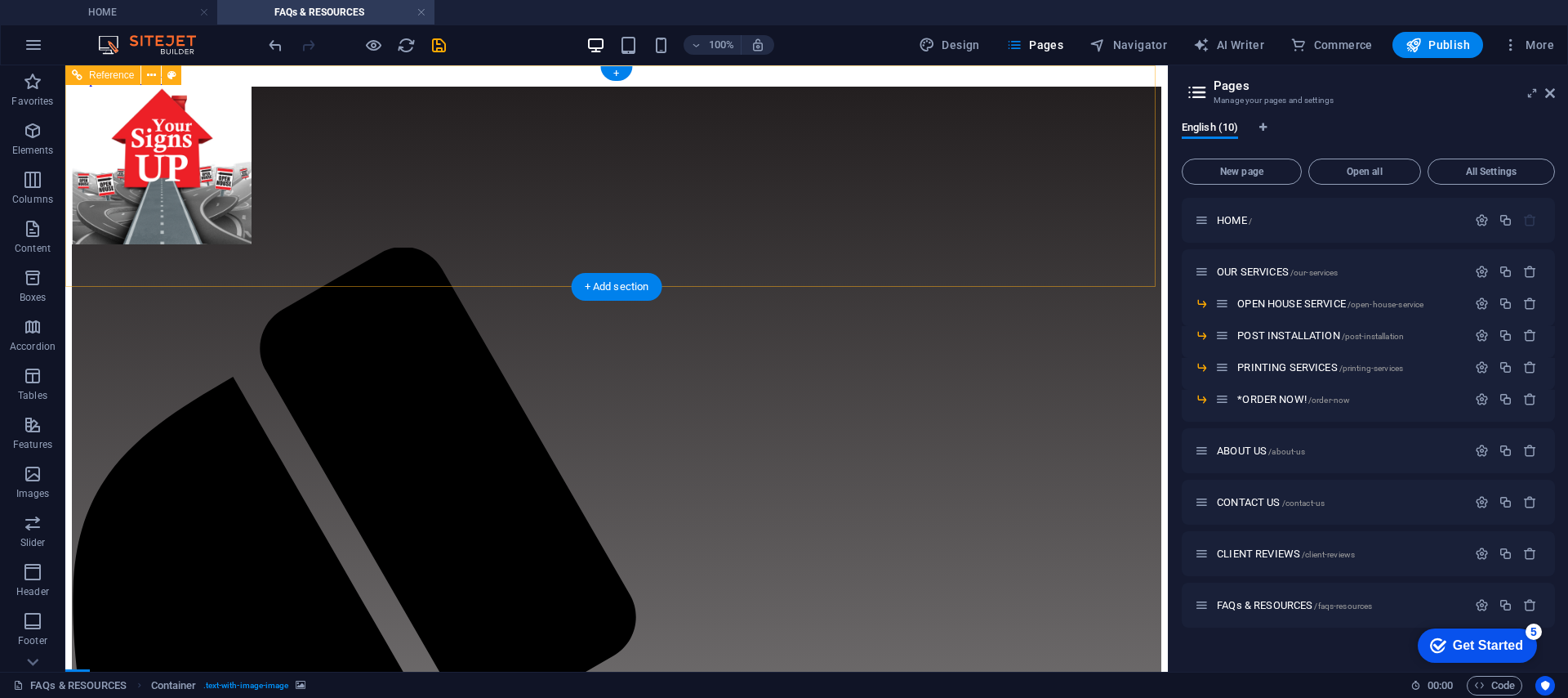
scroll to position [3, 0]
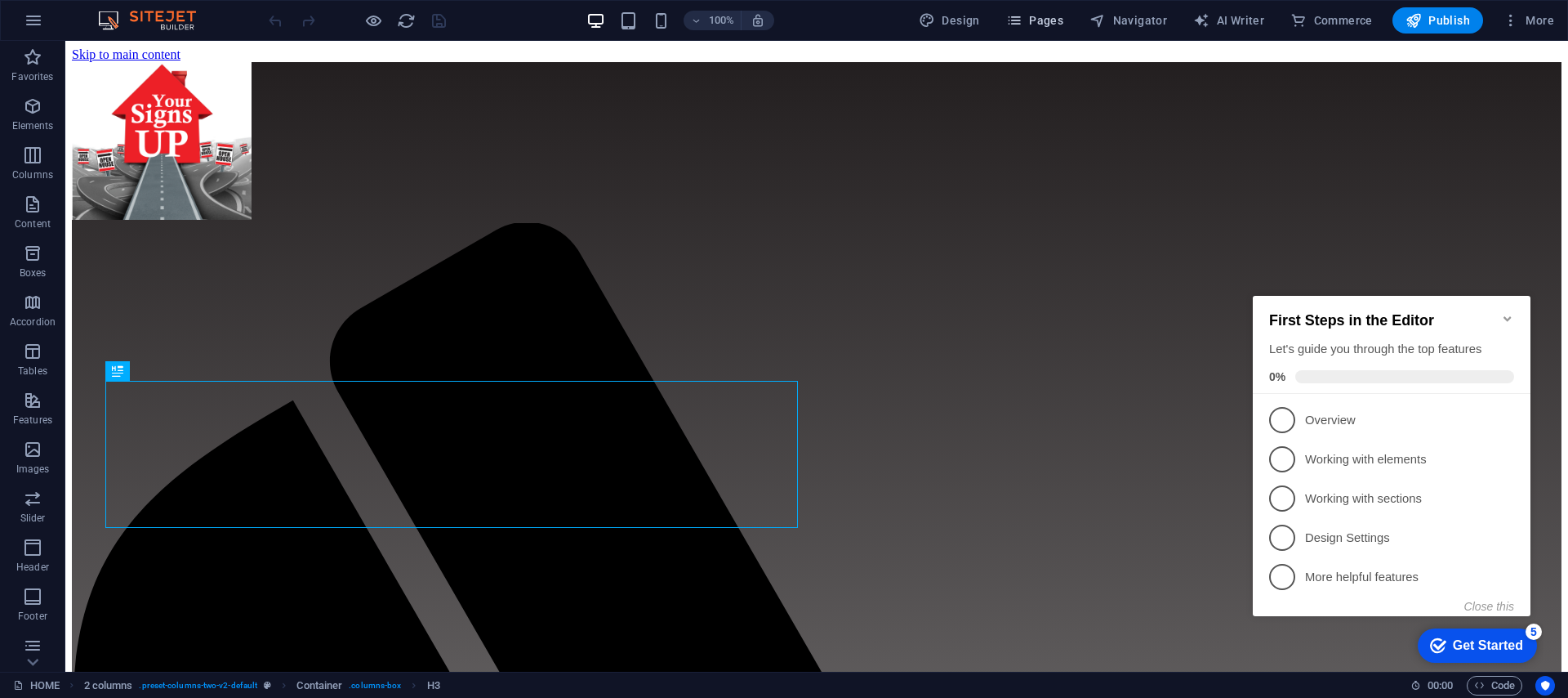
click at [1022, 23] on icon "button" at bounding box center [1014, 20] width 16 height 16
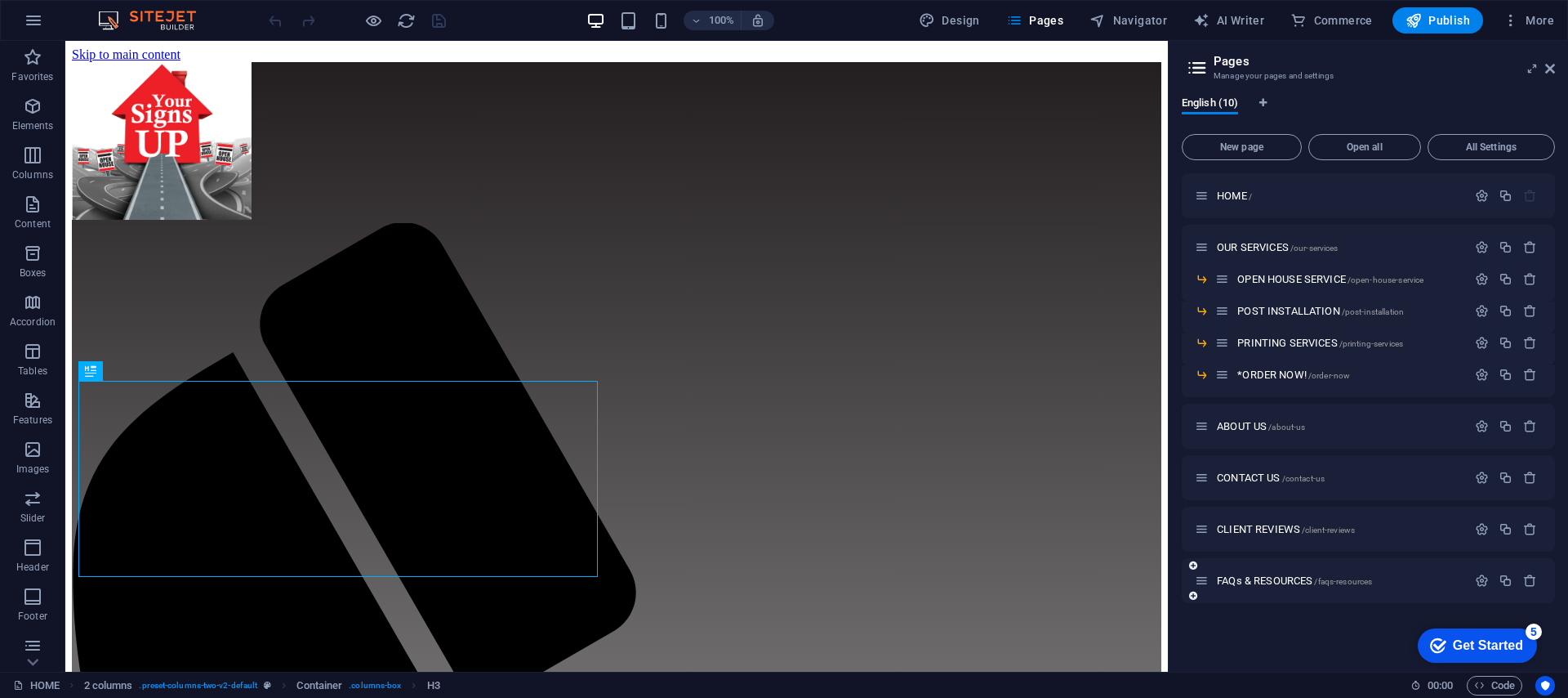
click at [1266, 589] on div "FAQs & RESOURCES /faqs-resources" at bounding box center [1331, 580] width 272 height 19
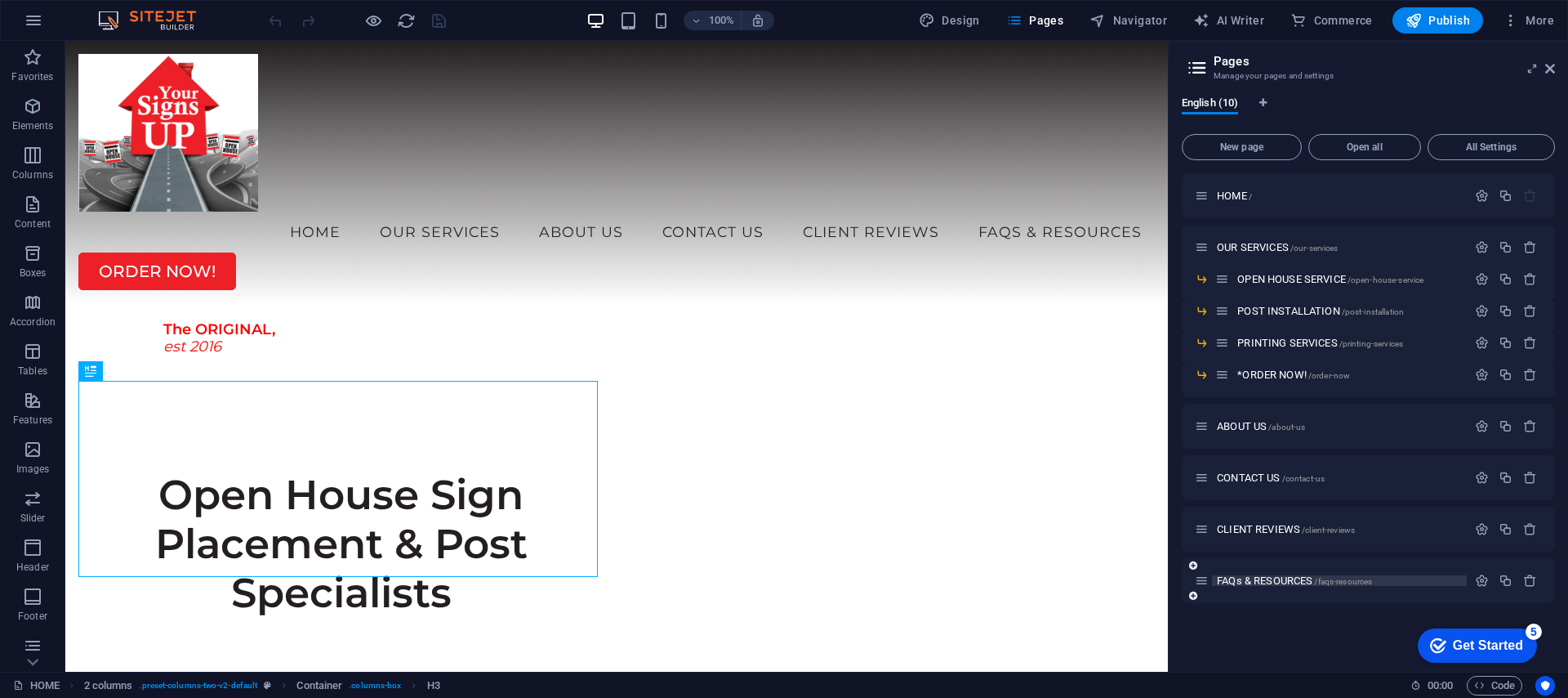
click at [1254, 584] on span "FAQs & RESOURCES /faqs-resources" at bounding box center [1294, 580] width 155 height 12
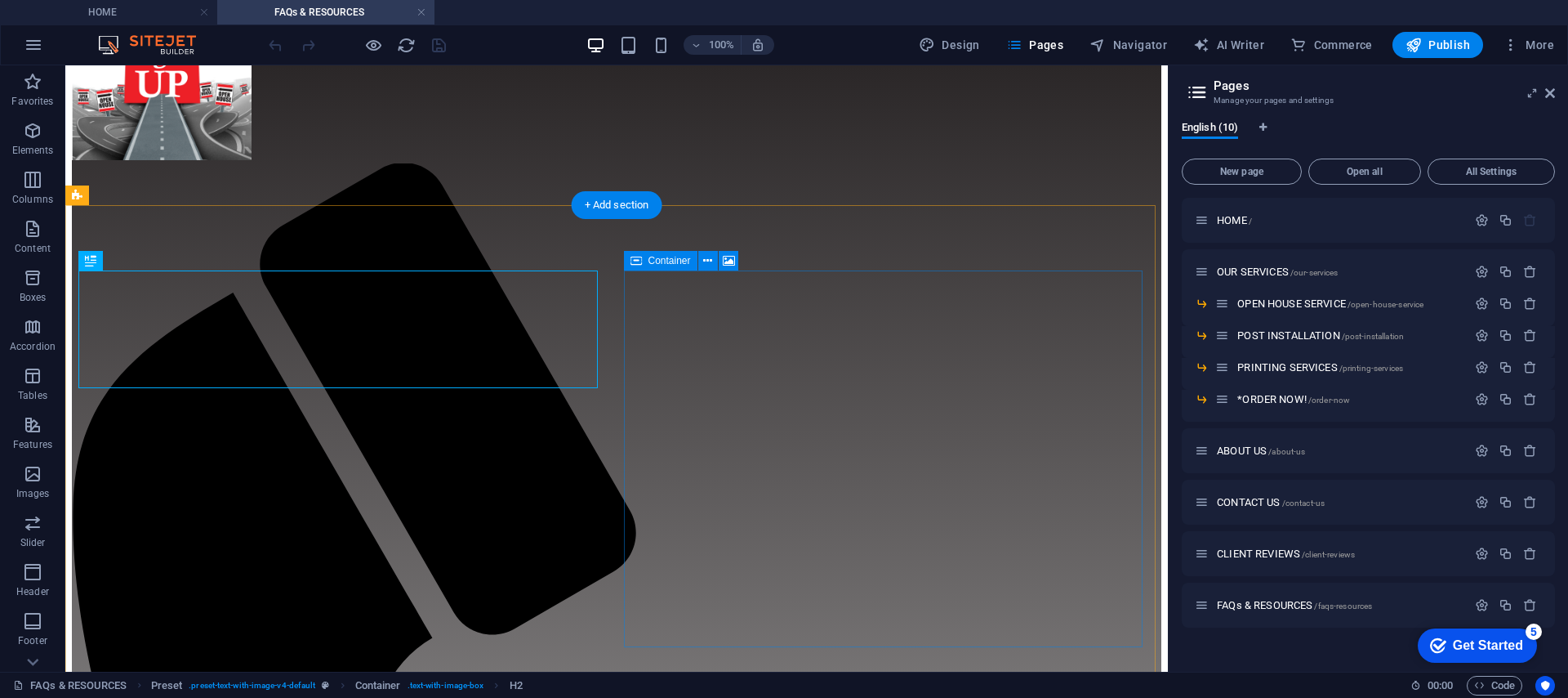
scroll to position [86, 0]
click at [618, 39] on div "100%" at bounding box center [680, 44] width 189 height 26
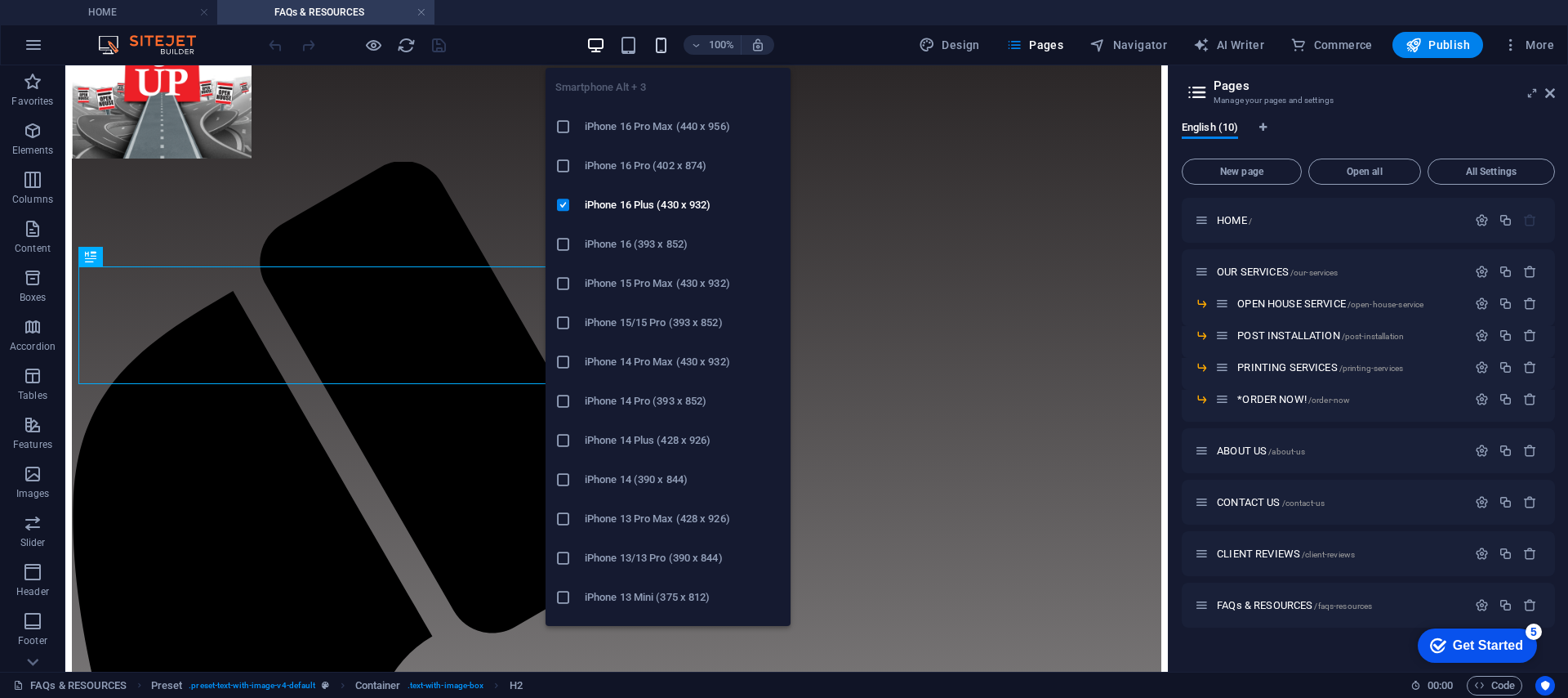
click at [658, 51] on icon "button" at bounding box center [661, 46] width 19 height 19
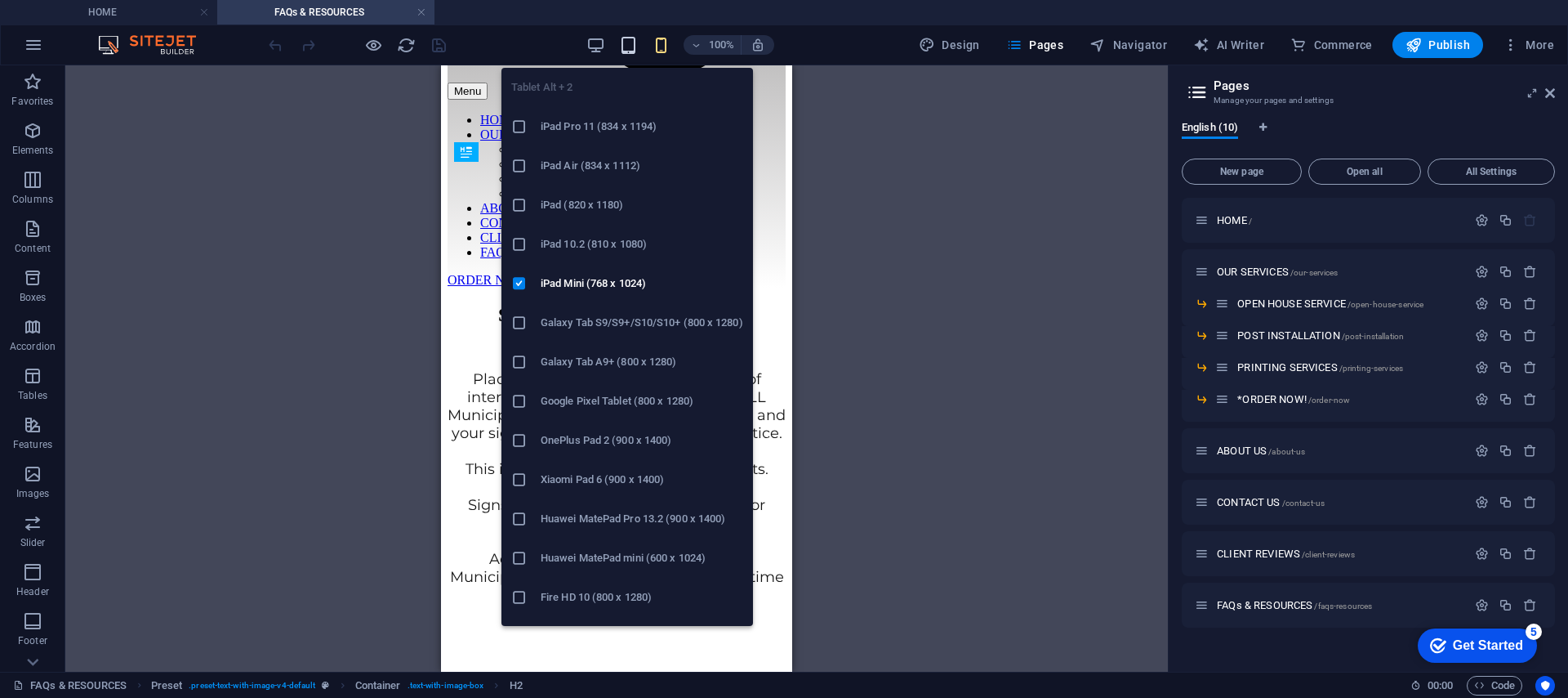
click at [633, 40] on icon "button" at bounding box center [629, 46] width 19 height 19
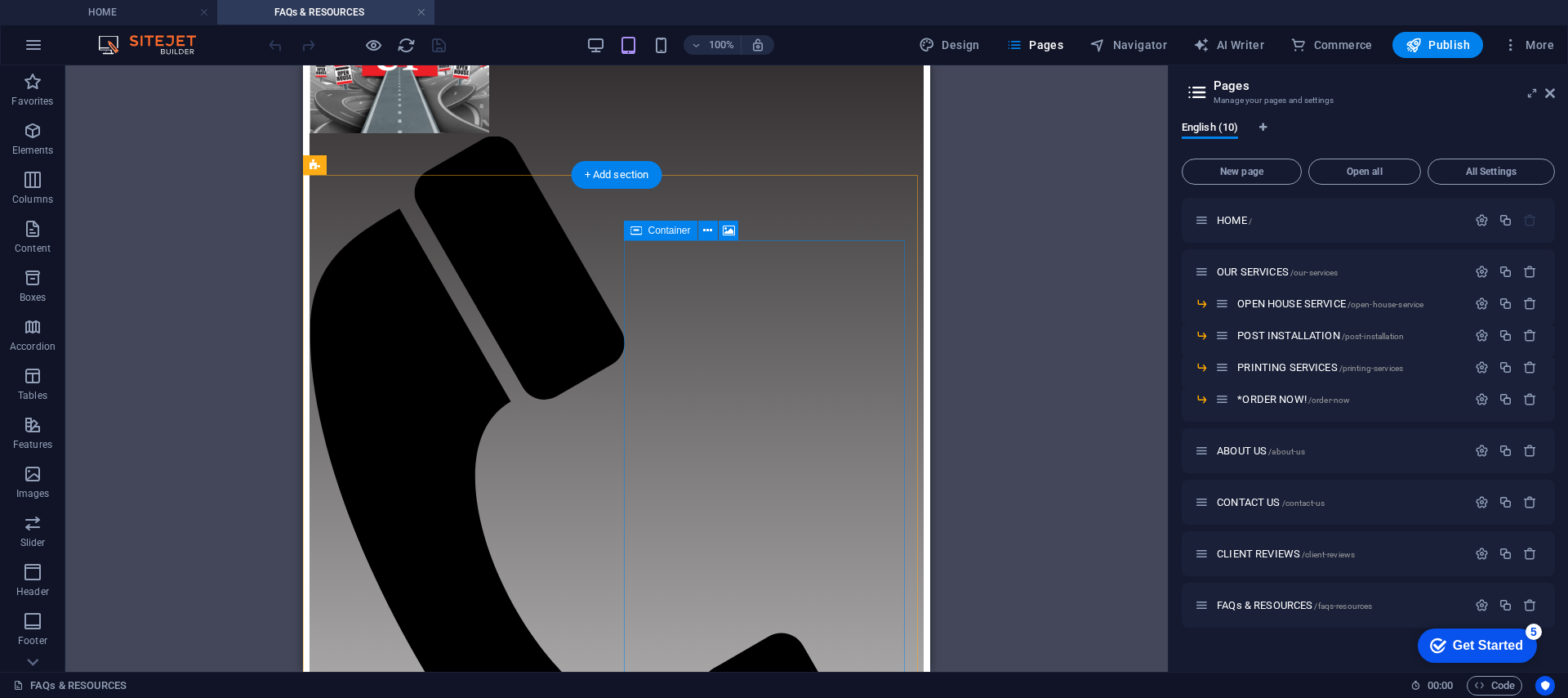
scroll to position [114, 0]
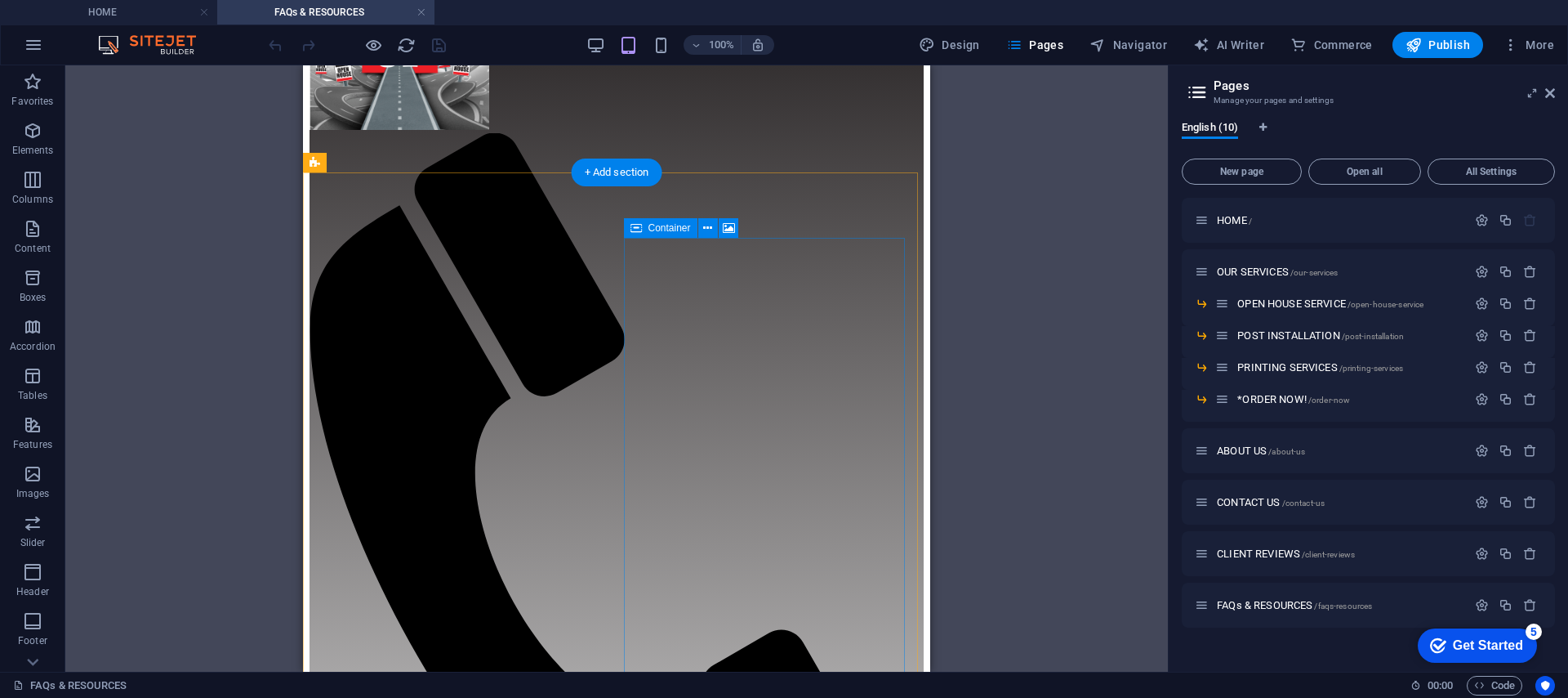
click at [704, 235] on icon at bounding box center [707, 229] width 9 height 17
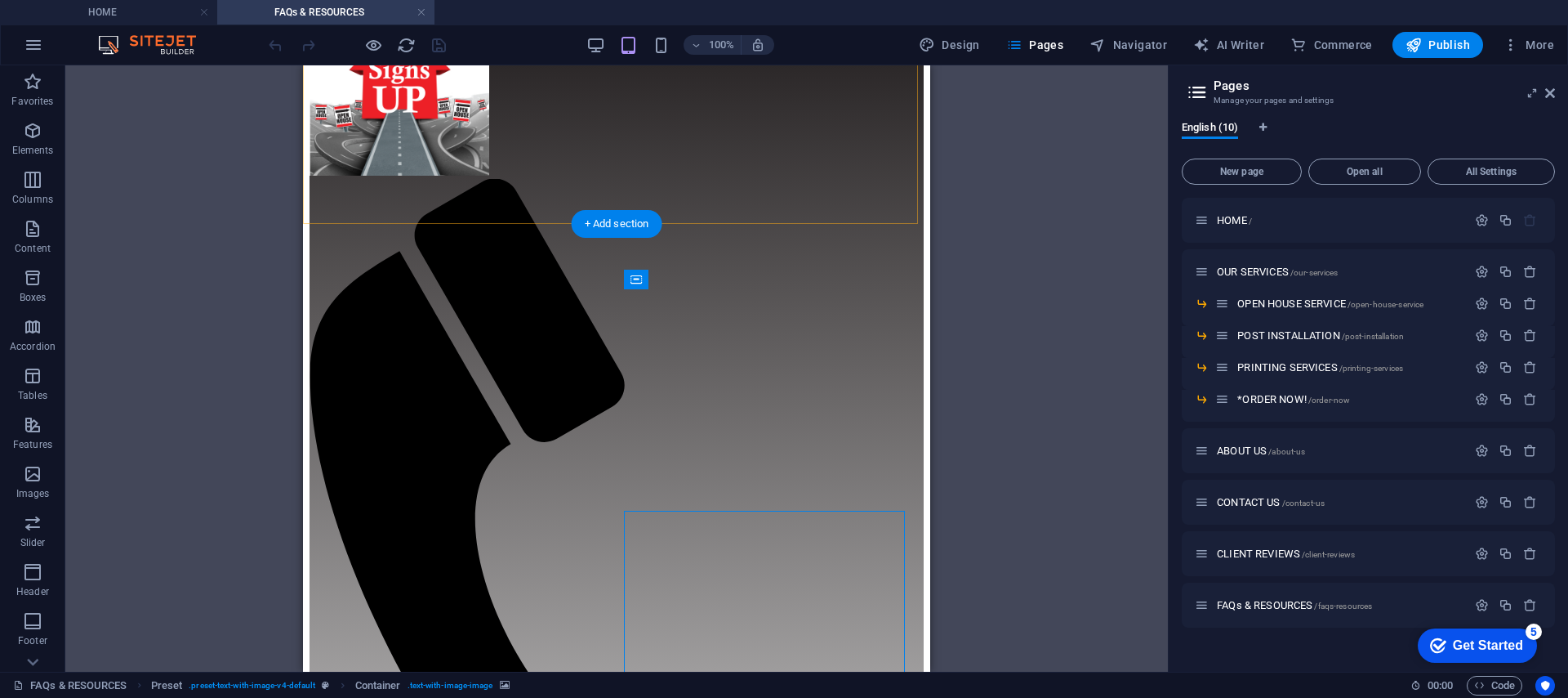
scroll to position [78, 0]
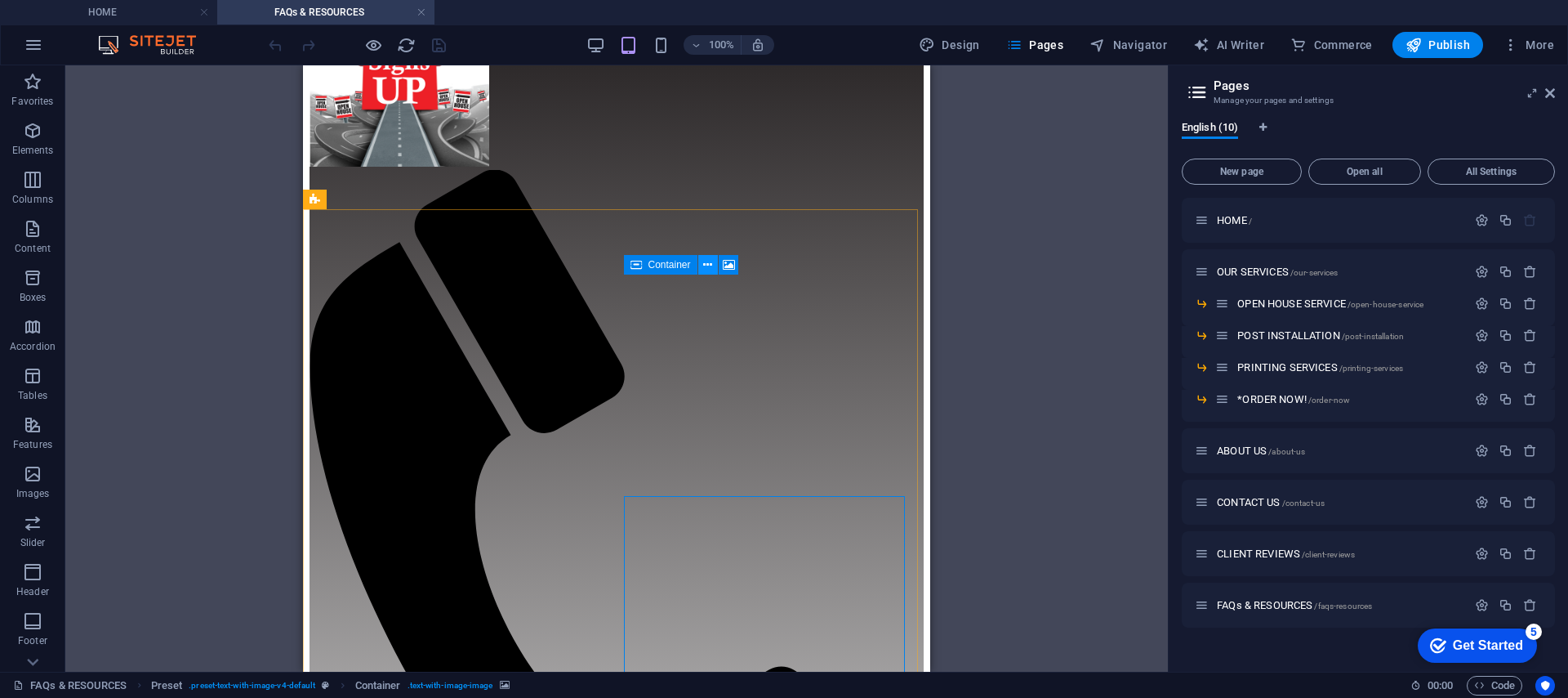
click at [704, 270] on icon at bounding box center [707, 265] width 9 height 17
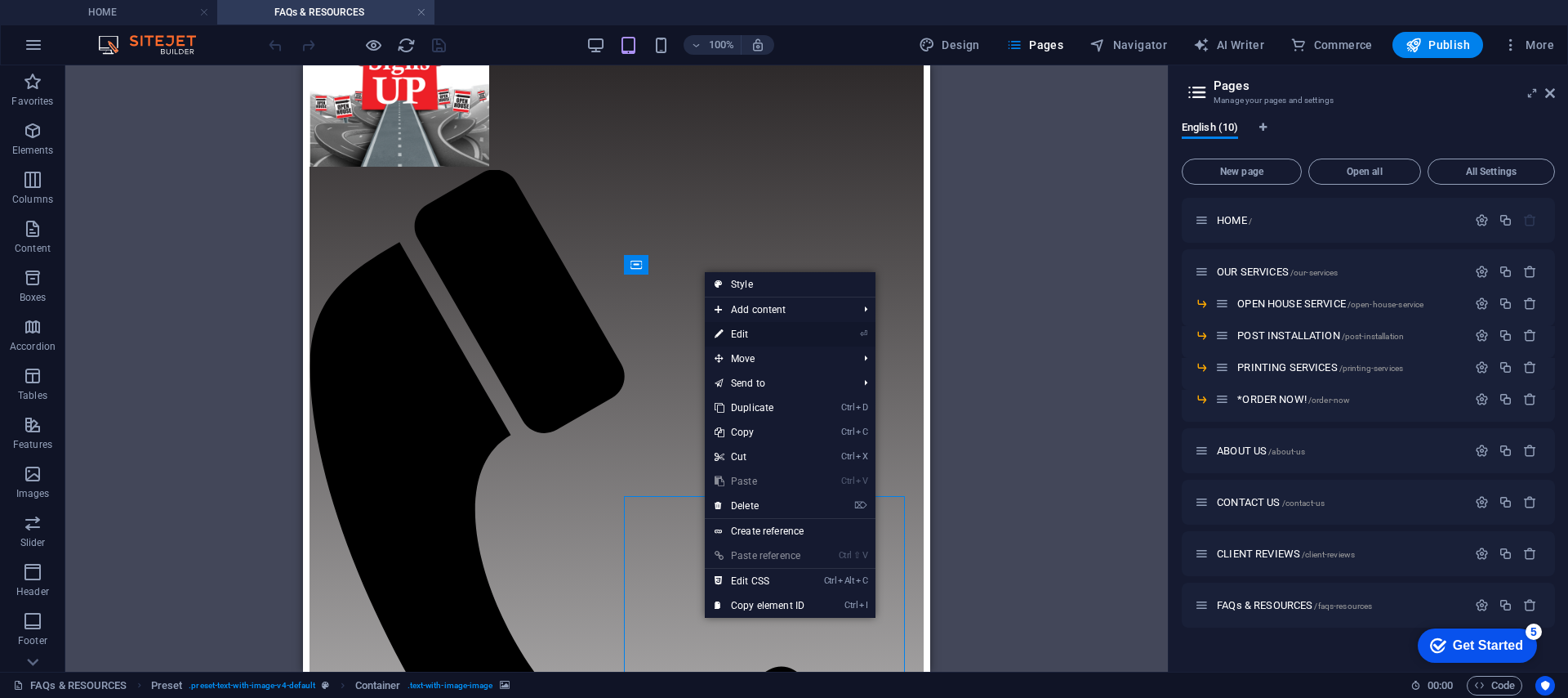
click at [725, 334] on link "⏎ Edit" at bounding box center [759, 334] width 109 height 25
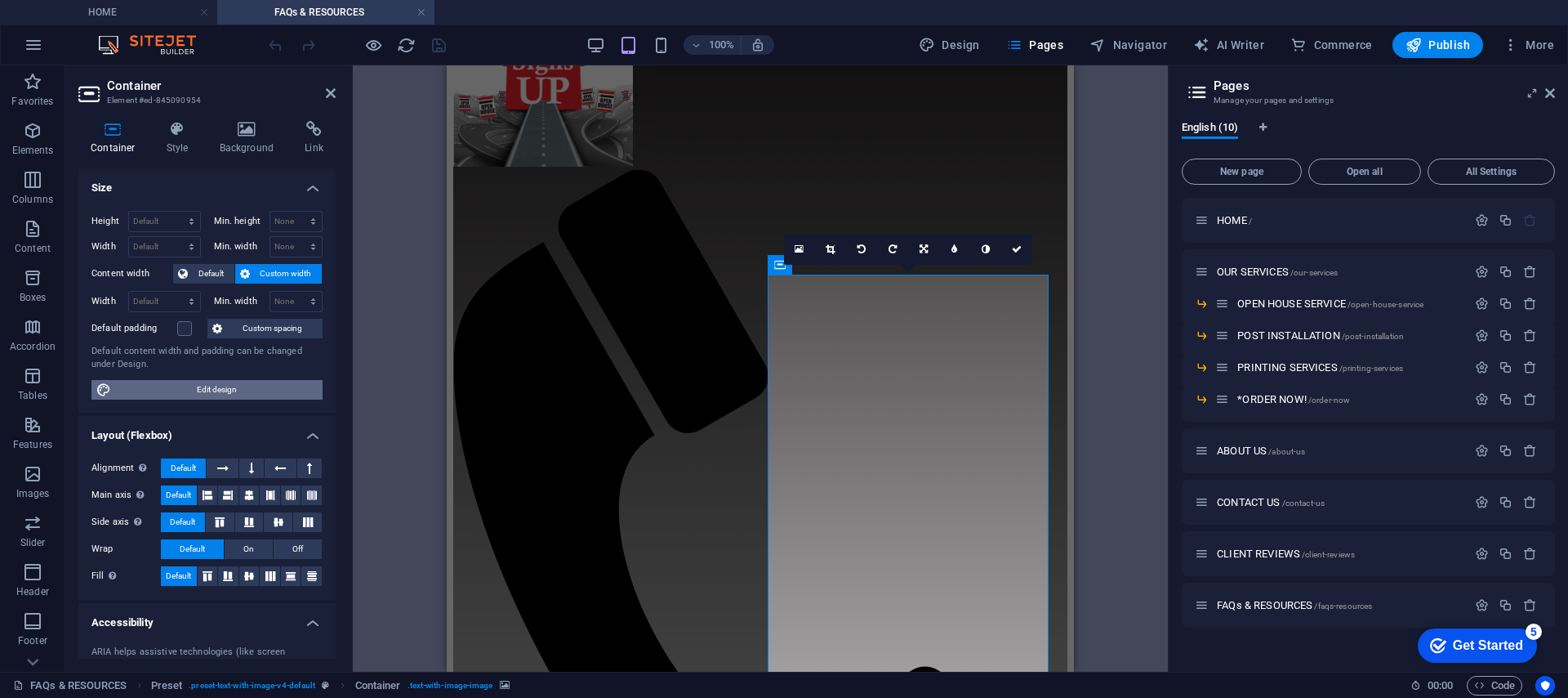
scroll to position [3, 0]
click at [838, 252] on link at bounding box center [831, 249] width 31 height 31
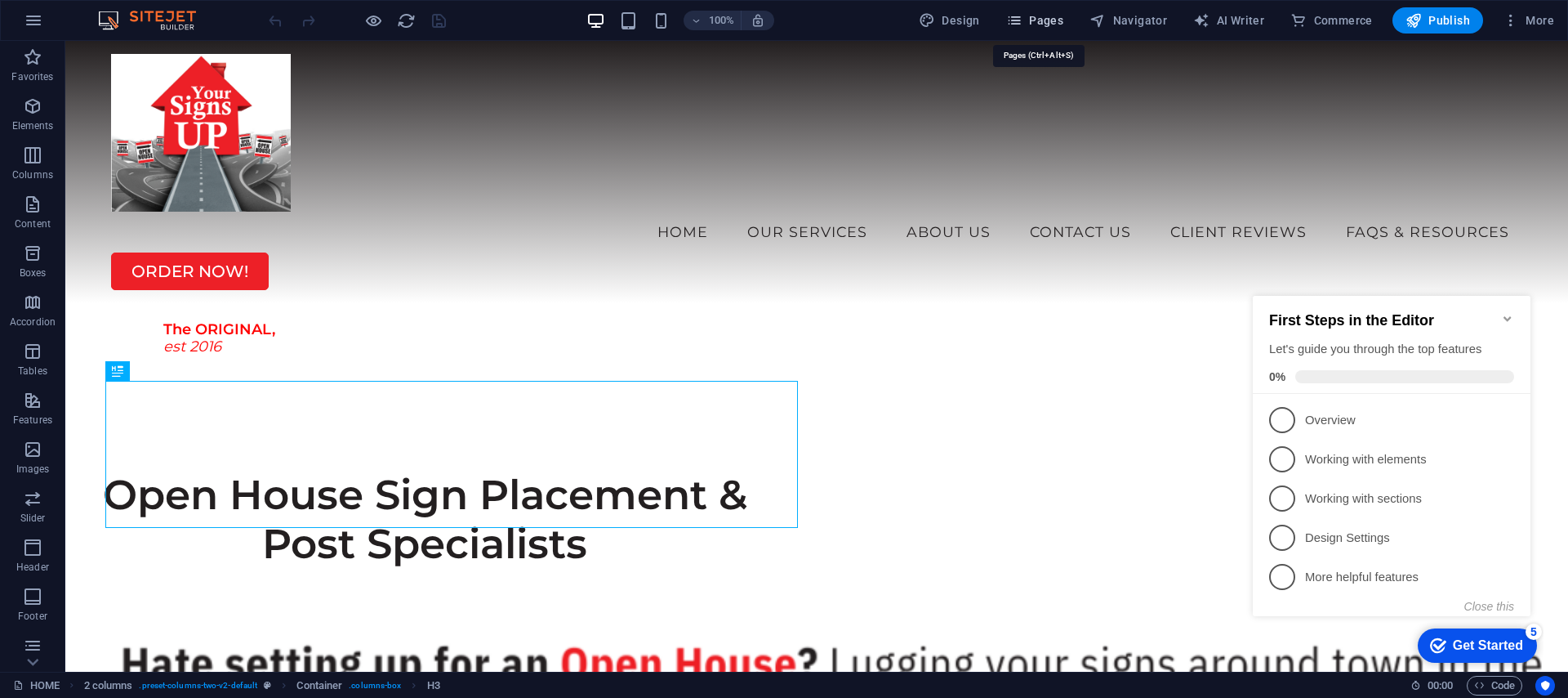
click at [1042, 25] on span "Pages" at bounding box center [1035, 20] width 57 height 16
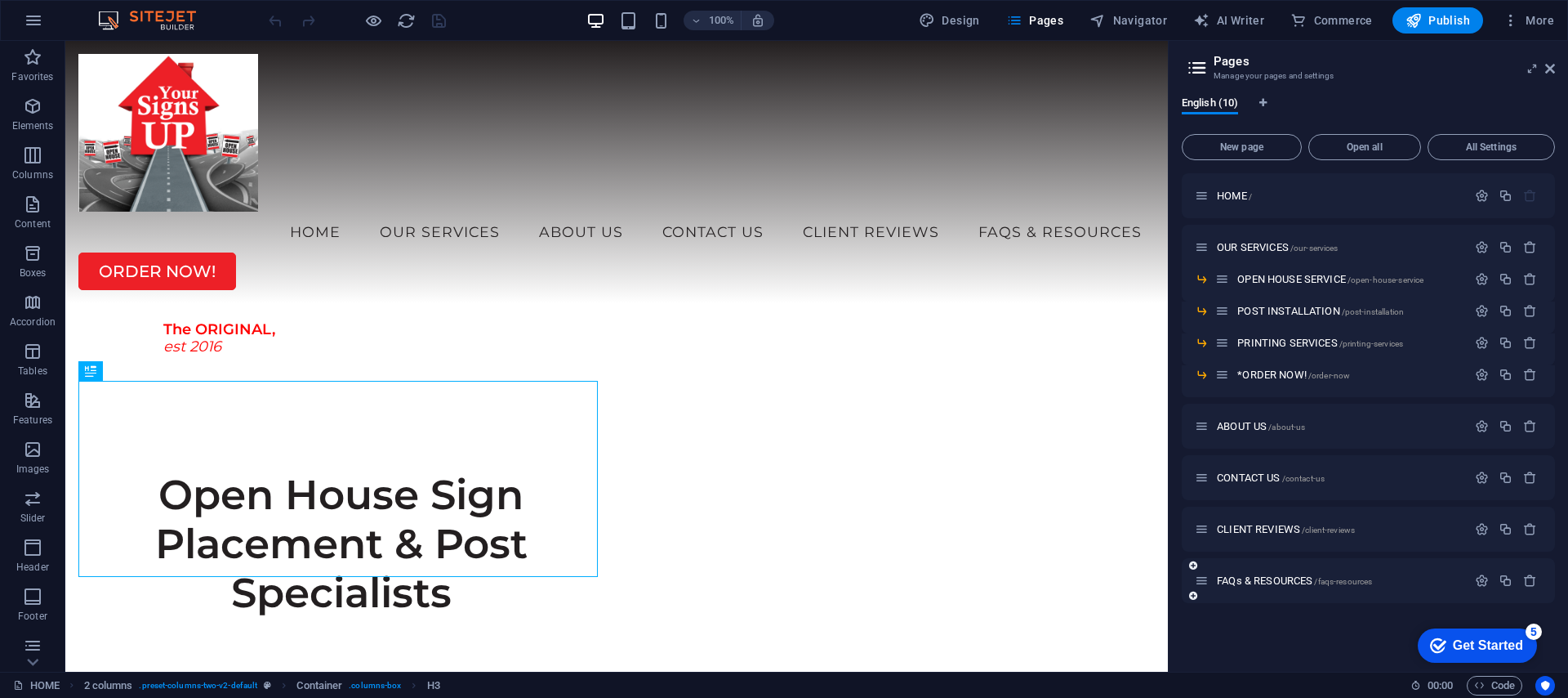
click at [1261, 573] on div "FAQs & RESOURCES /faqs-resources" at bounding box center [1331, 580] width 272 height 19
click at [1253, 578] on span "FAQs & RESOURCES /faqs-resources" at bounding box center [1294, 580] width 155 height 12
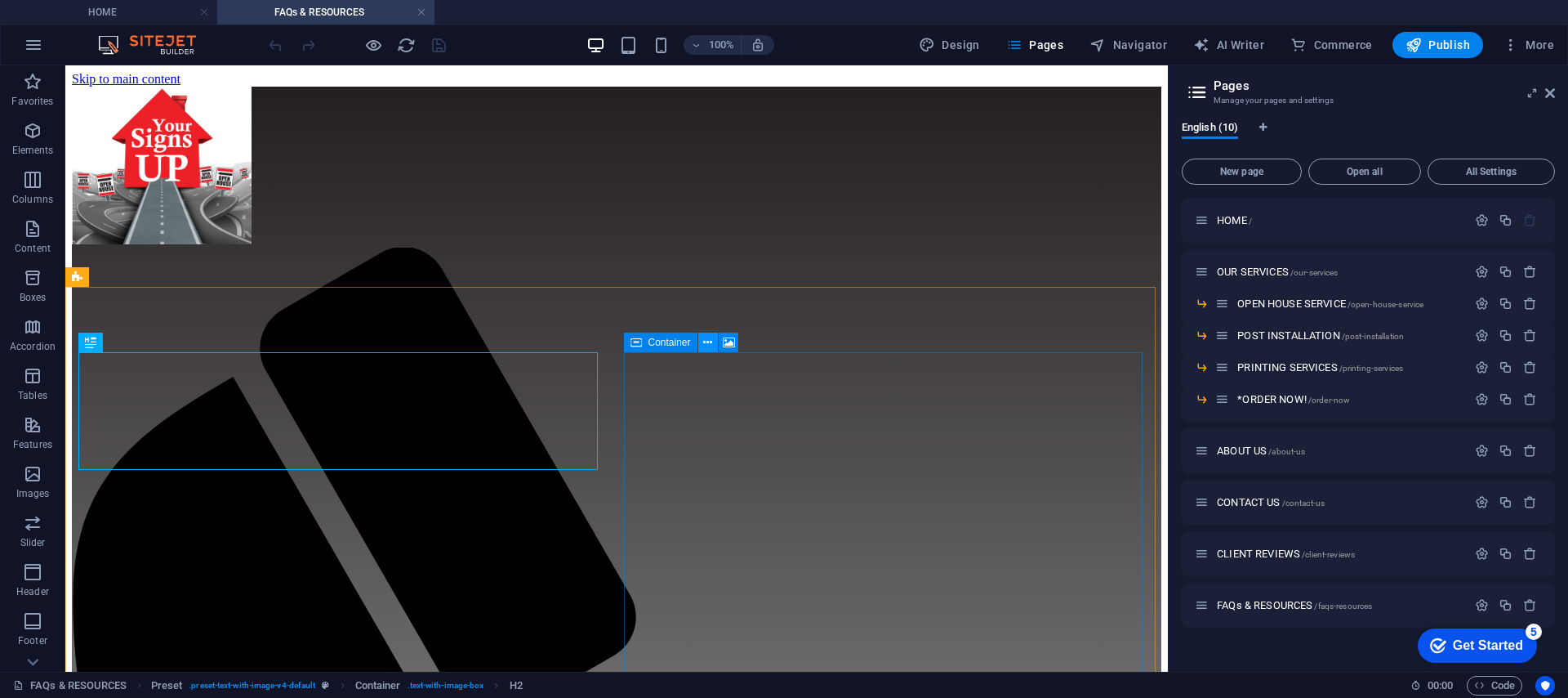
click at [706, 341] on icon at bounding box center [707, 343] width 9 height 17
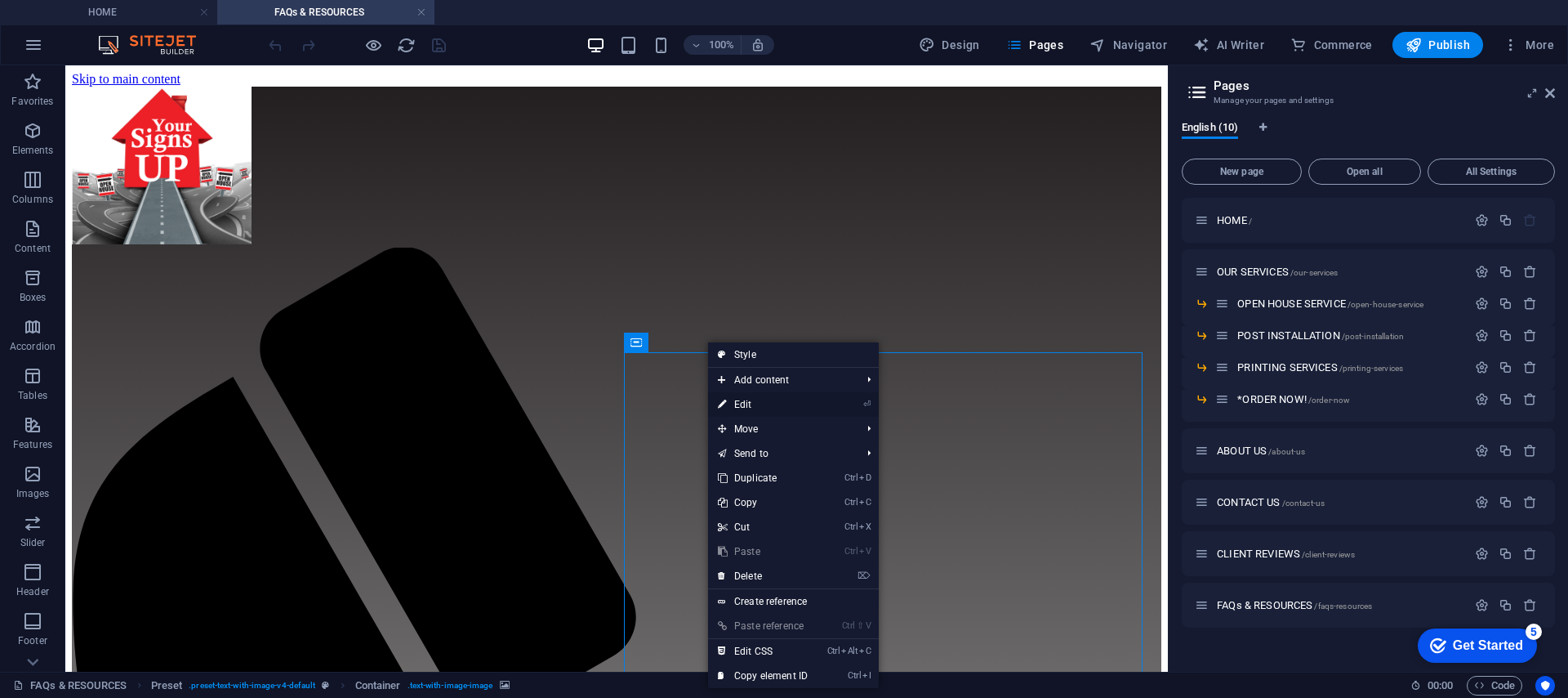
click at [753, 401] on link "⏎ Edit" at bounding box center [763, 405] width 109 height 25
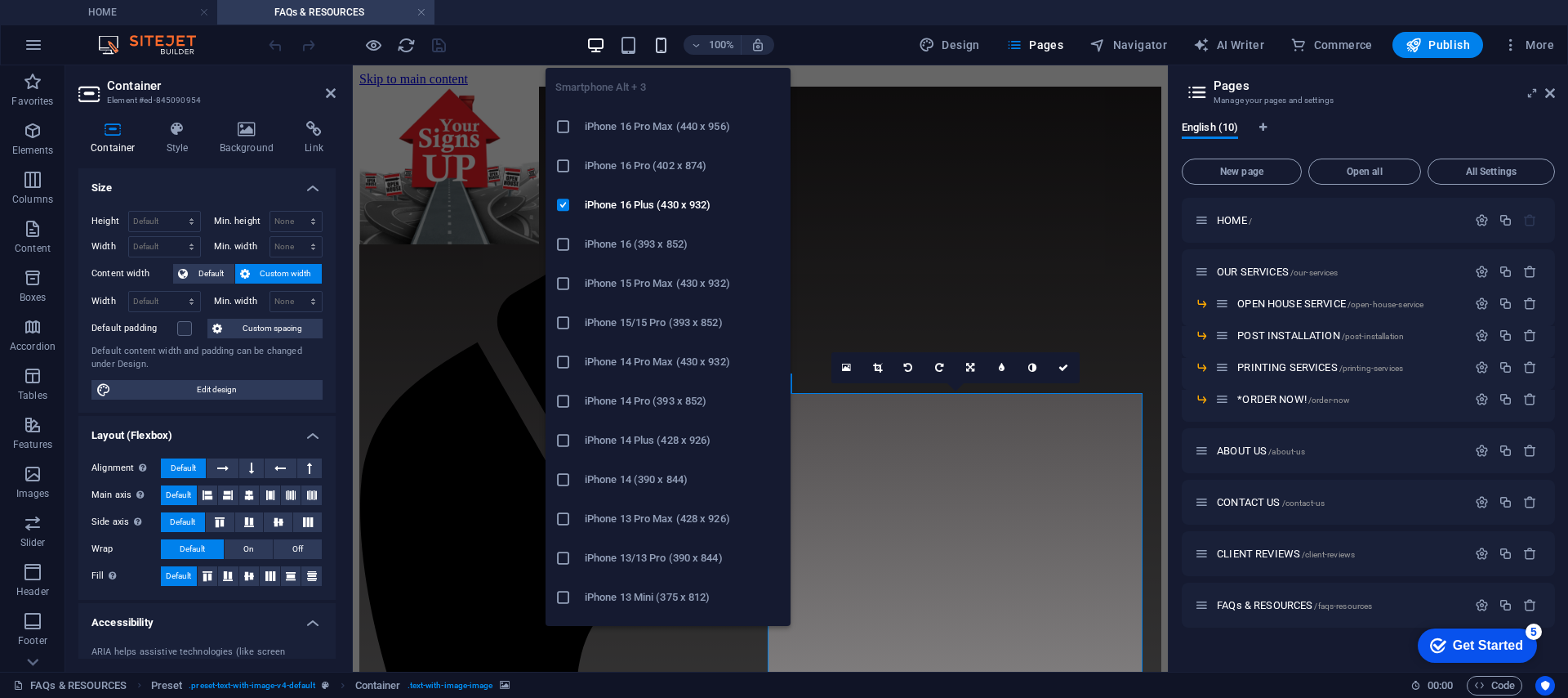
click at [662, 52] on icon "button" at bounding box center [661, 46] width 19 height 19
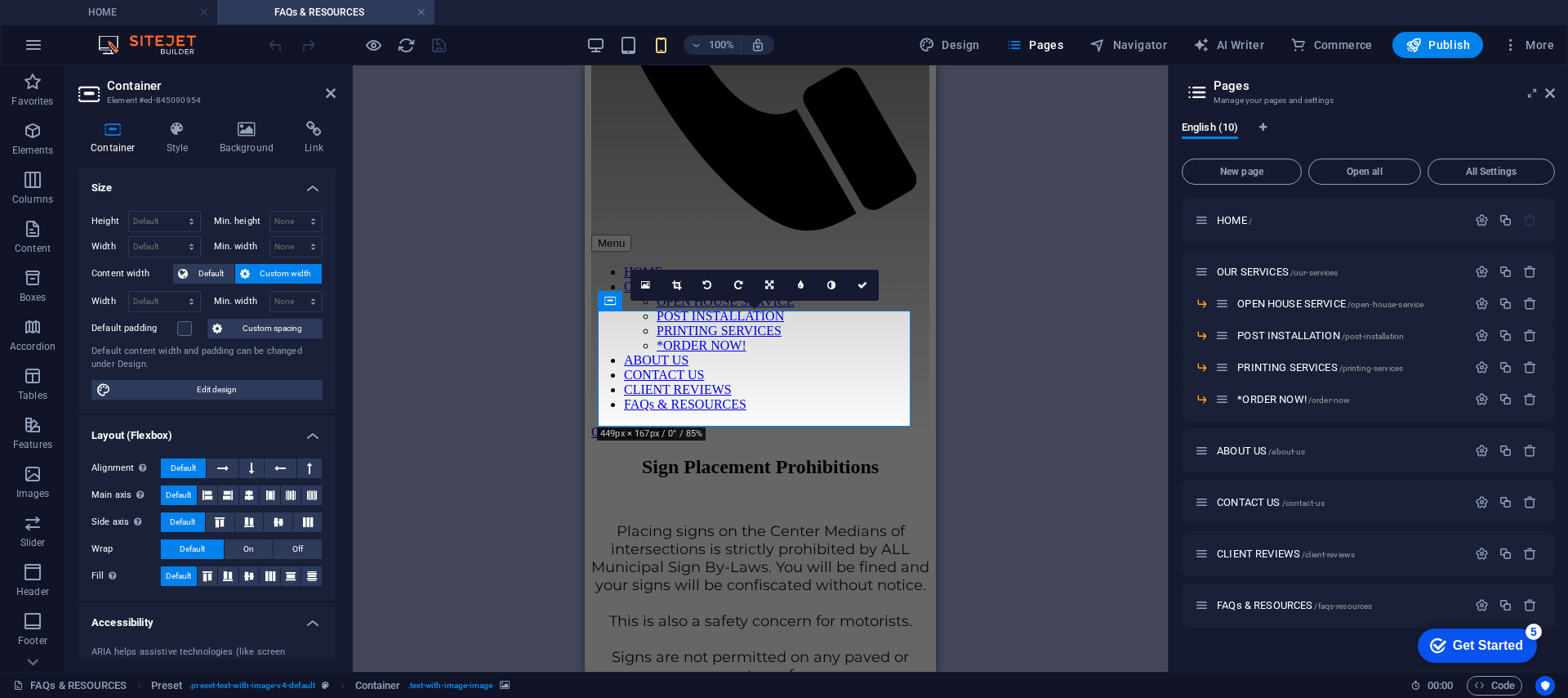
click at [619, 47] on div "100%" at bounding box center [680, 44] width 189 height 26
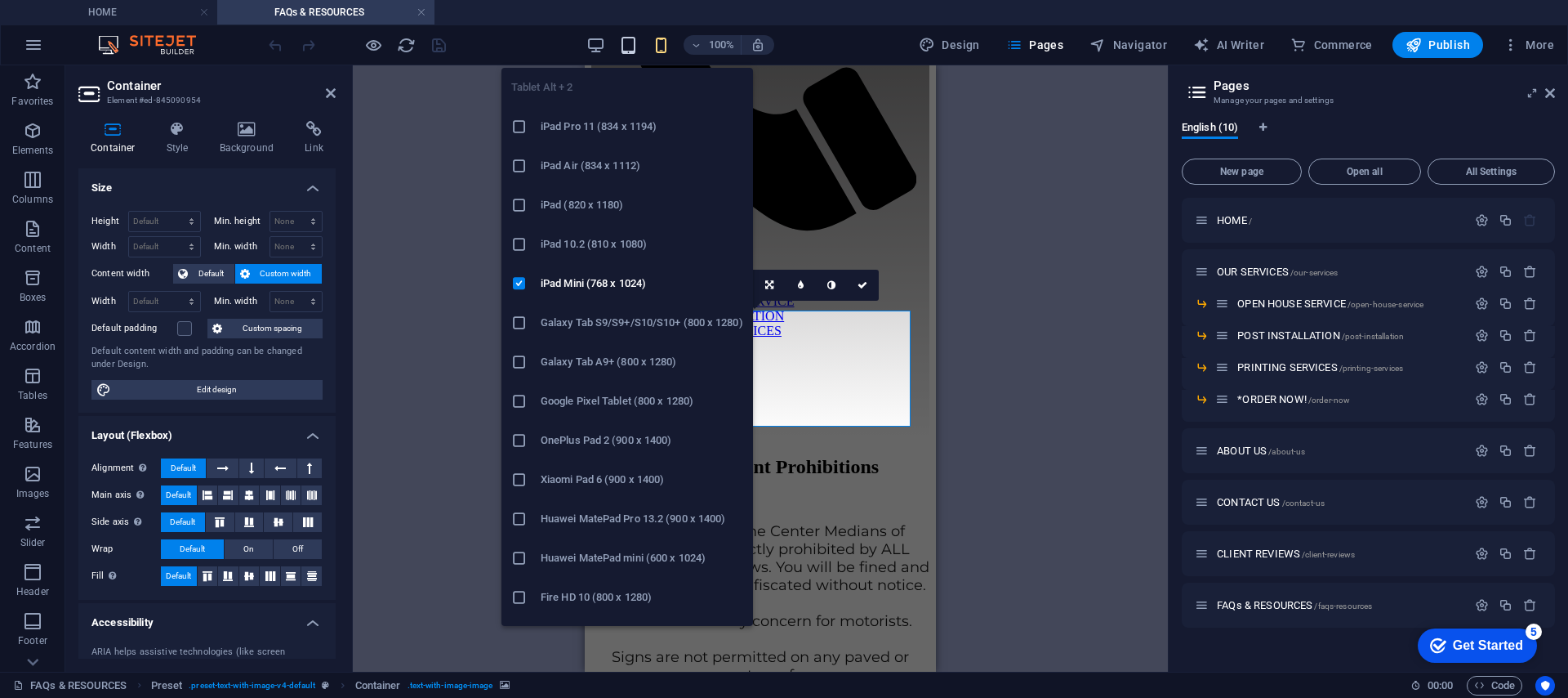
click at [630, 45] on icon "button" at bounding box center [629, 46] width 19 height 19
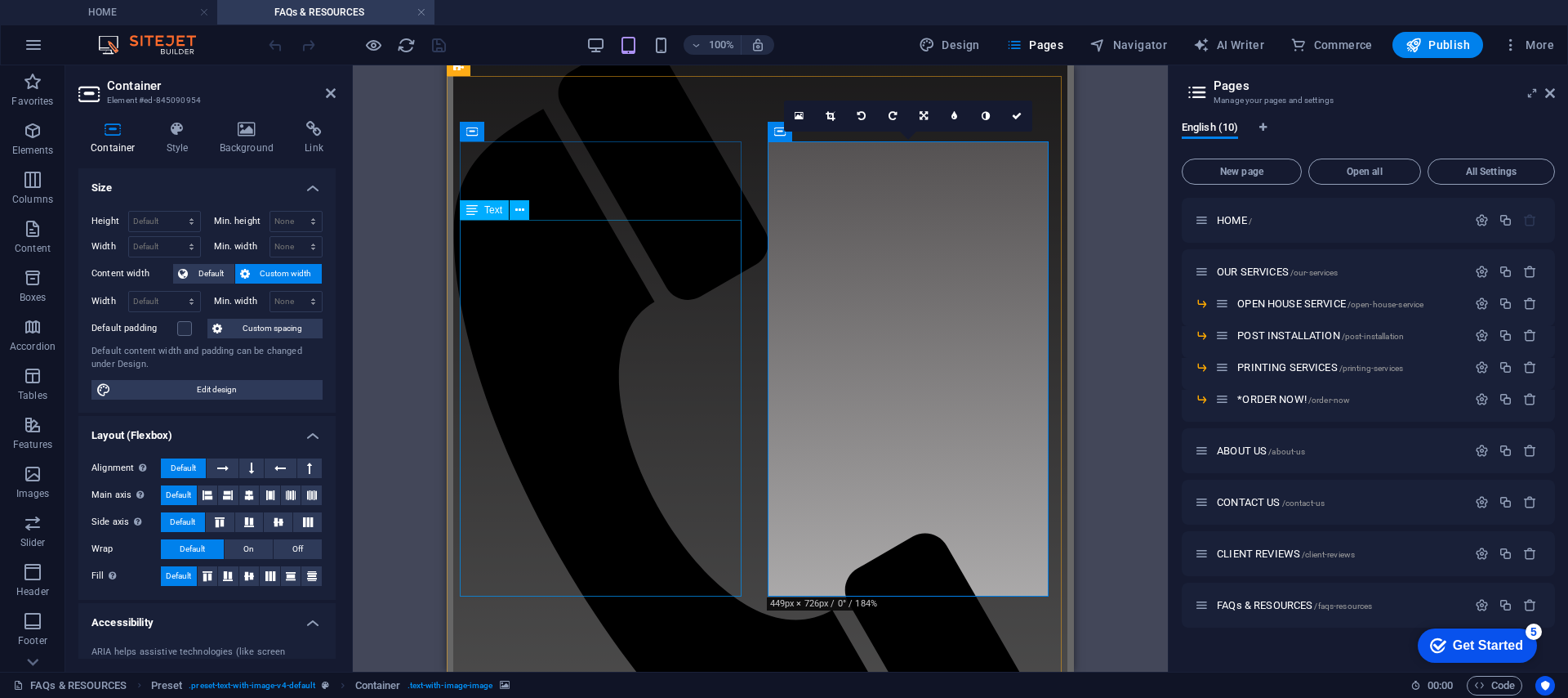
scroll to position [210, 0]
click at [1140, 203] on div "Drag here to replace the existing content. Press “Ctrl” if you want to create a…" at bounding box center [761, 368] width 816 height 606
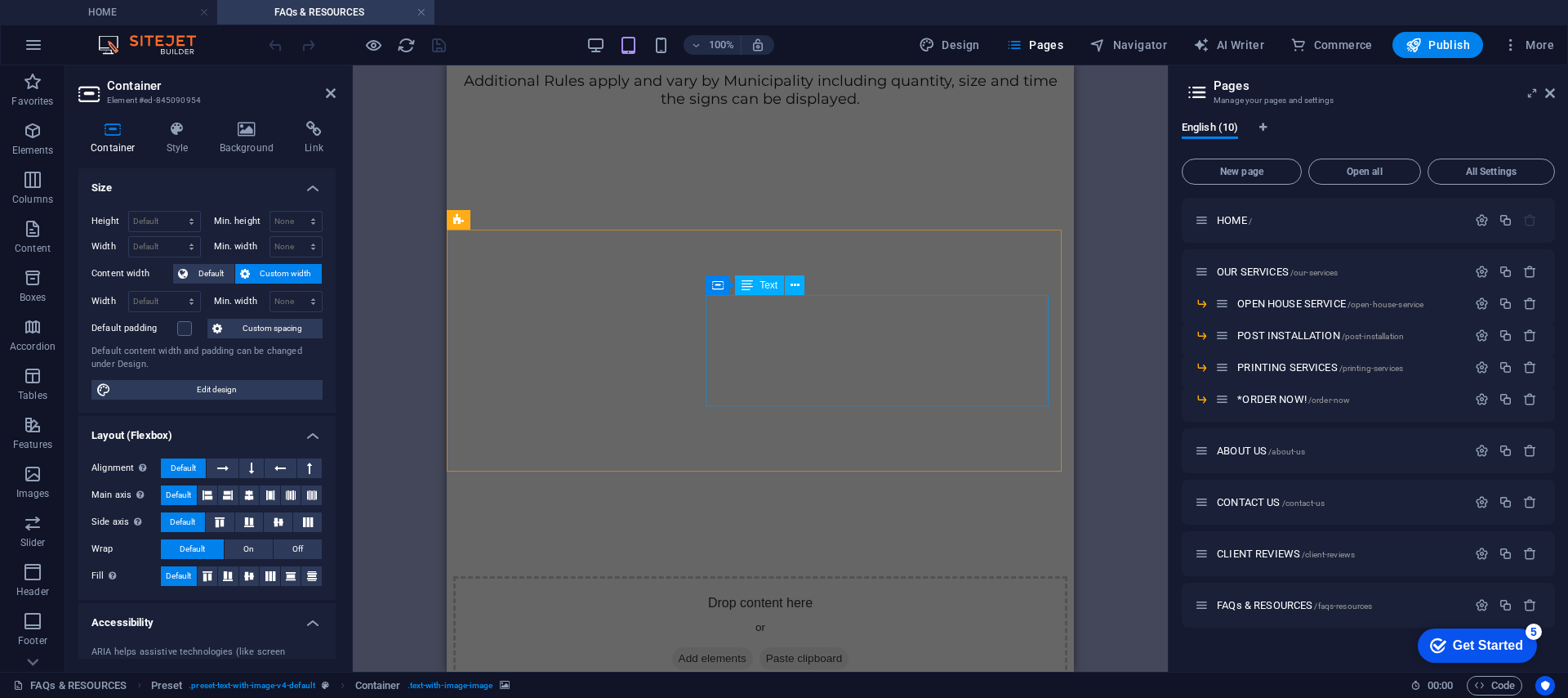
scroll to position [1408, 0]
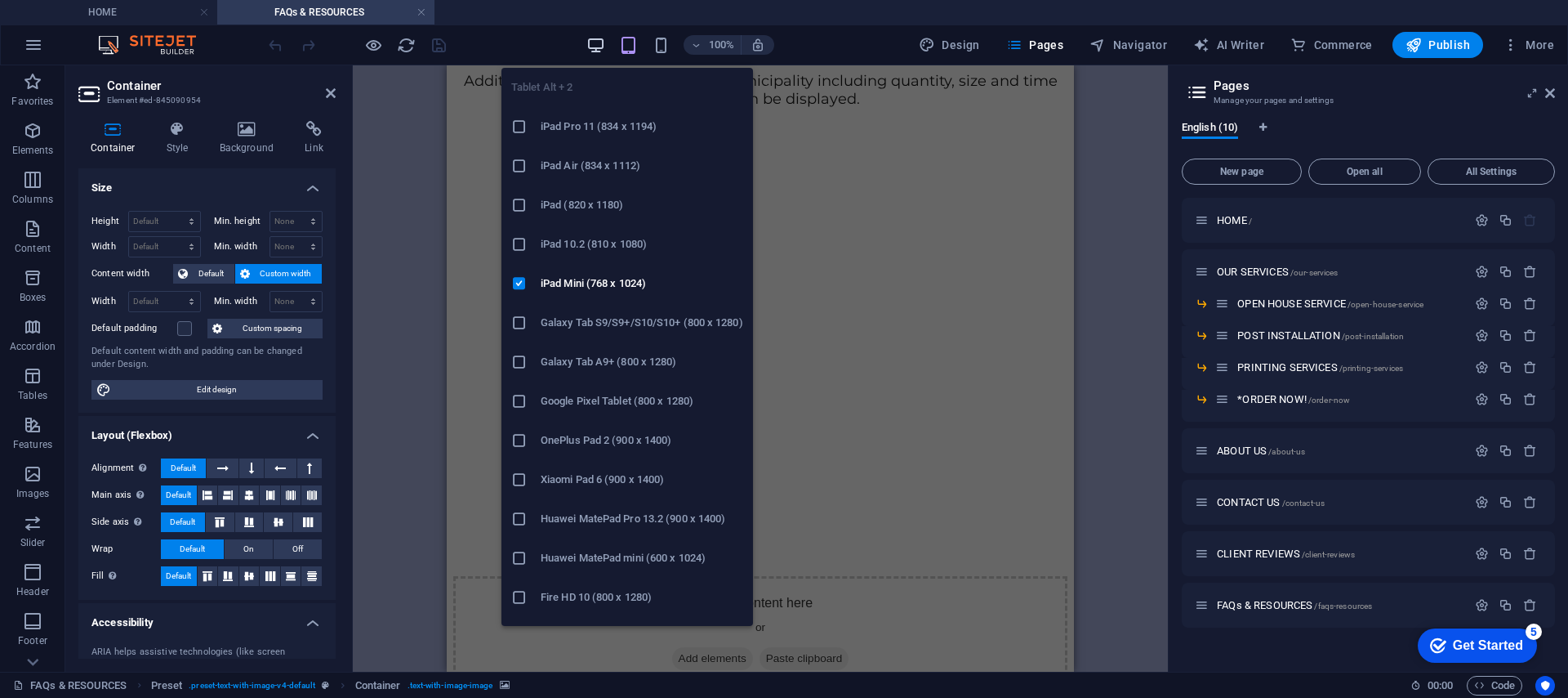
click at [589, 42] on icon "button" at bounding box center [596, 46] width 19 height 19
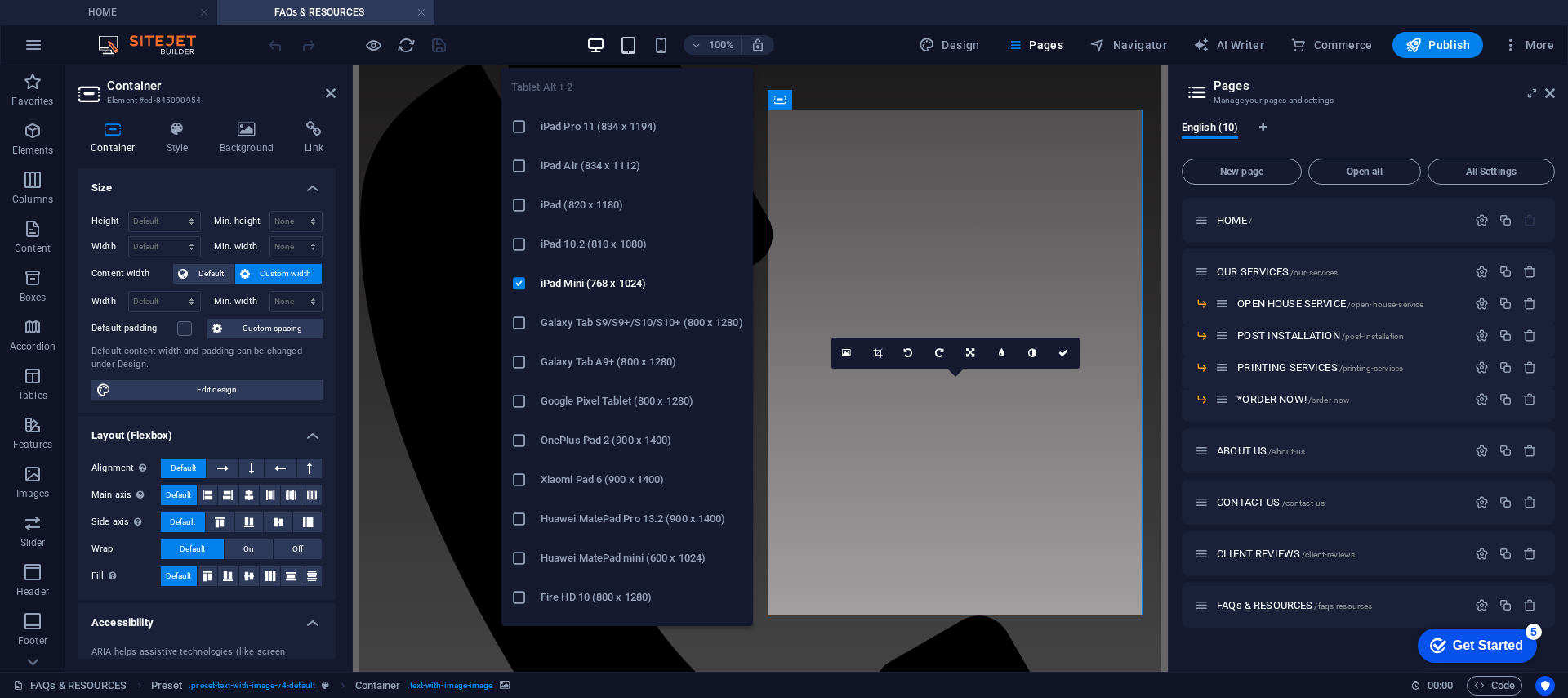
click at [628, 50] on icon "button" at bounding box center [629, 46] width 19 height 19
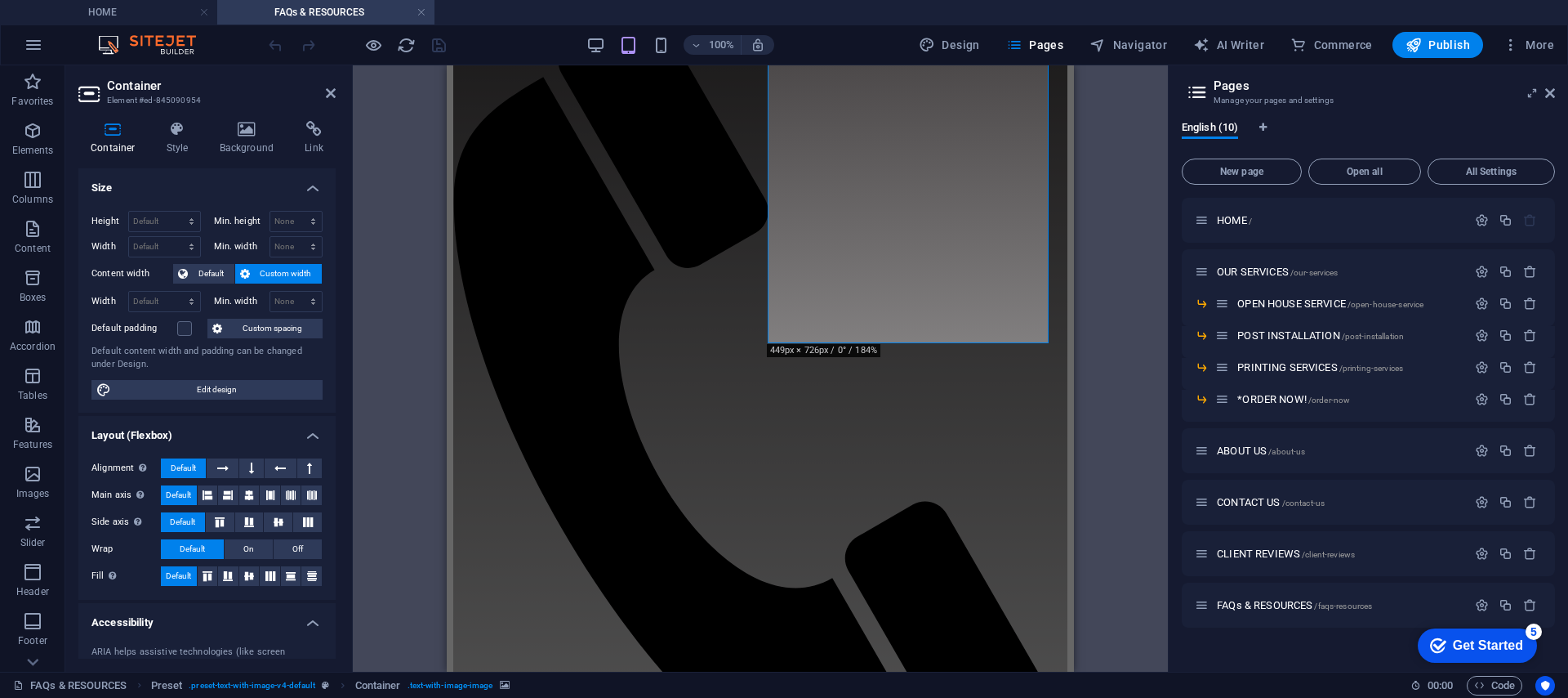
scroll to position [464, 0]
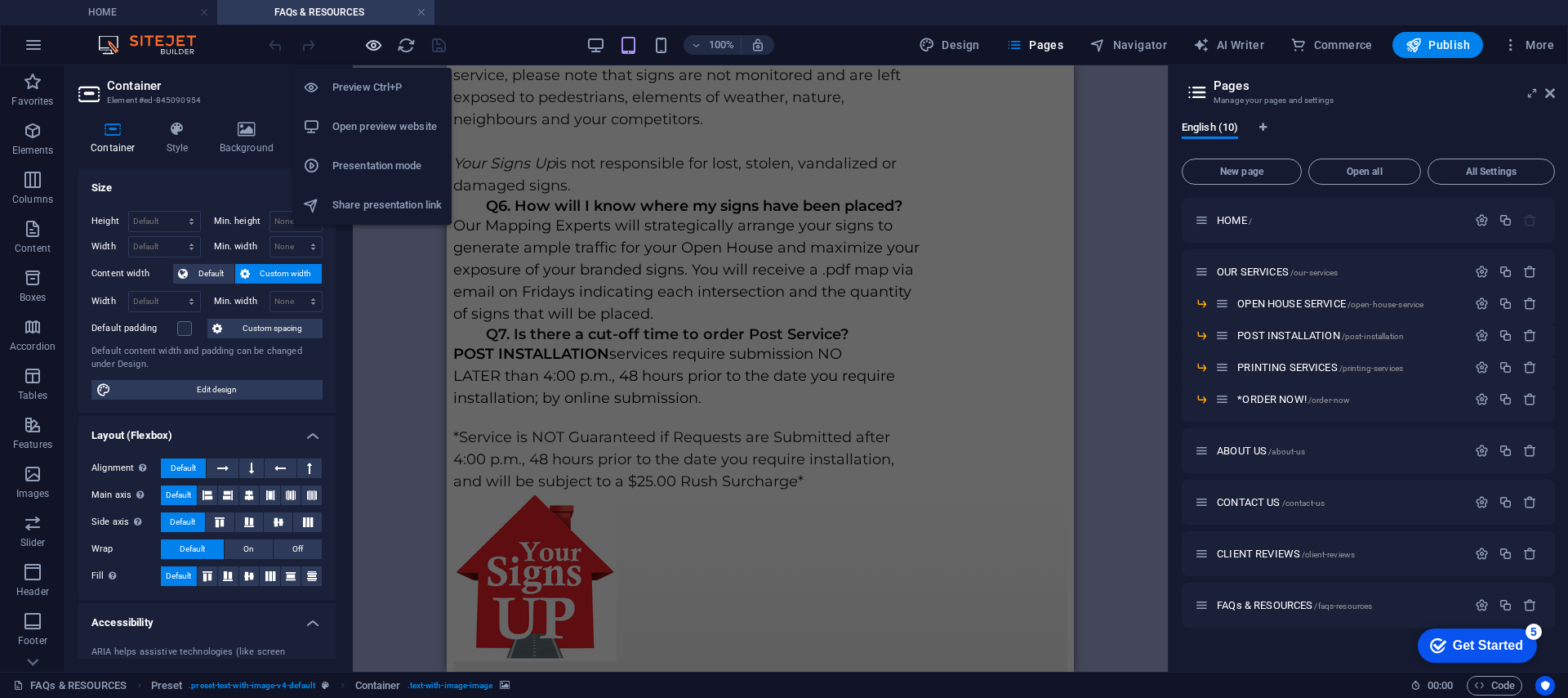
click at [373, 45] on icon "button" at bounding box center [374, 46] width 19 height 19
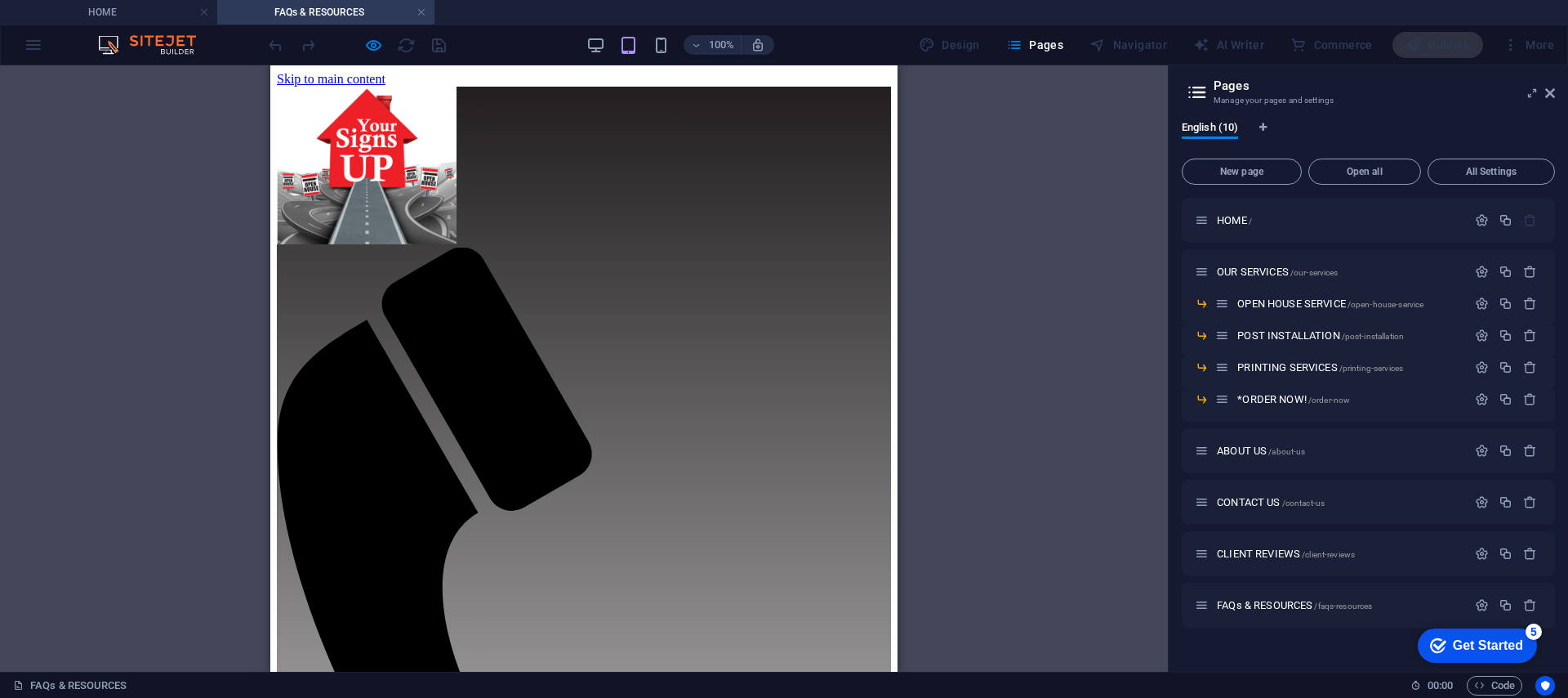
scroll to position [11, 0]
